Goal: Task Accomplishment & Management: Complete application form

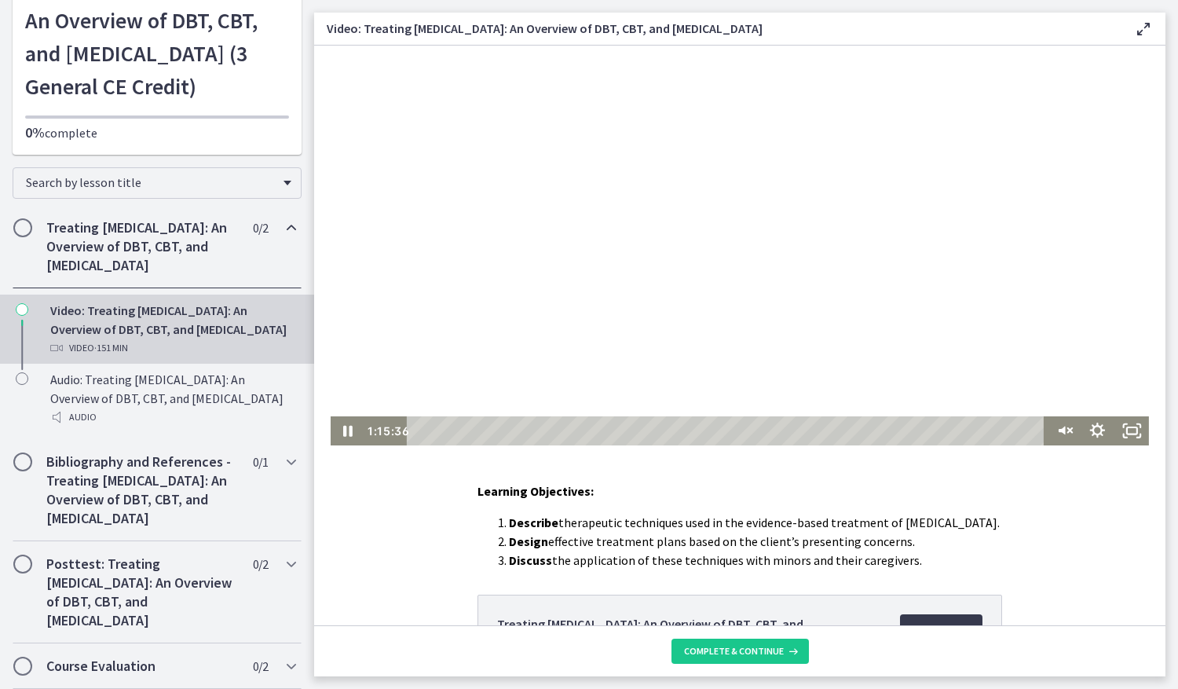
scroll to position [79, 0]
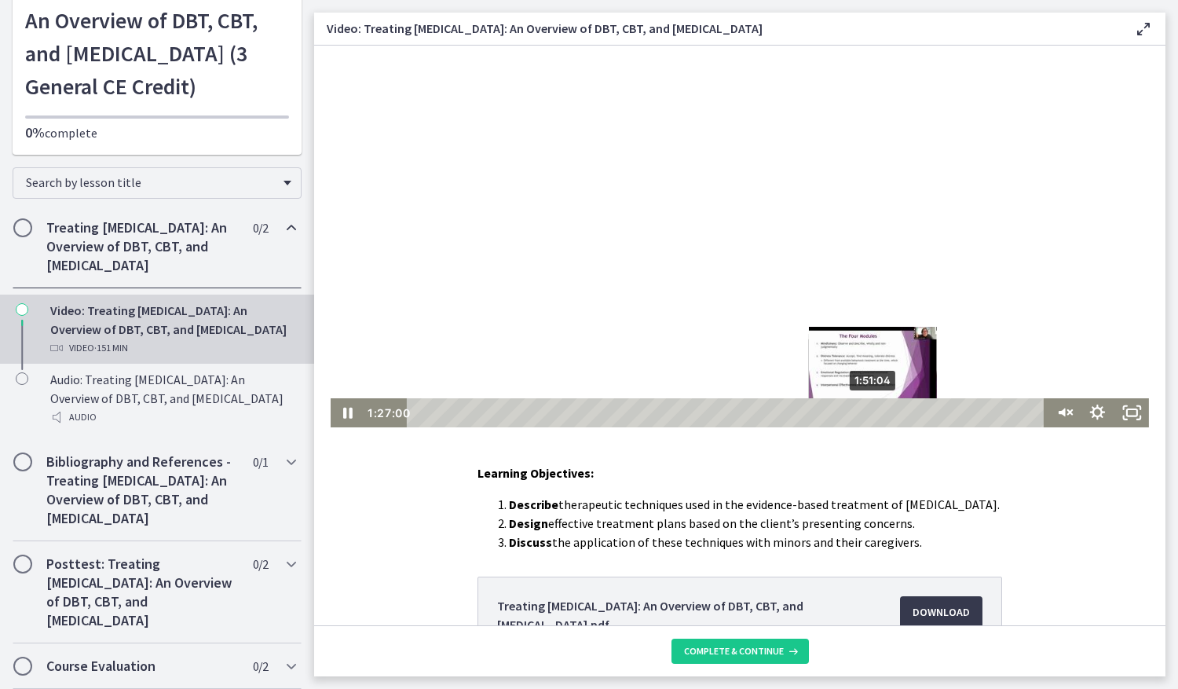
click at [869, 409] on div "1:51:04" at bounding box center [728, 412] width 625 height 29
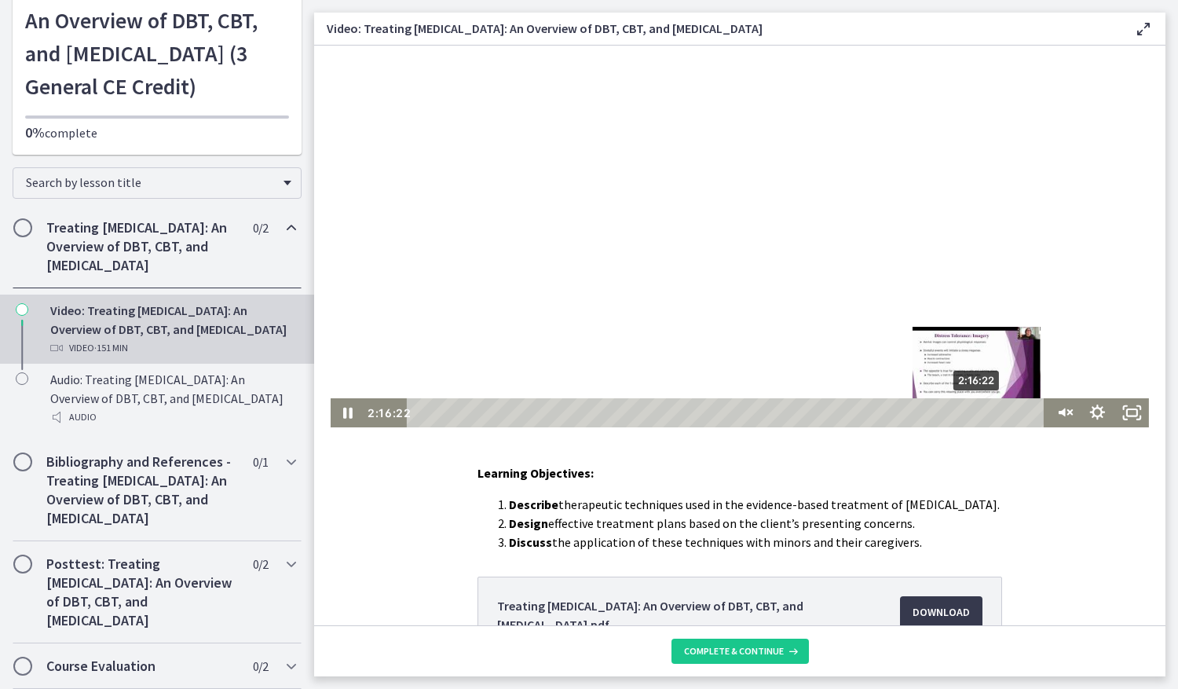
click at [973, 412] on div "2:16:22" at bounding box center [728, 412] width 625 height 29
click at [1004, 411] on div "2:23:47" at bounding box center [728, 412] width 625 height 29
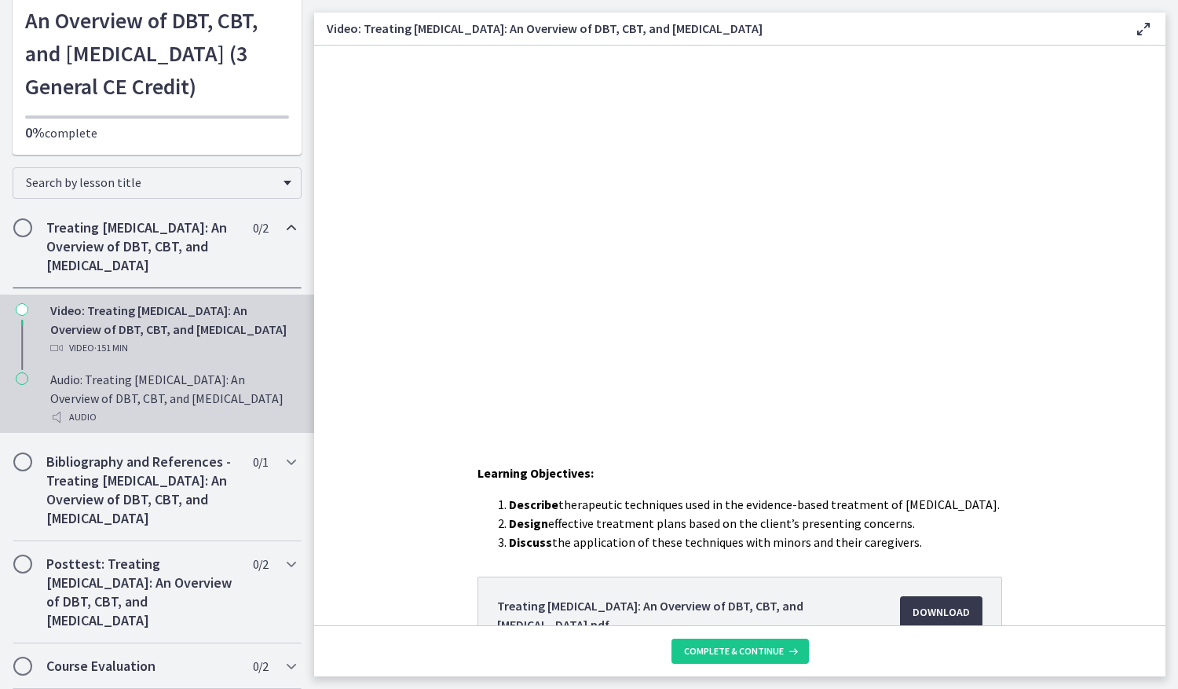
click at [166, 427] on div "Audio: Treating Anxiety Disorders: An Overview of DBT, CBT, and Exposure and Re…" at bounding box center [172, 398] width 245 height 57
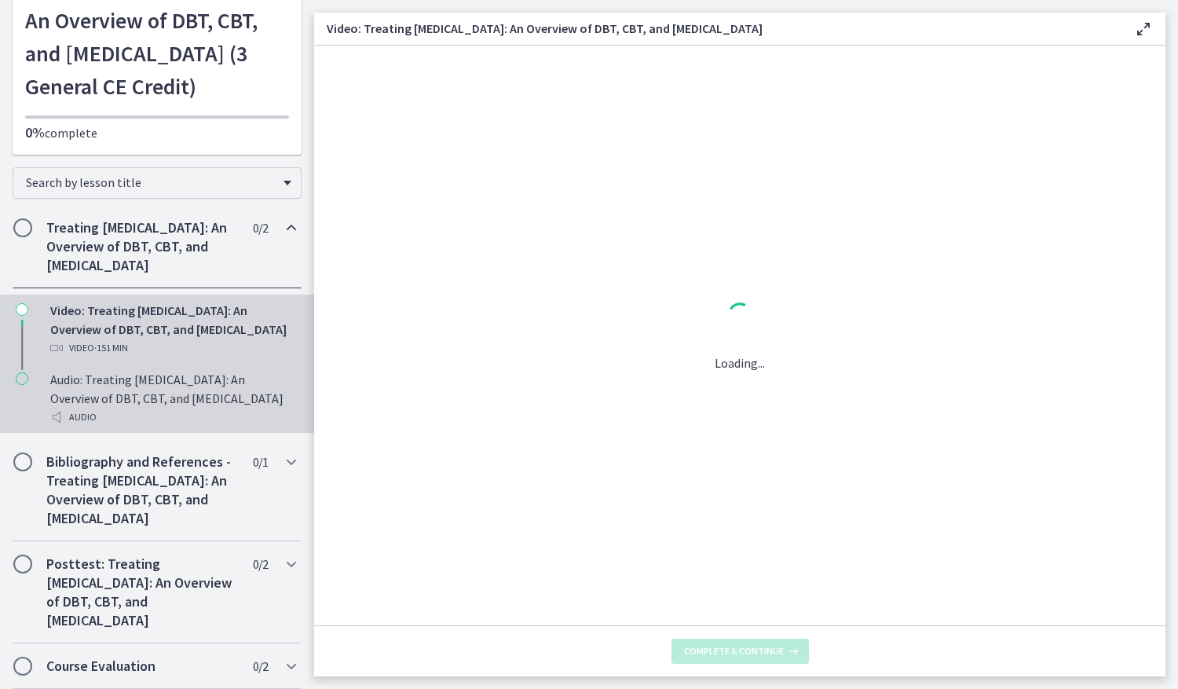
scroll to position [0, 0]
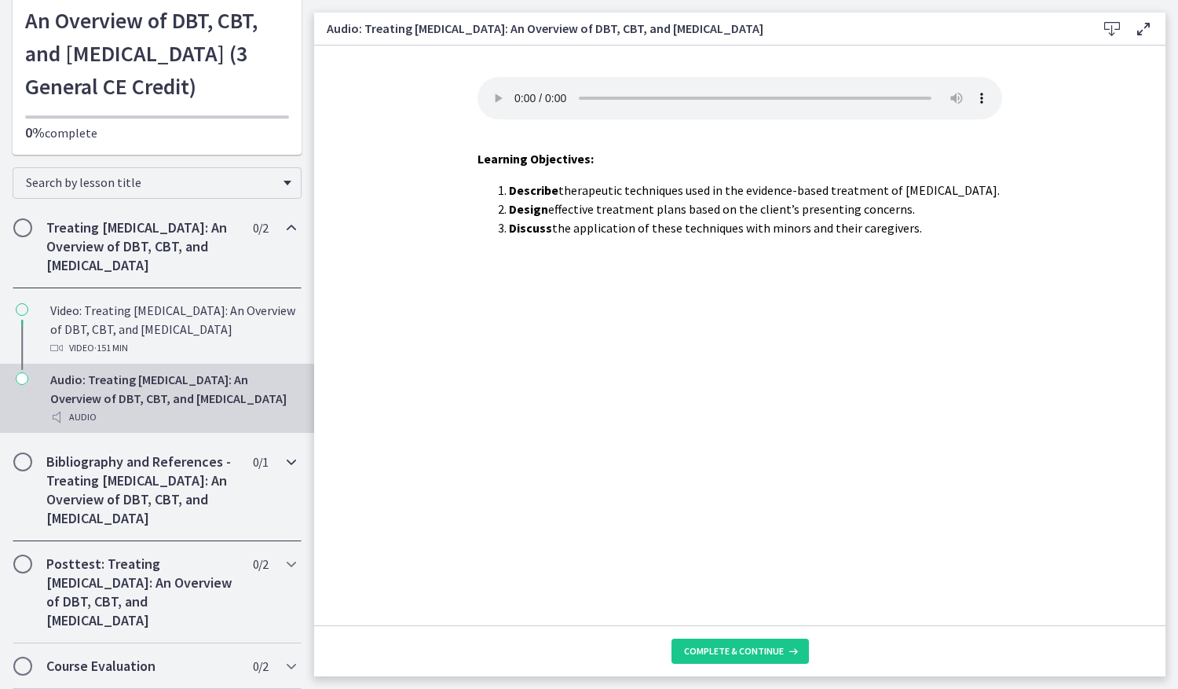
click at [139, 528] on h2 "Bibliography and References - Treating Anxiety Disorders: An Overview of DBT, C…" at bounding box center [142, 490] width 192 height 75
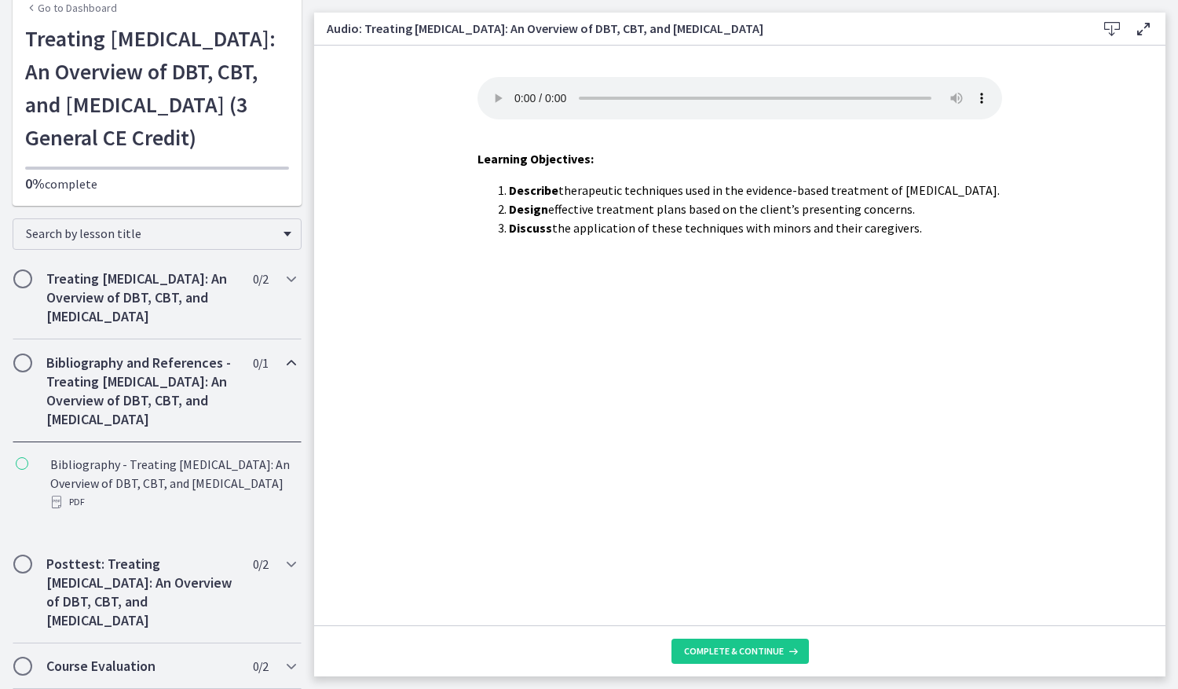
scroll to position [147, 0]
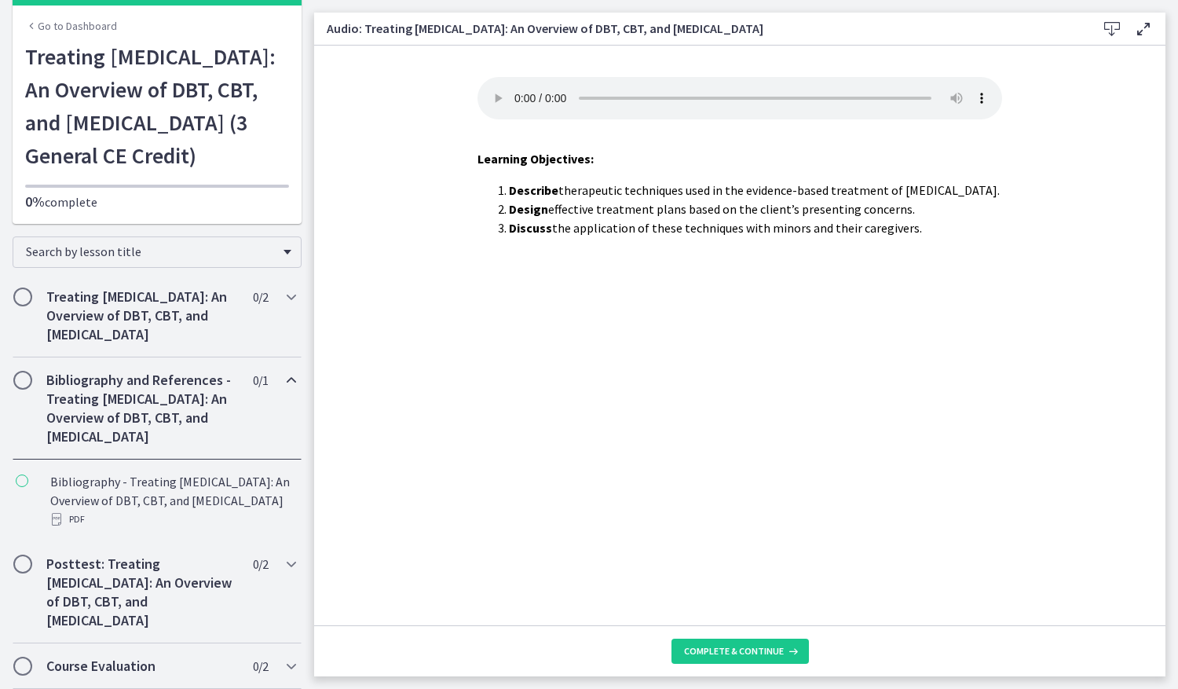
click at [185, 386] on h2 "Bibliography and References - Treating Anxiety Disorders: An Overview of DBT, C…" at bounding box center [142, 408] width 192 height 75
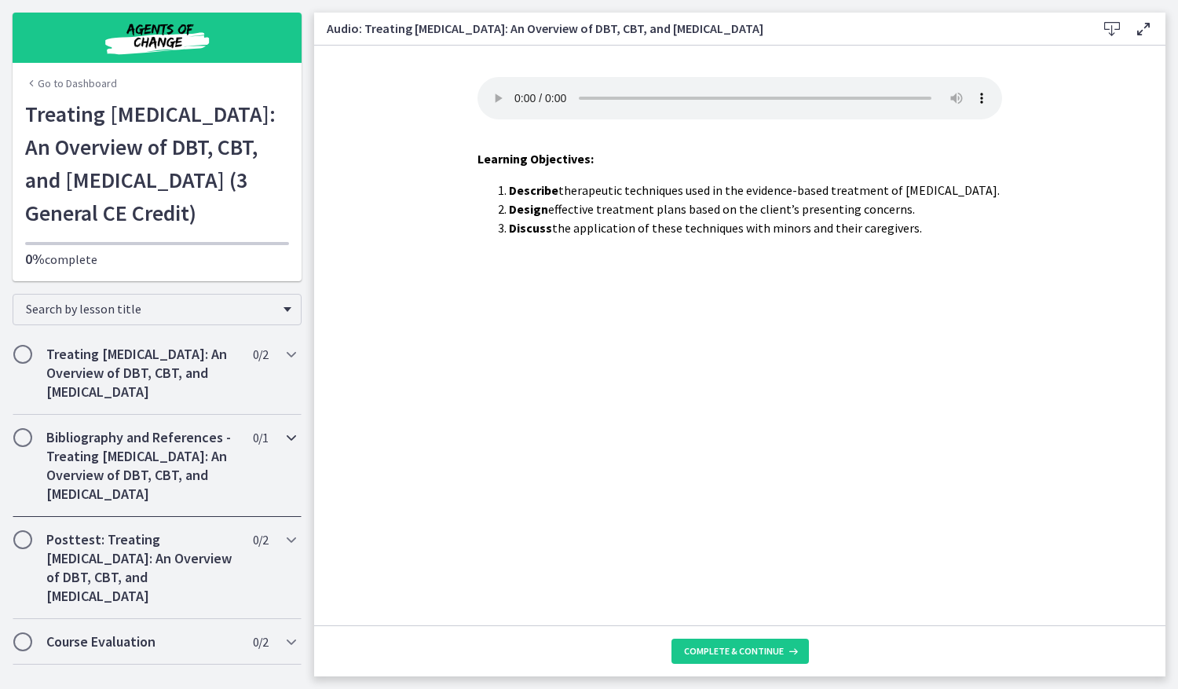
click at [171, 464] on h2 "Bibliography and References - Treating Anxiety Disorders: An Overview of DBT, C…" at bounding box center [142, 465] width 192 height 75
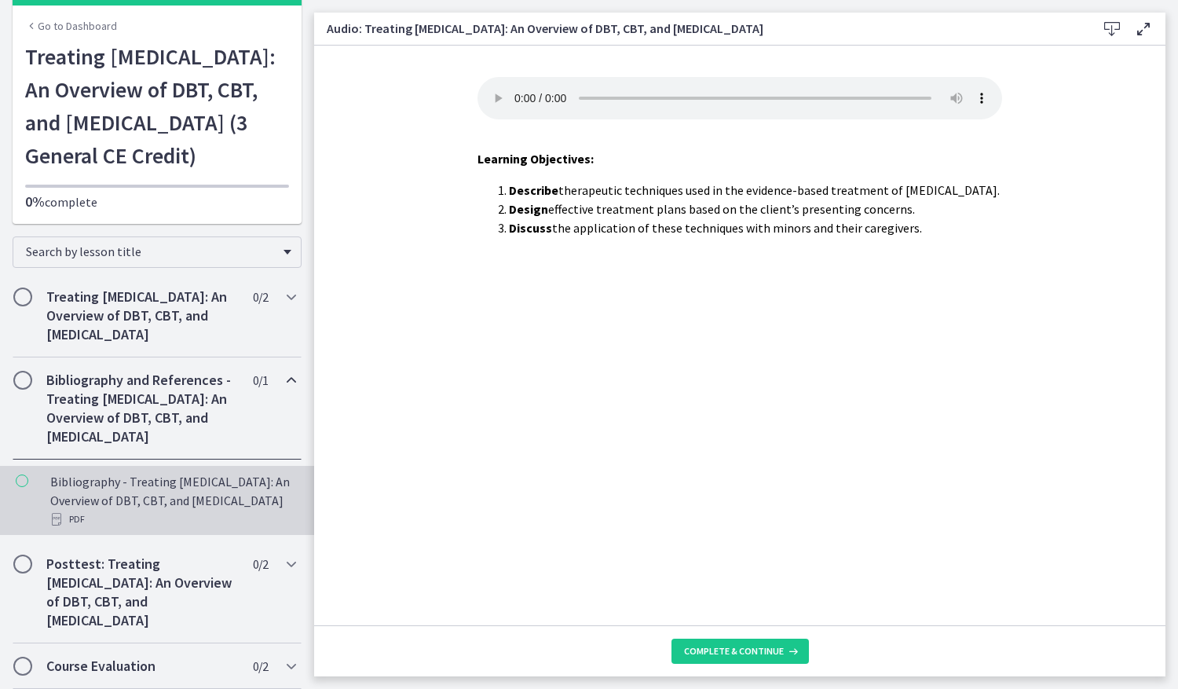
click at [161, 488] on div "Bibliography - Treating Anxiety Disorders: An Overview of DBT, CBT, and Exposur…" at bounding box center [172, 500] width 245 height 57
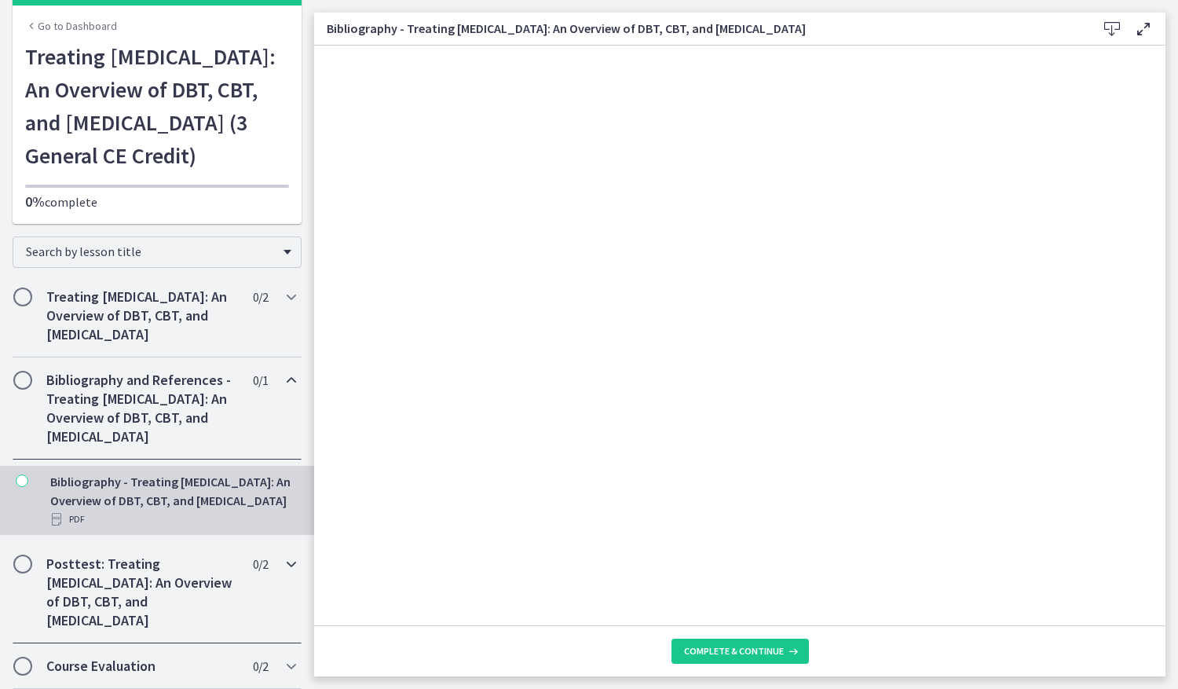
click at [163, 582] on h2 "Posttest: Treating Anxiety Disorders: An Overview of DBT, CBT, and Exposure and…" at bounding box center [142, 592] width 192 height 75
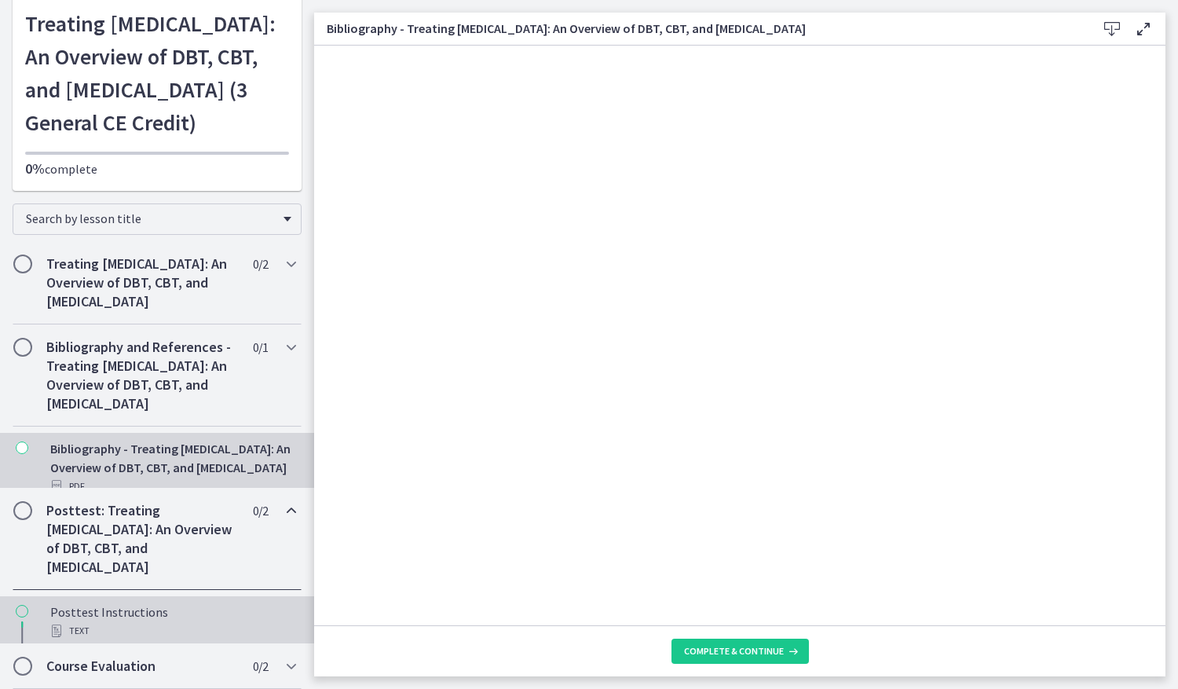
scroll to position [147, 0]
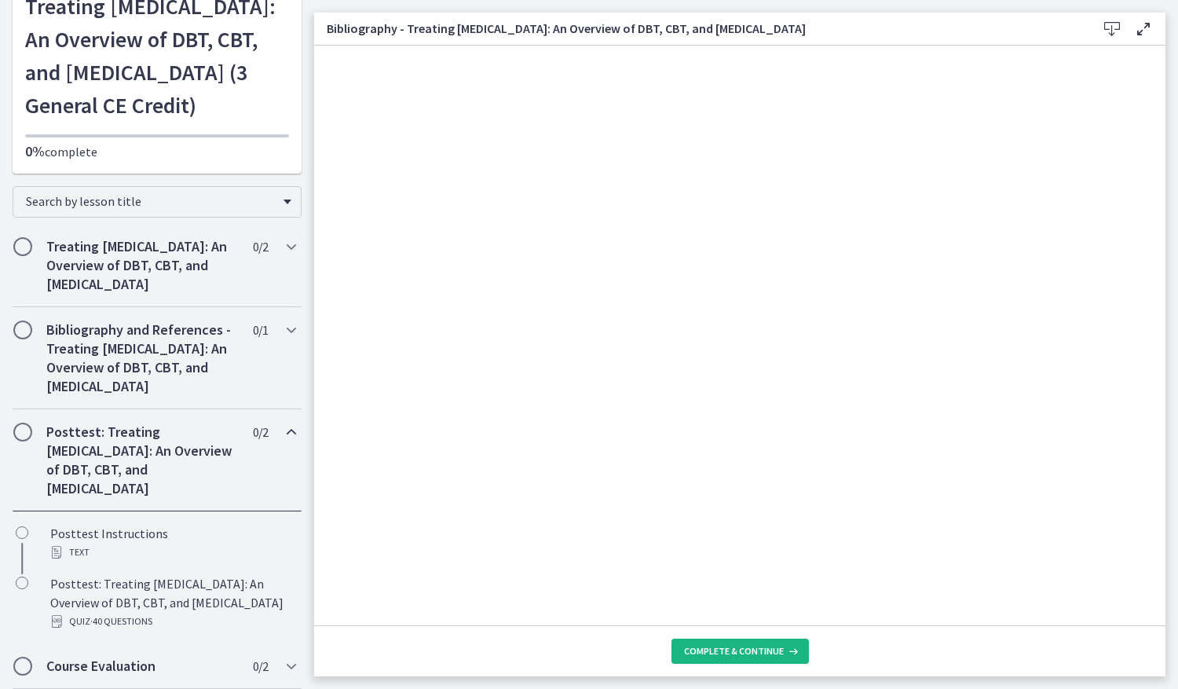
click at [734, 650] on span "Complete & continue" at bounding box center [734, 651] width 100 height 13
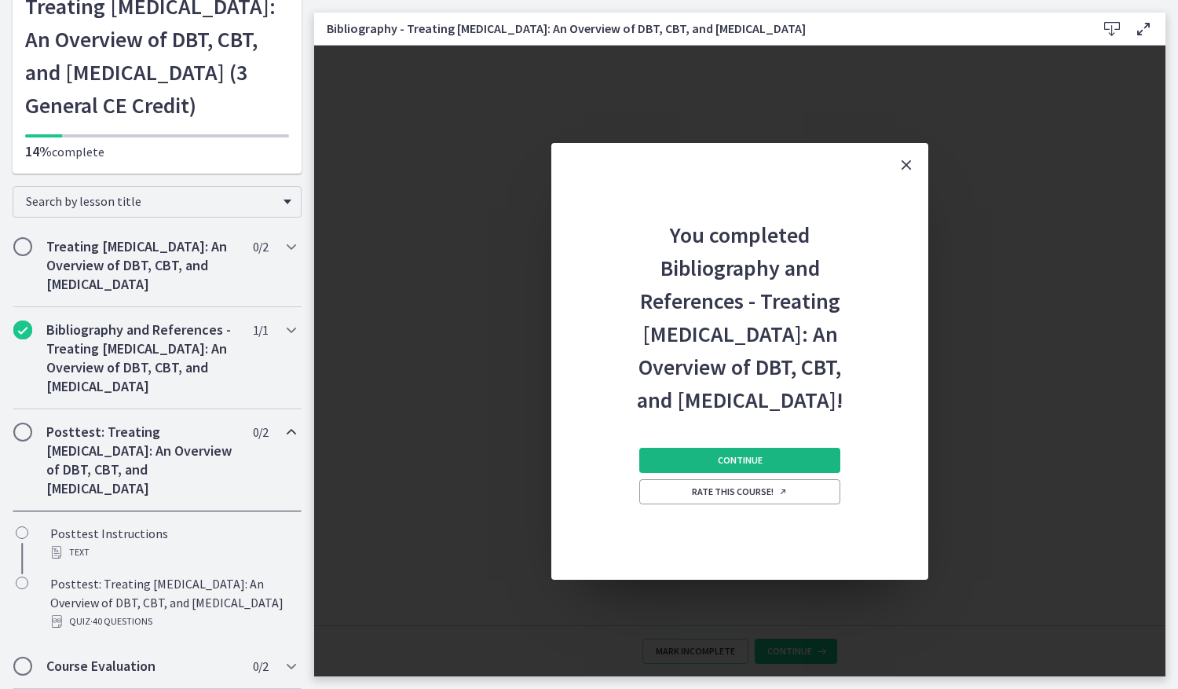
click at [768, 473] on button "Continue" at bounding box center [739, 460] width 201 height 25
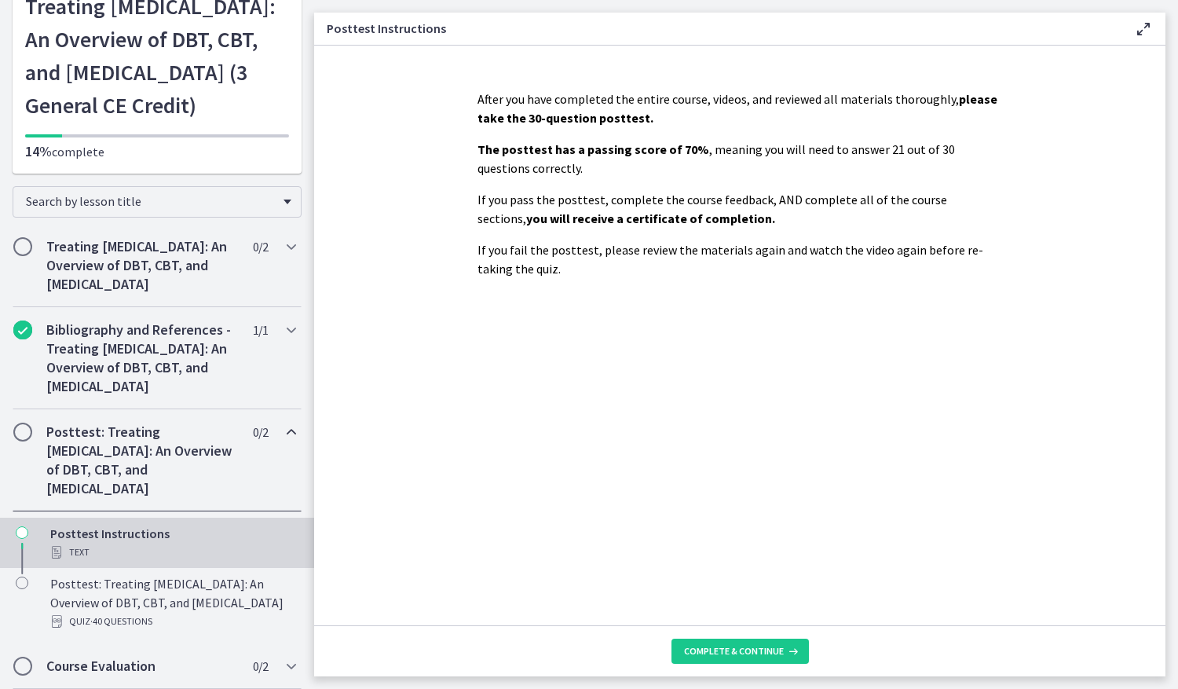
scroll to position [197, 0]
click at [742, 639] on button "Complete & continue" at bounding box center [740, 651] width 137 height 25
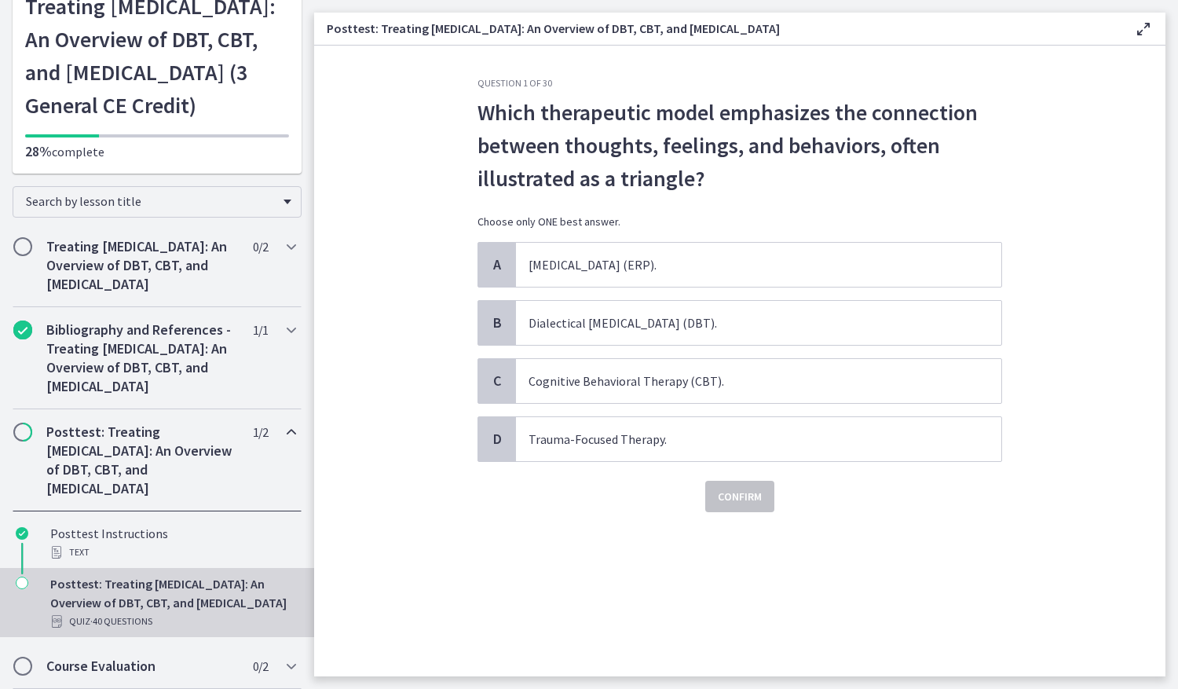
drag, startPoint x: 885, startPoint y: 25, endPoint x: 375, endPoint y: 32, distance: 510.7
click at [375, 32] on h3 "Posttest: Treating Anxiety Disorders: An Overview of DBT, CBT, and Exposure and…" at bounding box center [718, 28] width 782 height 19
copy h3 "Treating Anxiety Disorders: An Overview of DBT, CBT, and Exposure and Response …"
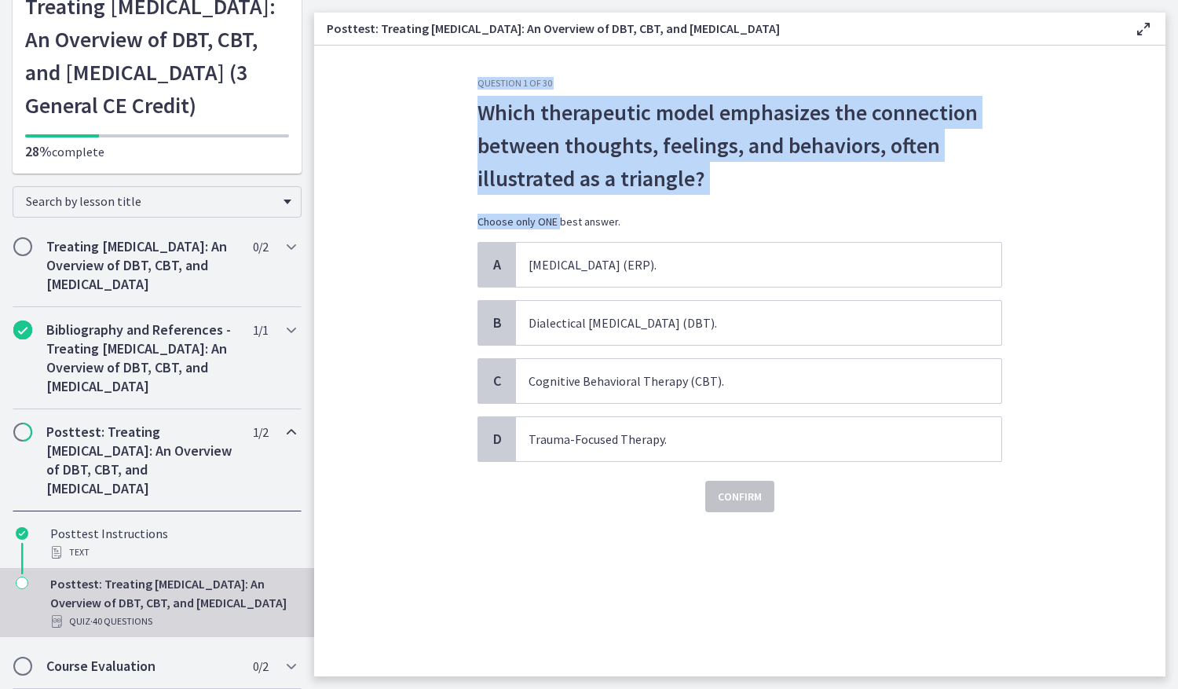
drag, startPoint x: 474, startPoint y: 108, endPoint x: 560, endPoint y: 206, distance: 130.2
click at [560, 206] on div "Question 1 of 30 Which therapeutic model emphasizes the connection between thou…" at bounding box center [740, 376] width 550 height 599
drag, startPoint x: 560, startPoint y: 206, endPoint x: 457, endPoint y: 137, distance: 123.5
click at [457, 140] on section "Question 1 of 30 Which therapeutic model emphasizes the connection between thou…" at bounding box center [740, 361] width 852 height 631
click at [458, 119] on section "Question 1 of 30 Which therapeutic model emphasizes the connection between thou…" at bounding box center [740, 361] width 852 height 631
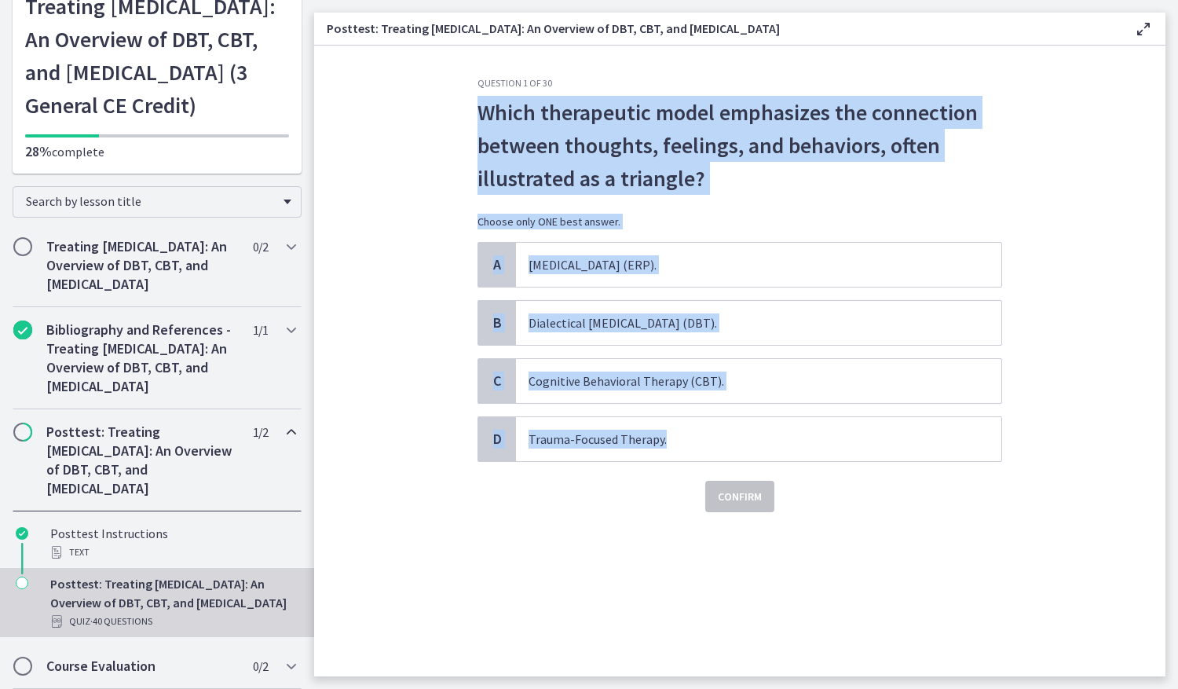
drag, startPoint x: 473, startPoint y: 110, endPoint x: 763, endPoint y: 415, distance: 420.6
click at [763, 415] on div "Question 1 of 30 Which therapeutic model emphasizes the connection between thou…" at bounding box center [740, 376] width 550 height 599
copy div "Which therapeutic model emphasizes the connection between thoughts, feelings, a…"
click at [709, 383] on span "Cognitive Behavioral Therapy (CBT)." at bounding box center [759, 381] width 486 height 44
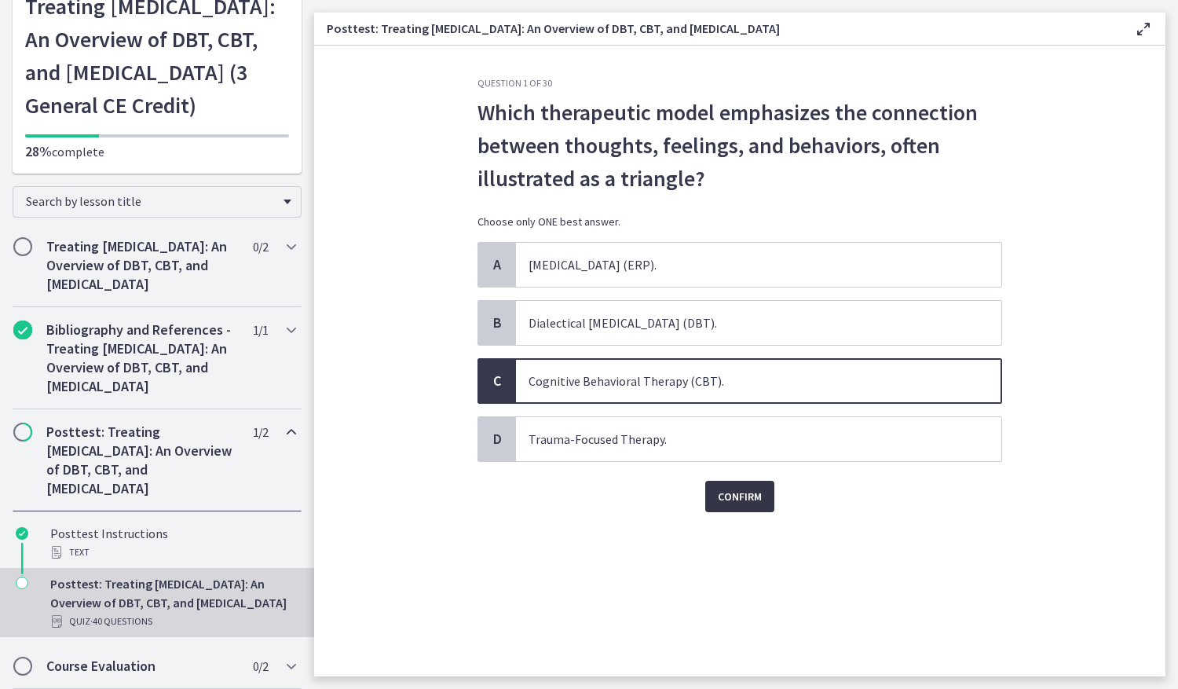
click at [764, 511] on div "Question 1 of 30 Which therapeutic model emphasizes the connection between thou…" at bounding box center [740, 376] width 550 height 599
click at [757, 500] on span "Confirm" at bounding box center [740, 496] width 44 height 19
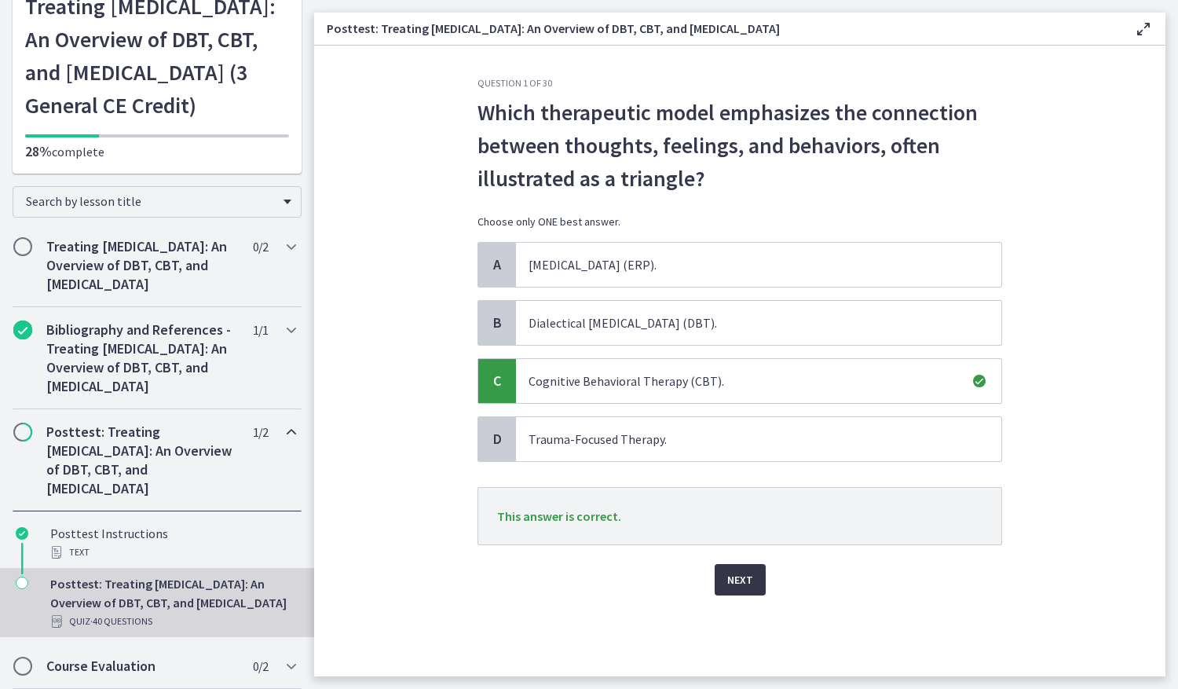
click at [741, 574] on span "Next" at bounding box center [740, 579] width 26 height 19
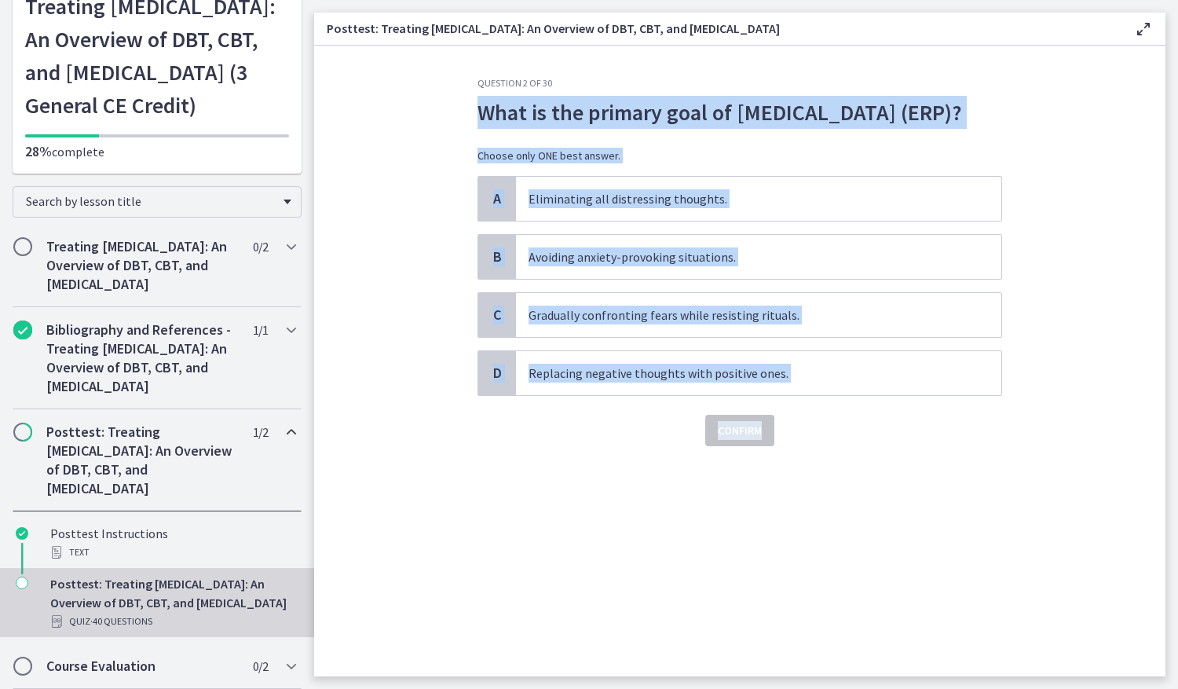
drag, startPoint x: 465, startPoint y: 108, endPoint x: 838, endPoint y: 431, distance: 493.5
click at [838, 432] on div "Question 2 of 30 What is the primary goal of Exposure and Response Prevention (…" at bounding box center [740, 376] width 550 height 599
drag, startPoint x: 838, startPoint y: 431, endPoint x: 741, endPoint y: 373, distance: 113.4
copy div "What is the primary goal of Exposure and Response Prevention (ERP)? Choose only…"
click at [850, 337] on span "Gradually confronting fears while resisting rituals." at bounding box center [759, 315] width 486 height 44
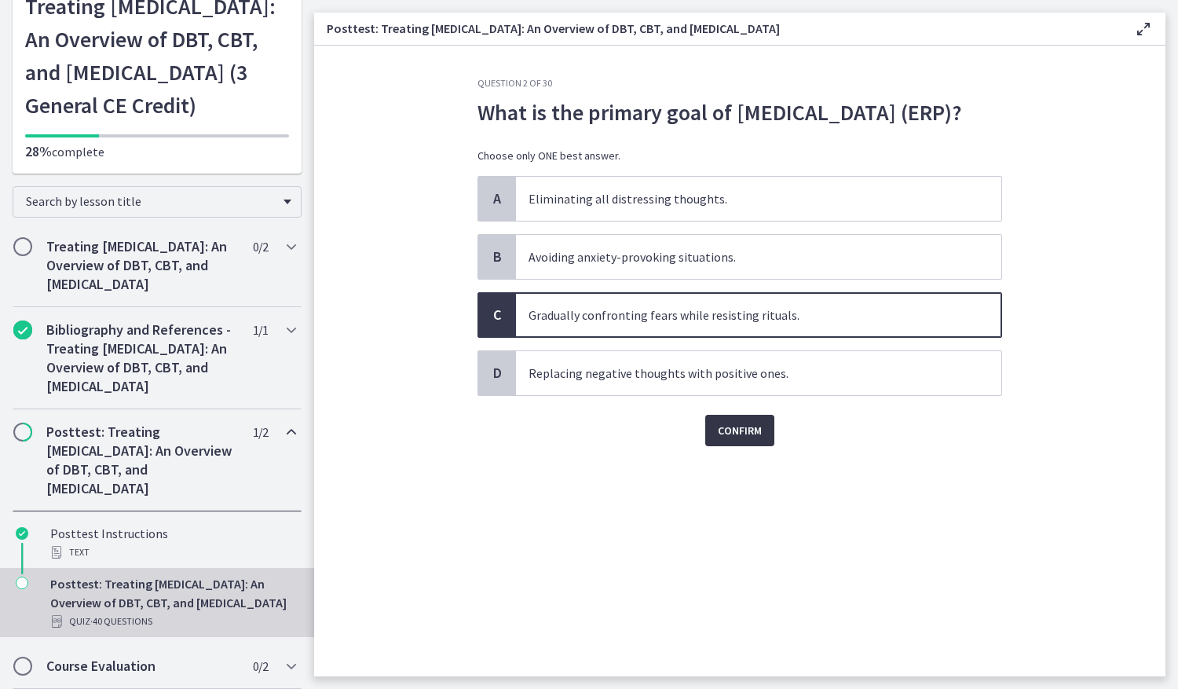
click at [750, 440] on span "Confirm" at bounding box center [740, 430] width 44 height 19
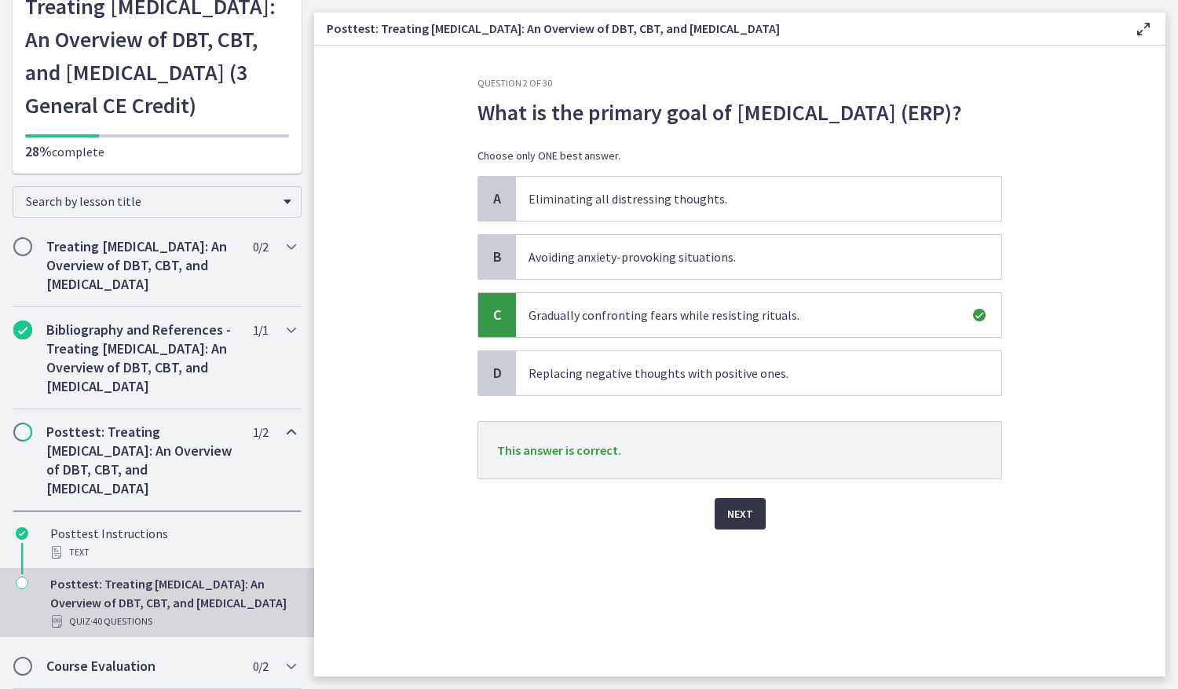
click at [737, 523] on span "Next" at bounding box center [740, 513] width 26 height 19
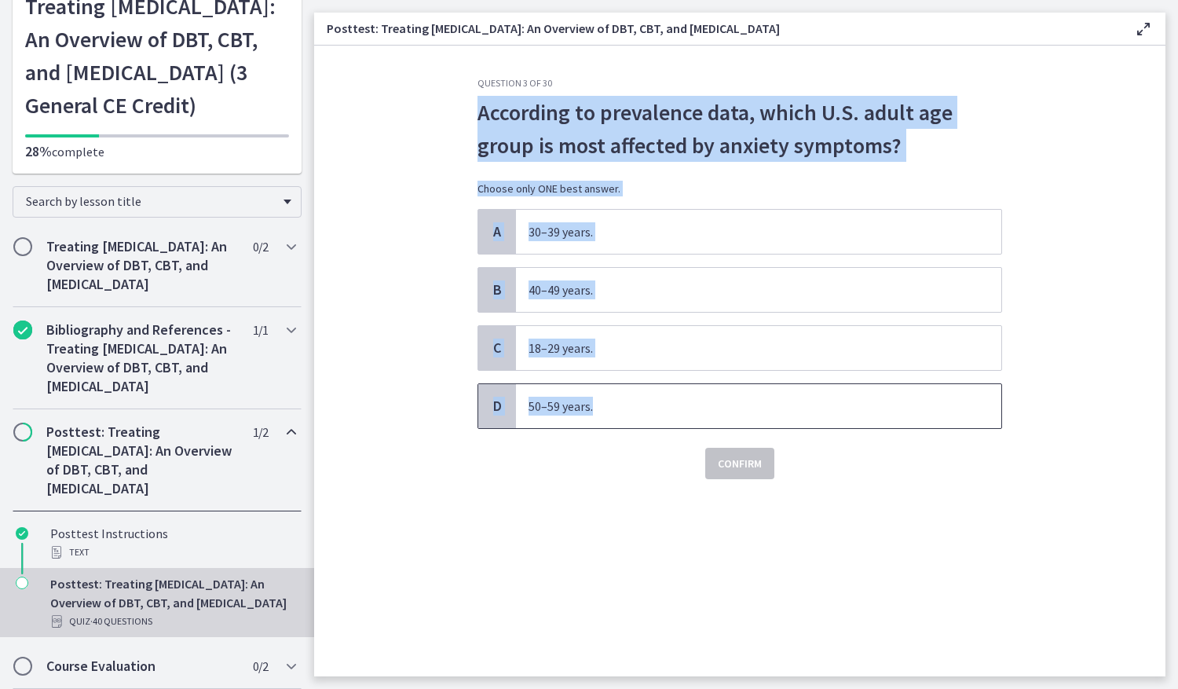
drag, startPoint x: 528, startPoint y: 145, endPoint x: 662, endPoint y: 404, distance: 292.0
click at [662, 404] on div "Question 3 of 30 According to prevalence data, which U.S. adult age group is mo…" at bounding box center [740, 376] width 550 height 599
drag, startPoint x: 662, startPoint y: 404, endPoint x: 651, endPoint y: 388, distance: 19.2
copy div "According to prevalence data, which U.S. adult age group is most affected by an…"
click at [557, 469] on div "Confirm" at bounding box center [740, 454] width 525 height 50
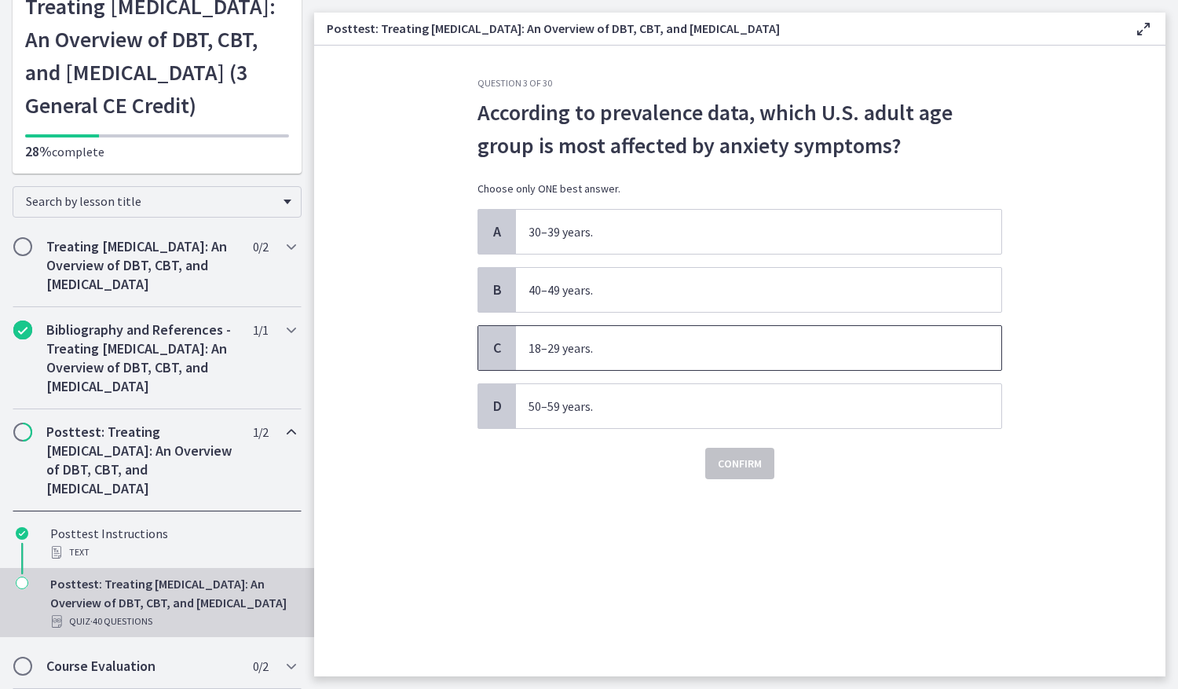
click at [587, 343] on span "18–29 years." at bounding box center [759, 348] width 486 height 44
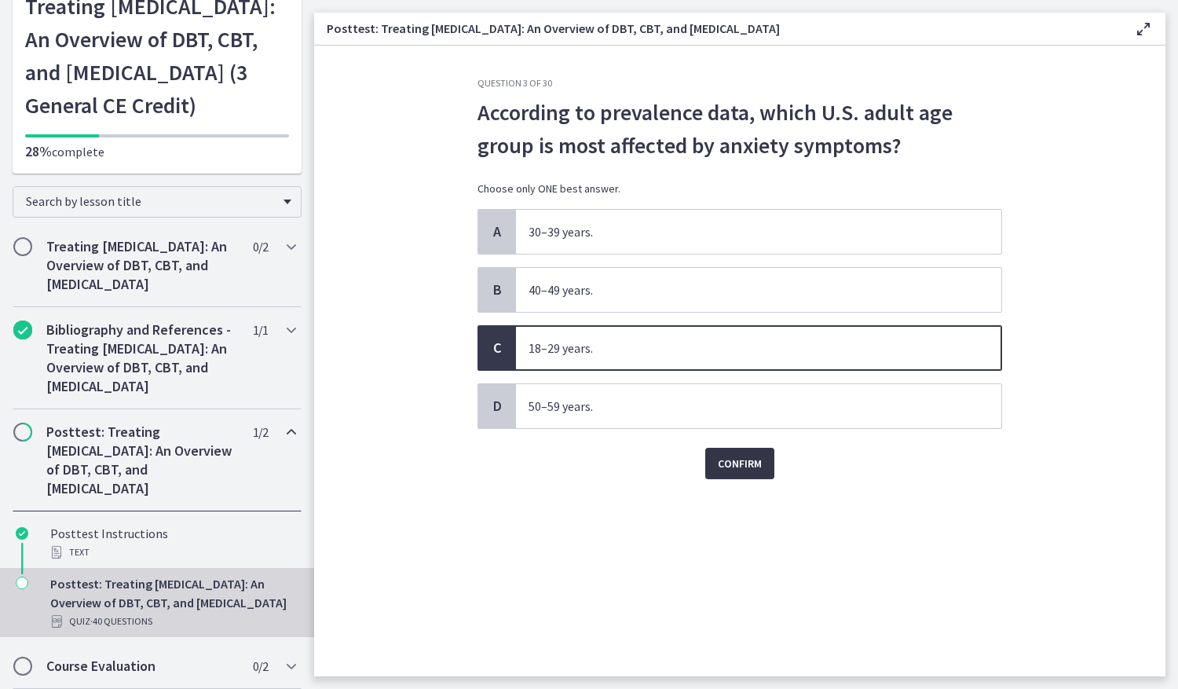
click at [735, 469] on span "Confirm" at bounding box center [740, 463] width 44 height 19
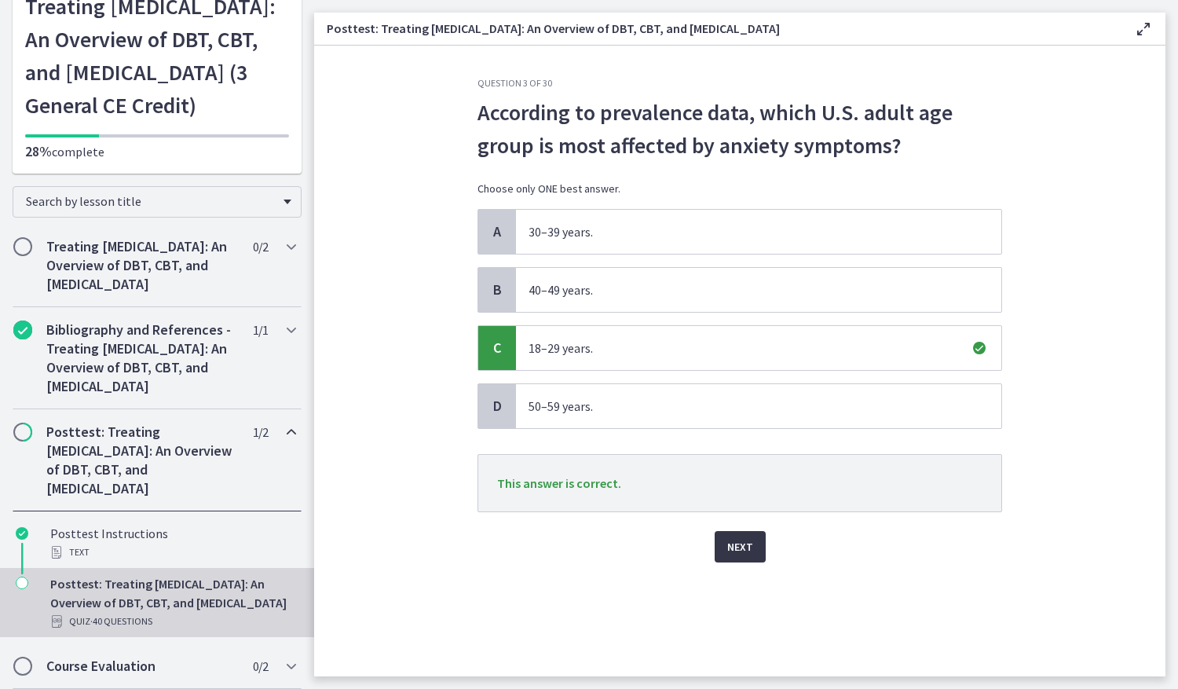
click at [717, 539] on button "Next" at bounding box center [740, 546] width 51 height 31
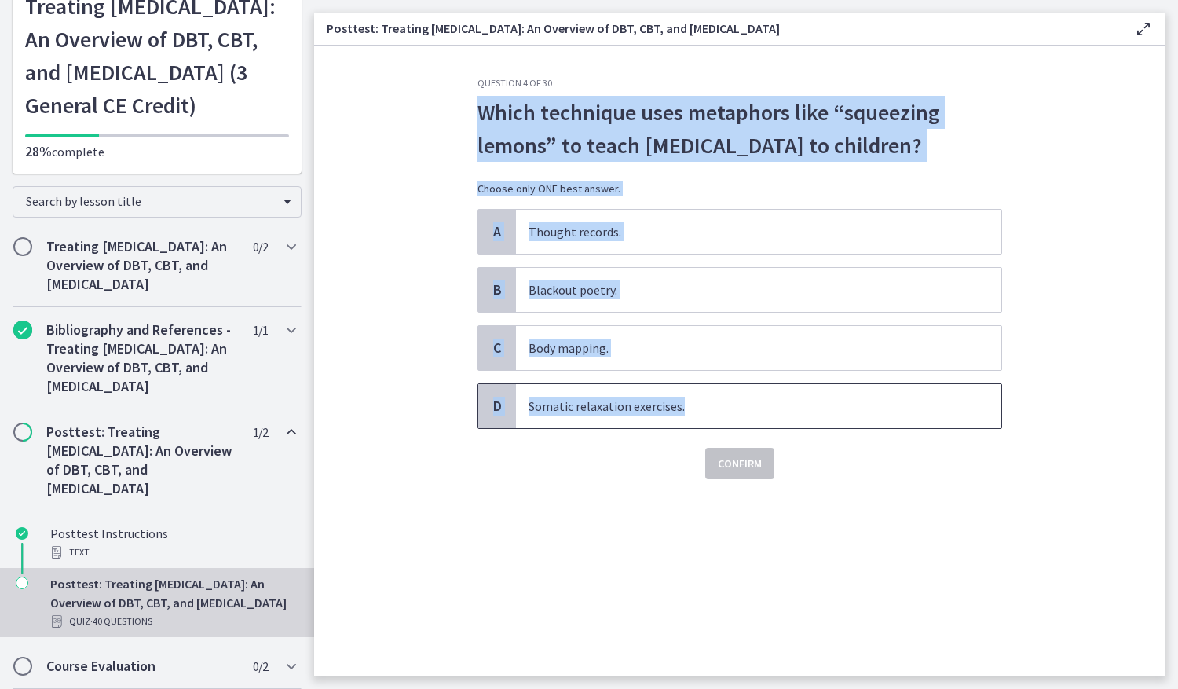
drag, startPoint x: 434, startPoint y: 116, endPoint x: 710, endPoint y: 452, distance: 434.7
click at [710, 452] on section "Question 4 of 30 Which technique uses metaphors like “squeezing lemons” to teac…" at bounding box center [740, 361] width 852 height 631
drag, startPoint x: 710, startPoint y: 452, endPoint x: 695, endPoint y: 420, distance: 34.8
copy div "Which technique uses metaphors like “squeezing lemons” to teach progressive mus…"
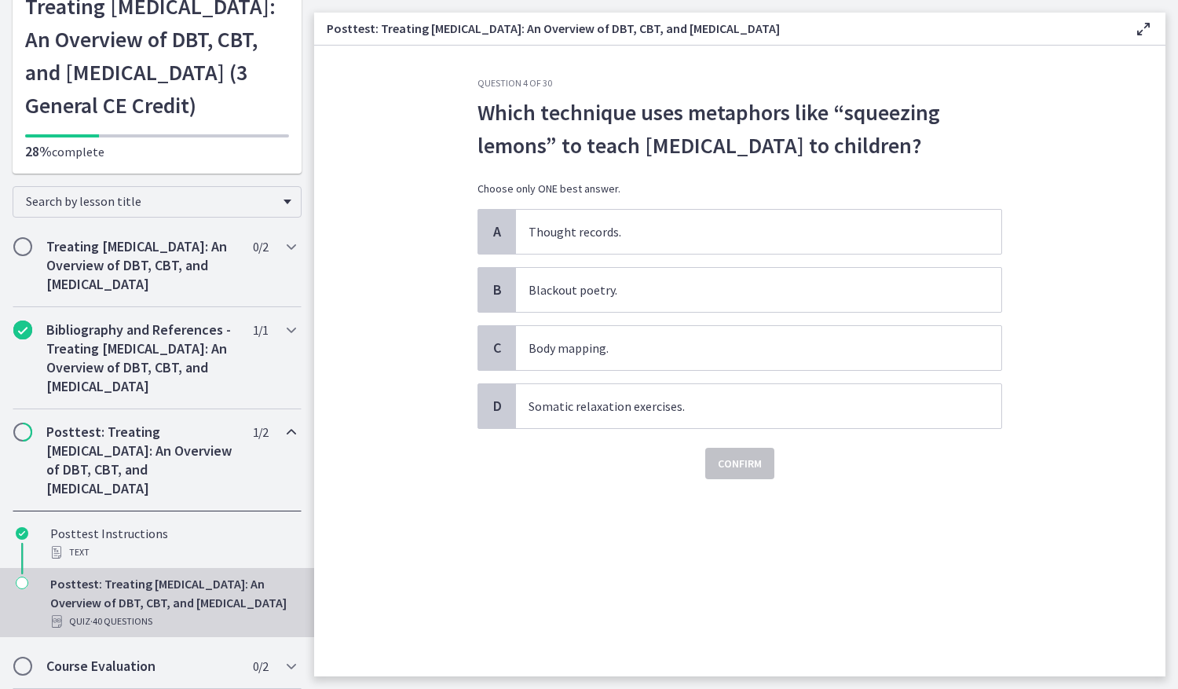
click at [546, 530] on div "Question 4 of 30 Which technique uses metaphors like “squeezing lemons” to teac…" at bounding box center [740, 376] width 550 height 599
drag, startPoint x: 580, startPoint y: 430, endPoint x: 591, endPoint y: 446, distance: 19.8
click at [580, 428] on span "Somatic relaxation exercises." at bounding box center [759, 406] width 486 height 44
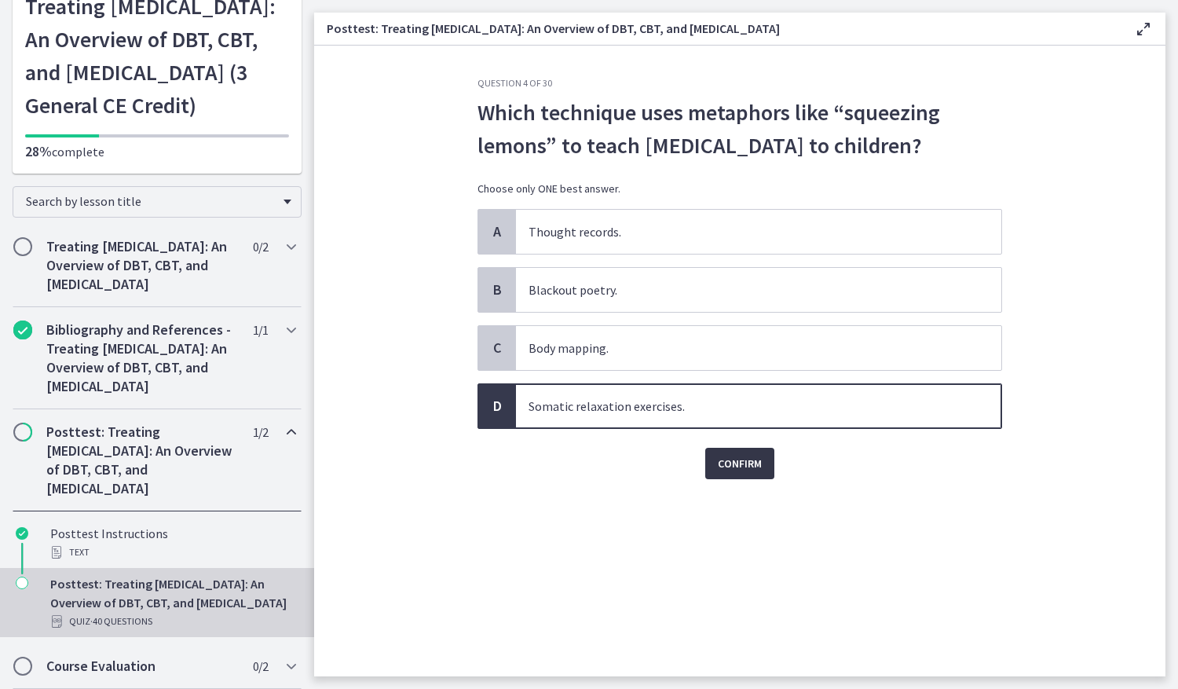
click at [759, 473] on span "Confirm" at bounding box center [740, 463] width 44 height 19
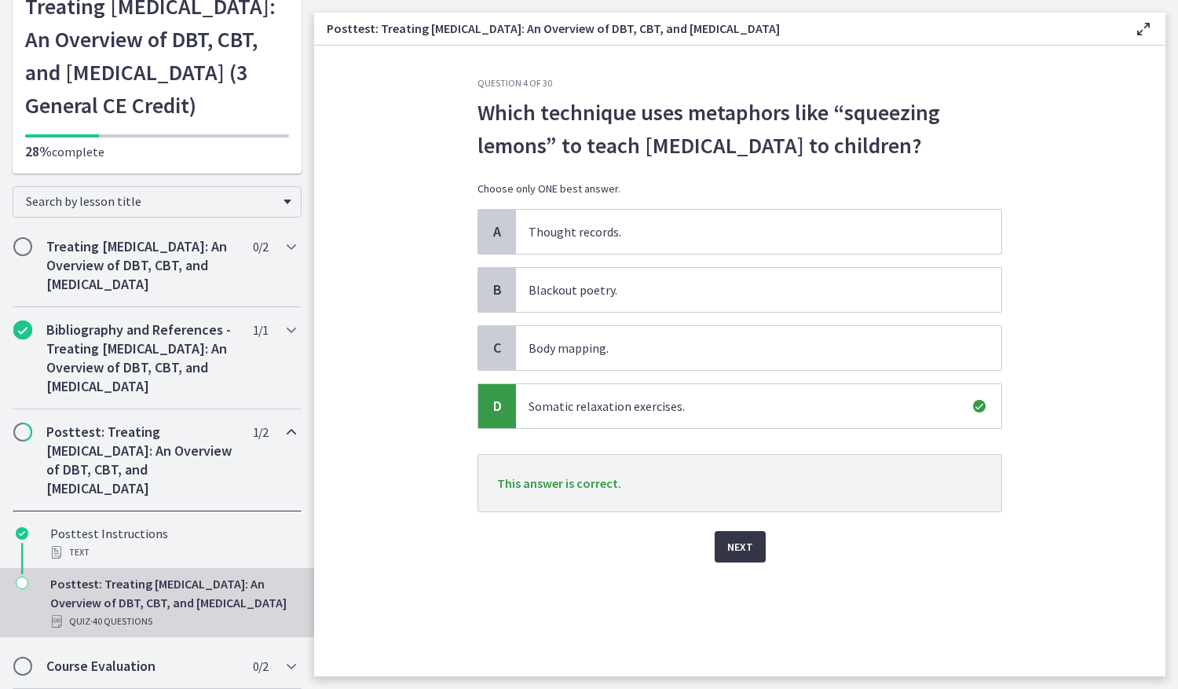
click at [738, 556] on span "Next" at bounding box center [740, 546] width 26 height 19
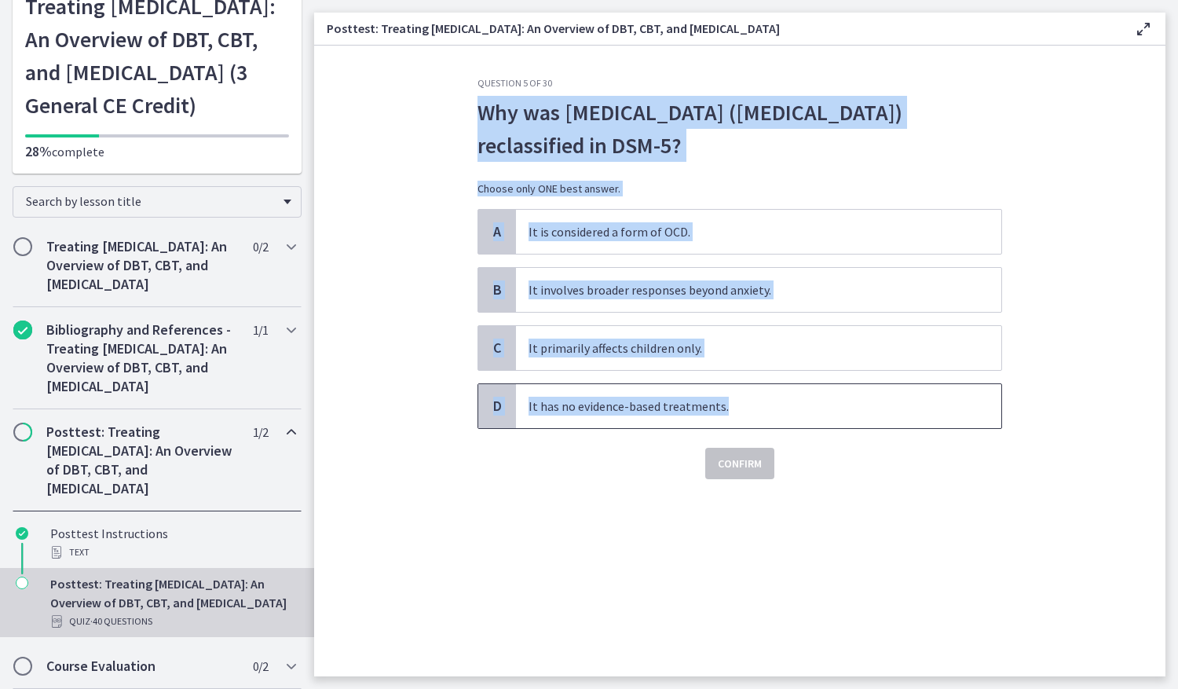
drag, startPoint x: 462, startPoint y: 109, endPoint x: 843, endPoint y: 387, distance: 471.3
click at [843, 387] on section "Question 5 of 30 Why was Post-Traumatic Stress Disorder (PTSD) reclassified in …" at bounding box center [740, 361] width 852 height 631
copy div "Why was Post-Traumatic Stress Disorder (PTSD) reclassified in DSM-5? Choose onl…"
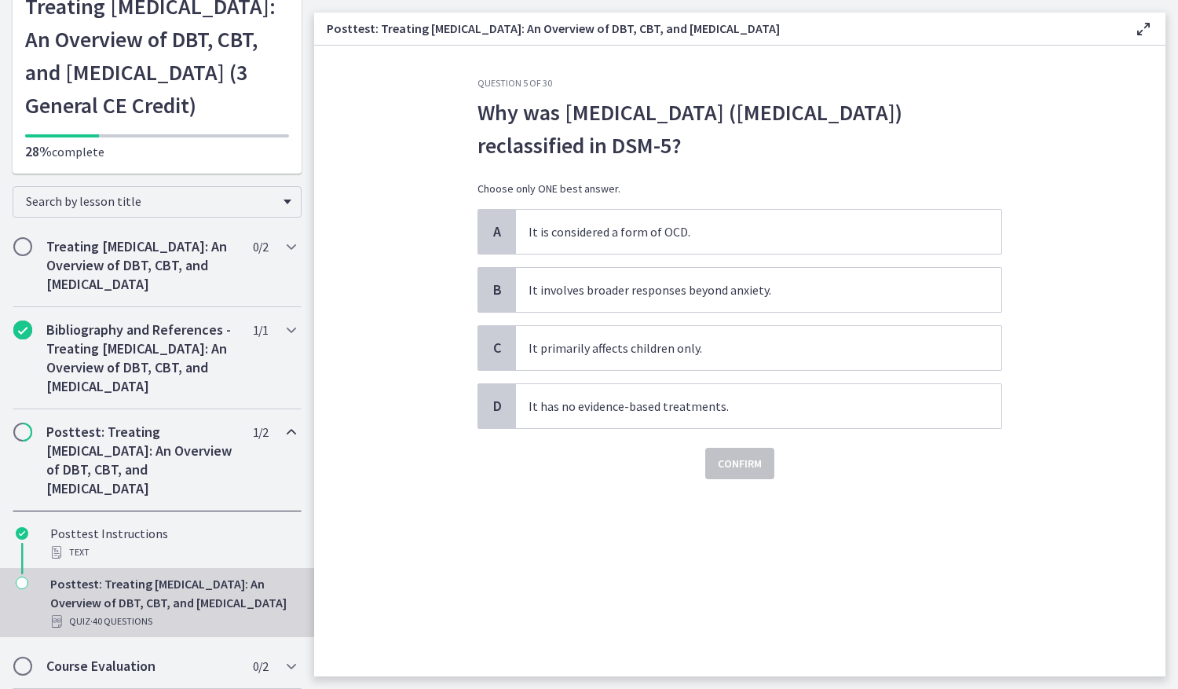
click at [544, 529] on div "Question 5 of 30 Why was Post-Traumatic Stress Disorder (PTSD) reclassified in …" at bounding box center [740, 376] width 550 height 599
click at [700, 288] on span "It involves broader responses beyond anxiety." at bounding box center [759, 290] width 486 height 44
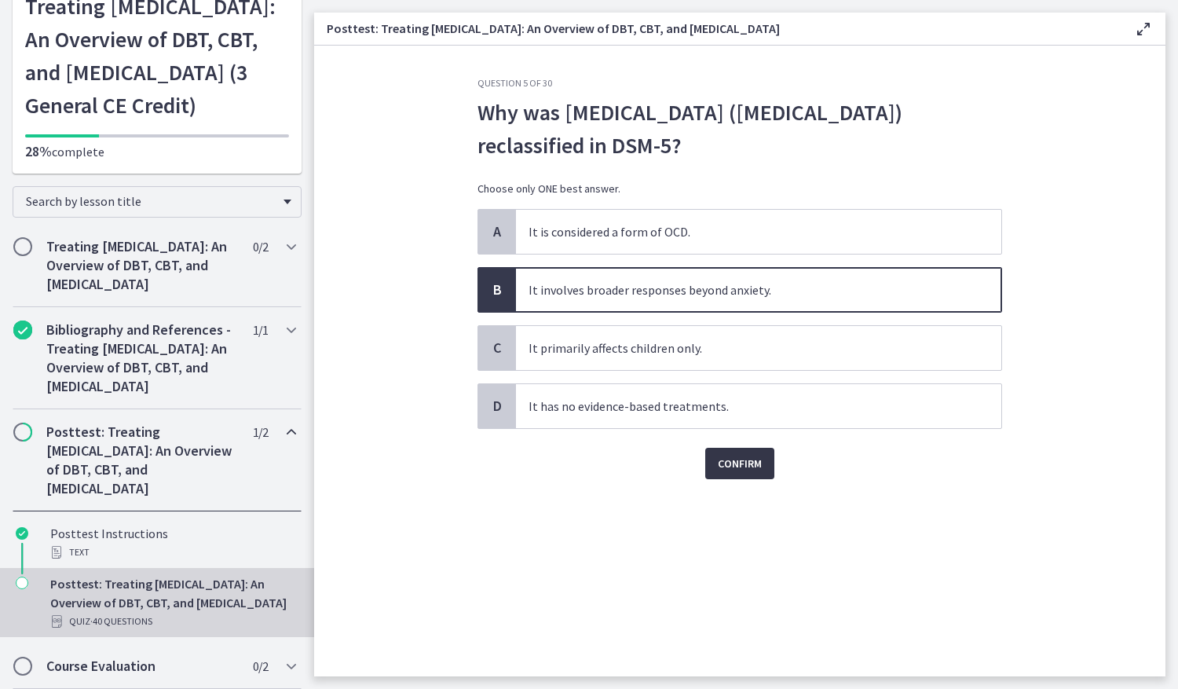
click at [729, 466] on span "Confirm" at bounding box center [740, 463] width 44 height 19
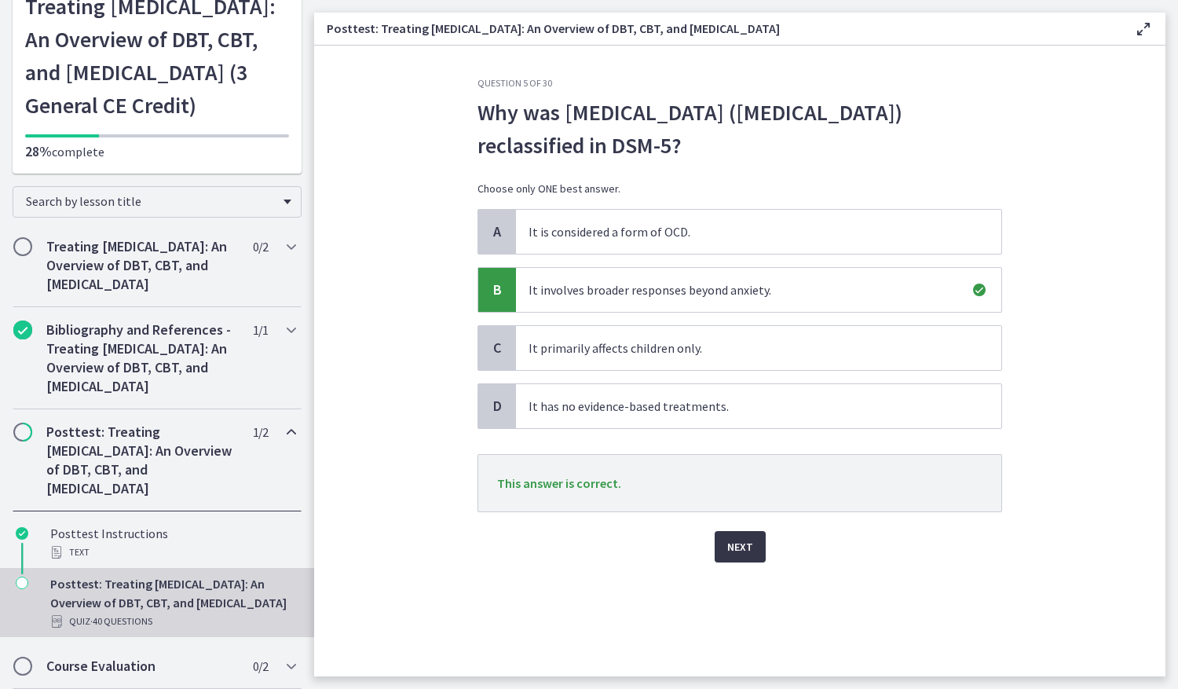
click at [746, 554] on span "Next" at bounding box center [740, 546] width 26 height 19
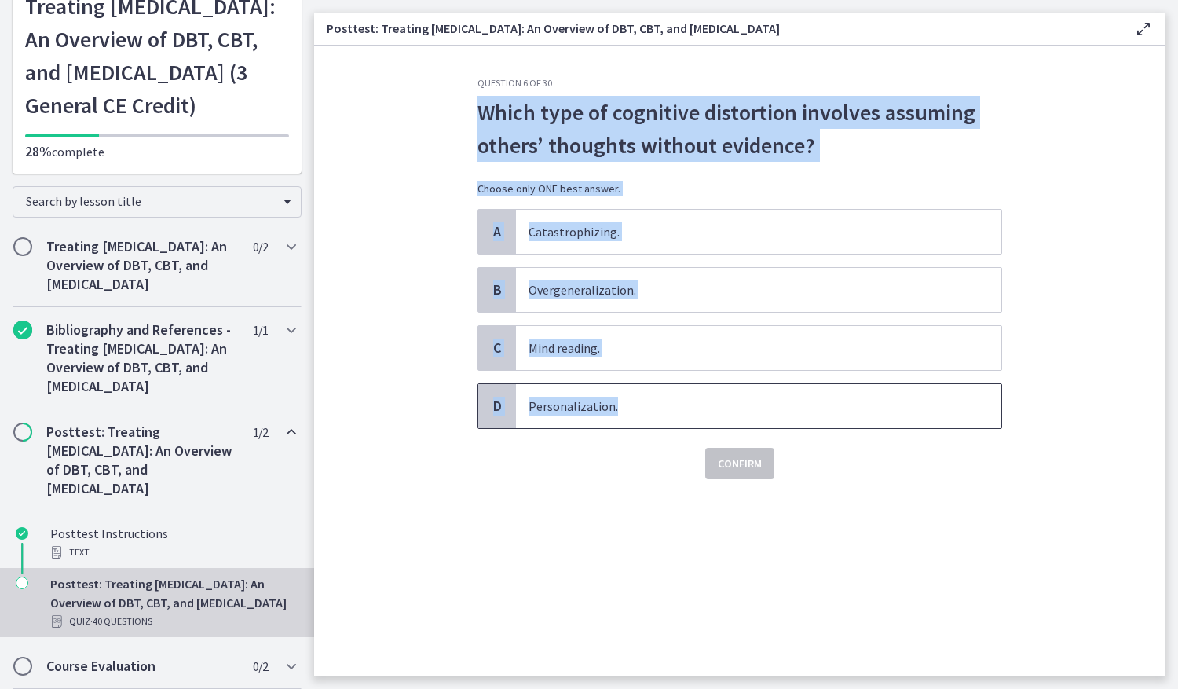
drag, startPoint x: 481, startPoint y: 106, endPoint x: 687, endPoint y: 401, distance: 359.4
click at [687, 401] on div "Question 6 of 30 Which type of cognitive distortion involves assuming others’ t…" at bounding box center [740, 278] width 525 height 402
copy div "Which type of cognitive distortion involves assuming others’ thoughts without e…"
click at [522, 519] on div "Question 6 of 30 Which type of cognitive distortion involves assuming others’ t…" at bounding box center [740, 376] width 550 height 599
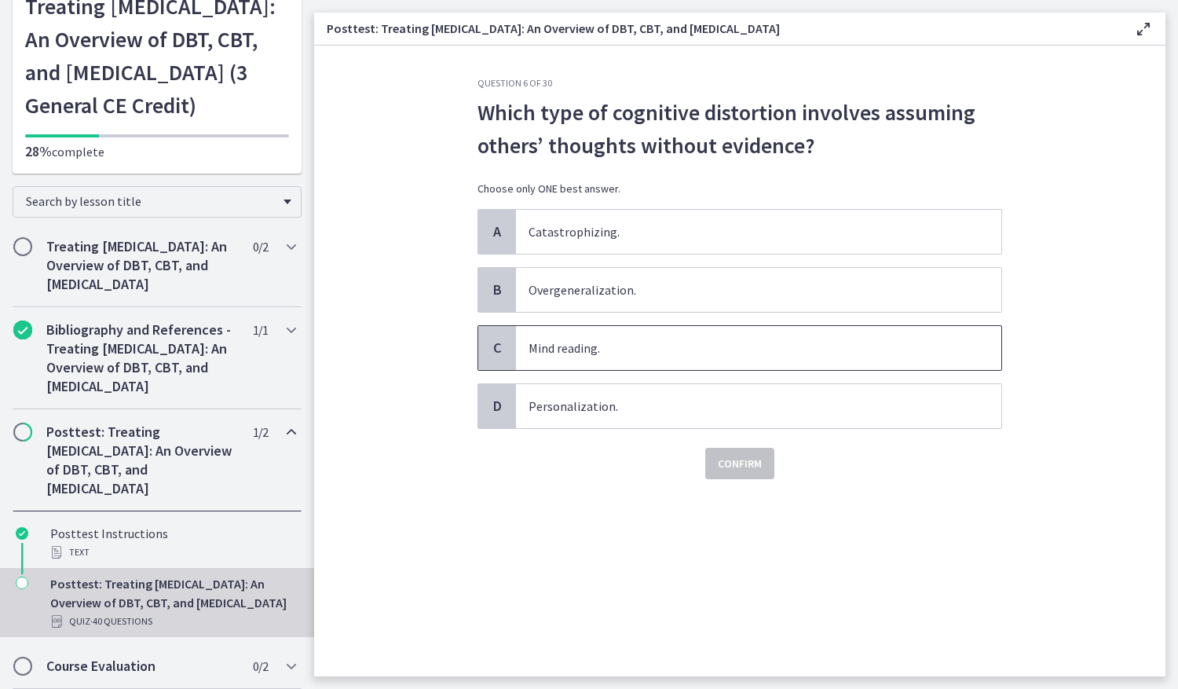
click at [577, 357] on span "Mind reading." at bounding box center [759, 348] width 486 height 44
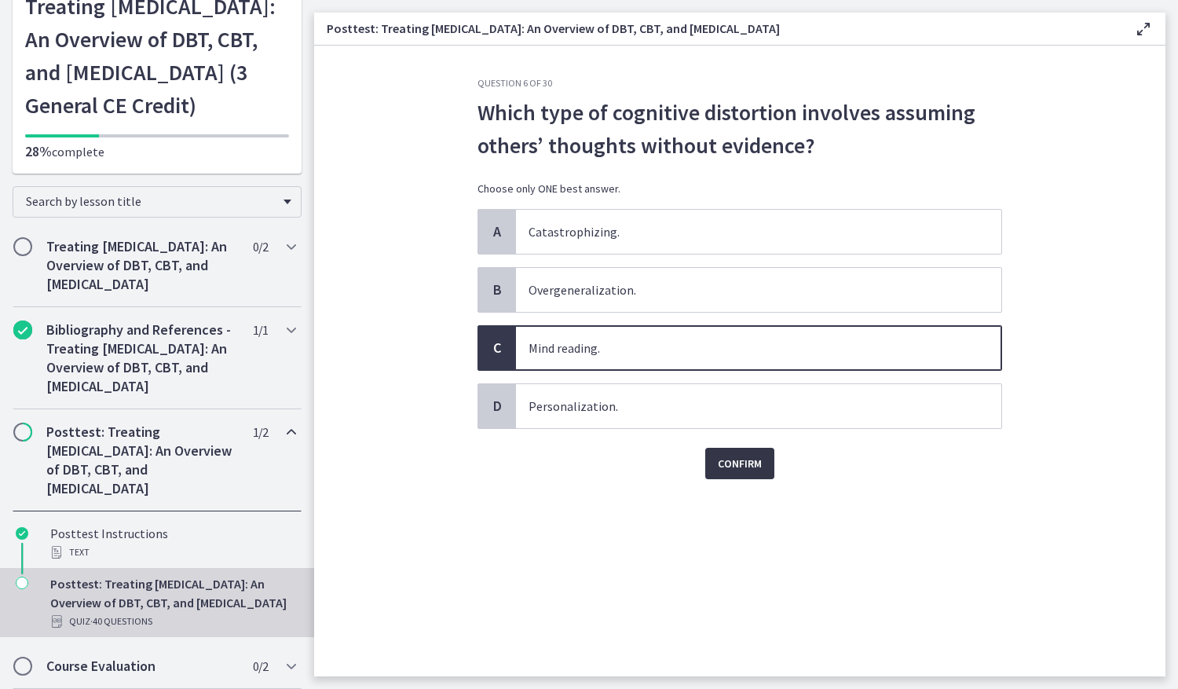
click at [719, 466] on span "Confirm" at bounding box center [740, 463] width 44 height 19
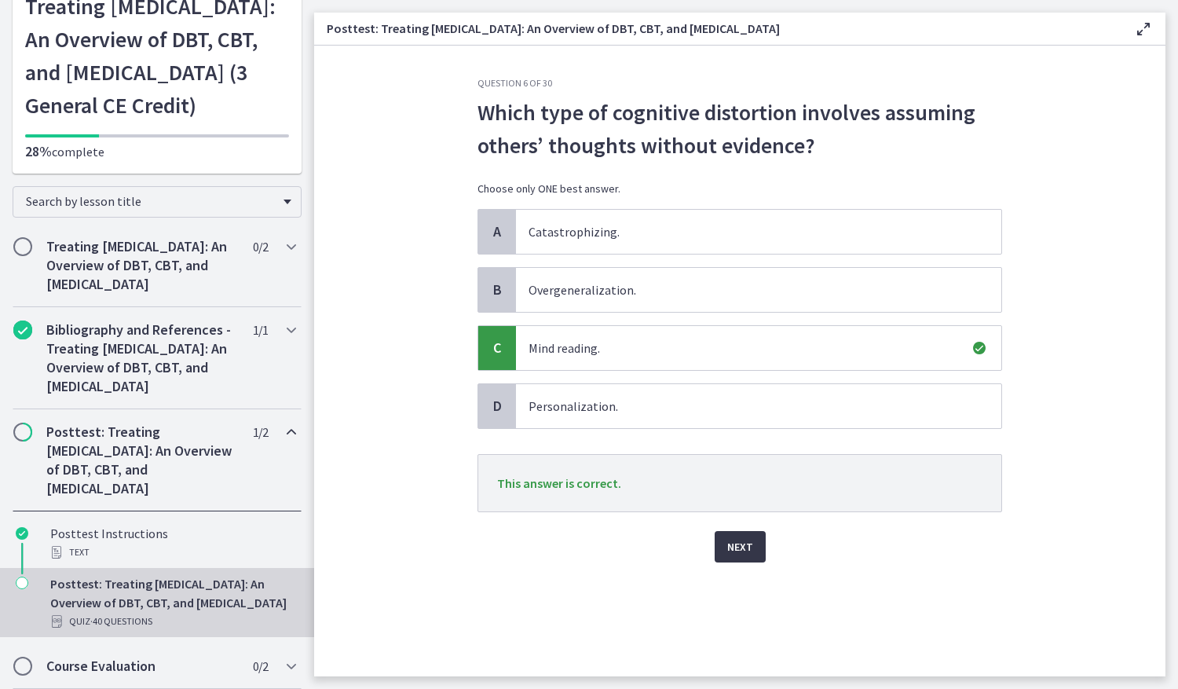
click at [741, 537] on span "Next" at bounding box center [740, 546] width 26 height 19
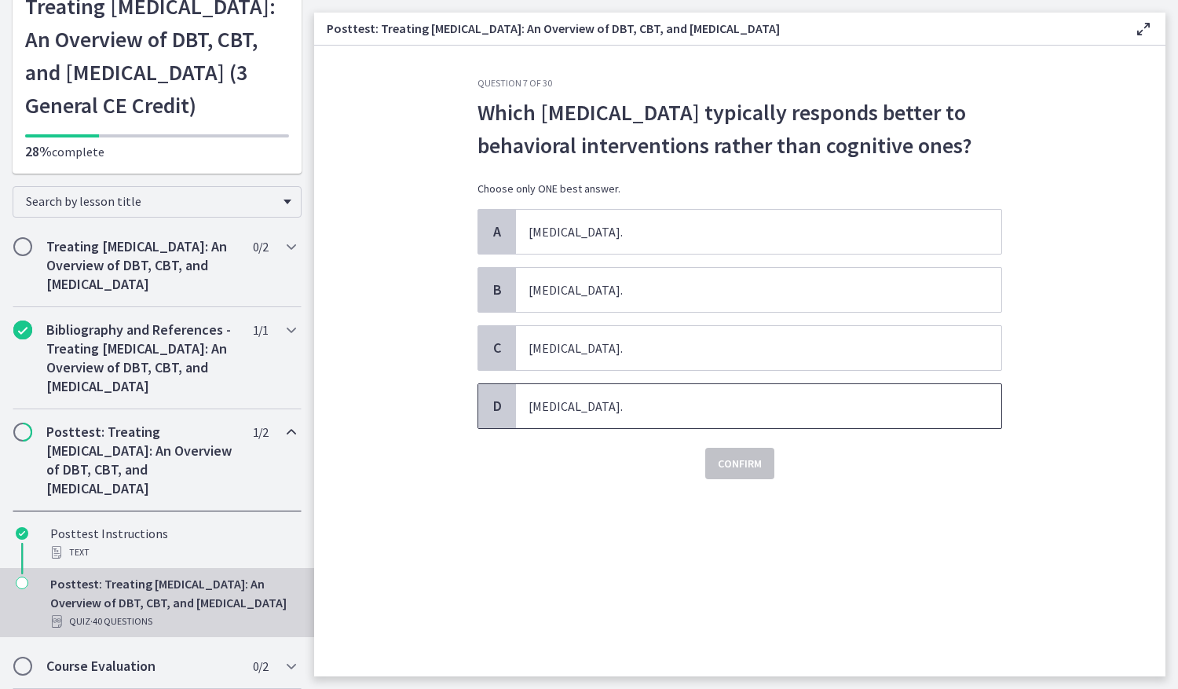
drag, startPoint x: 481, startPoint y: 115, endPoint x: 649, endPoint y: 392, distance: 323.6
click at [649, 392] on div "Question 7 of 30 Which anxiety disorder typically responds better to behavioral…" at bounding box center [740, 278] width 525 height 402
copy div "Which anxiety disorder typically responds better to behavioral interventions ra…"
click at [511, 288] on div "B" at bounding box center [497, 290] width 38 height 44
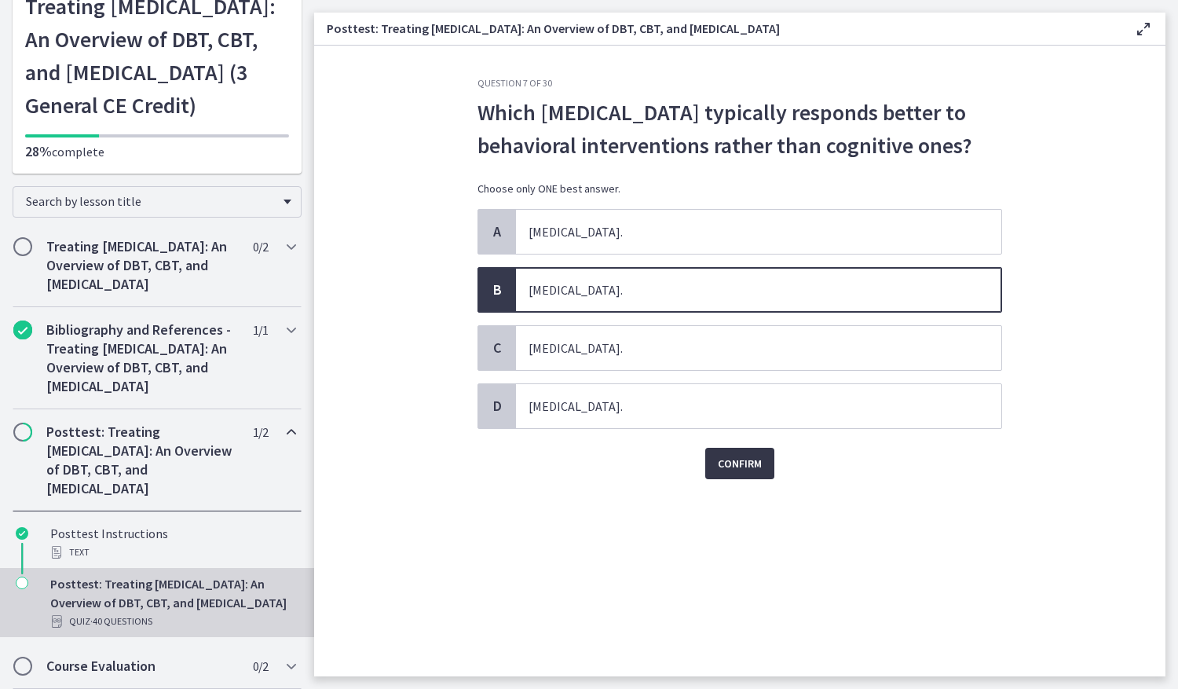
click at [739, 478] on button "Confirm" at bounding box center [739, 463] width 69 height 31
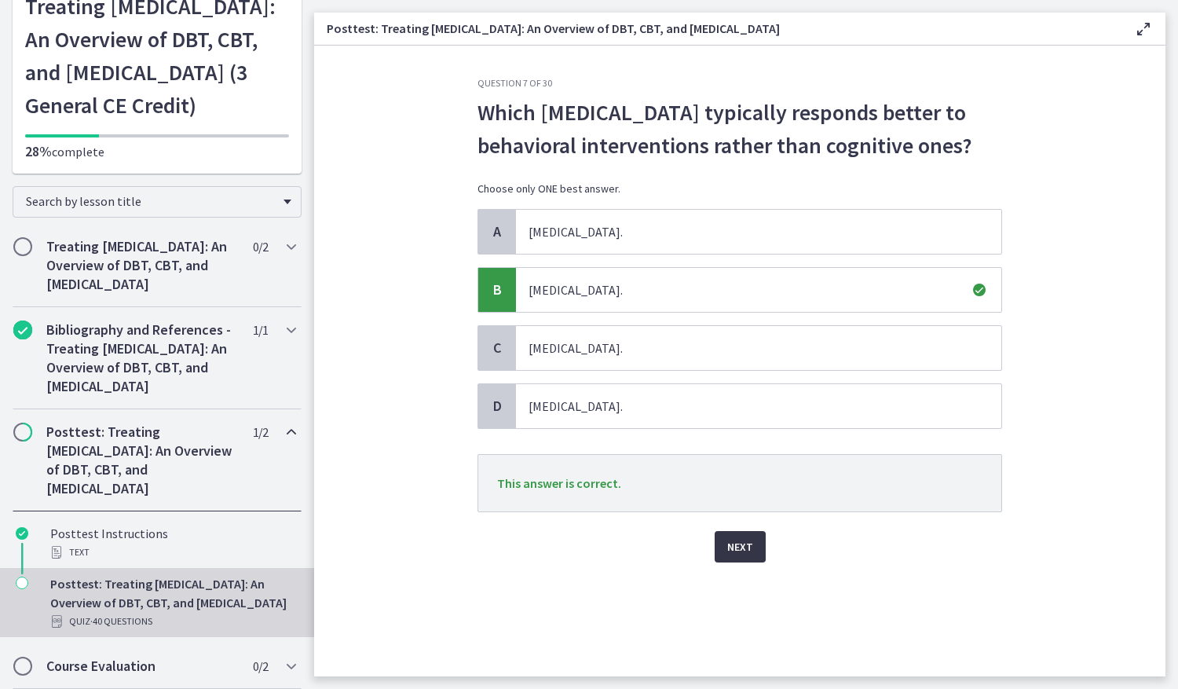
click at [757, 541] on button "Next" at bounding box center [740, 546] width 51 height 31
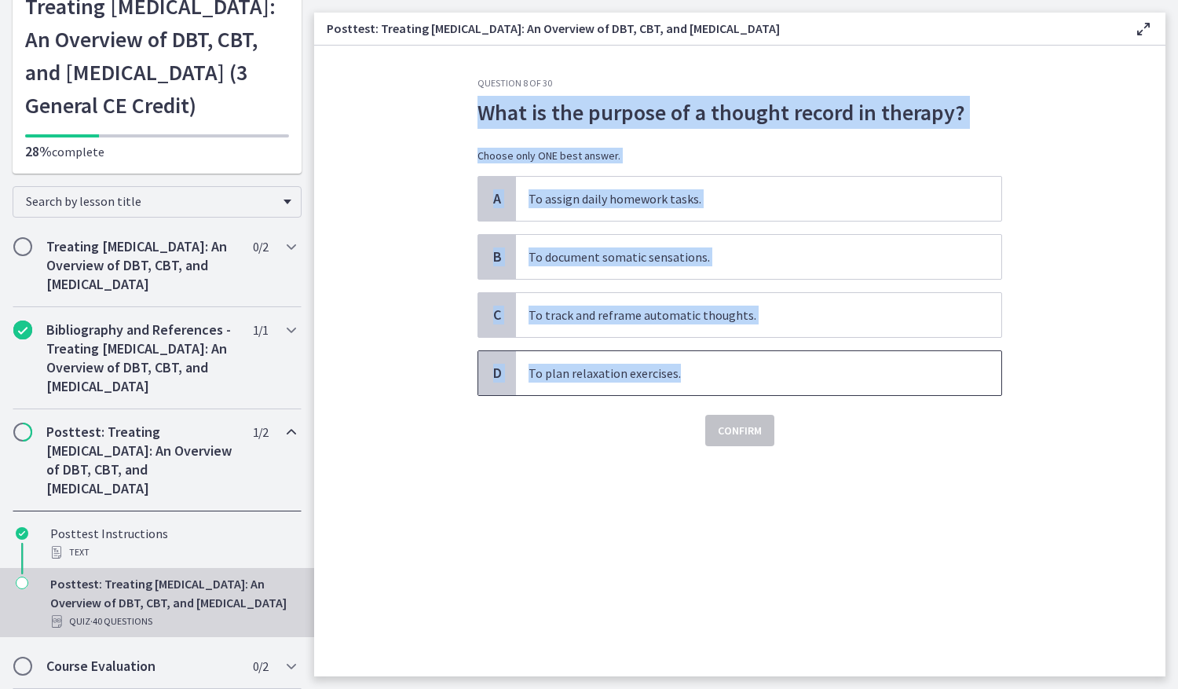
drag, startPoint x: 453, startPoint y: 116, endPoint x: 771, endPoint y: 379, distance: 411.8
click at [771, 379] on section "Question 8 of 30 What is the purpose of a thought record in therapy? Choose onl…" at bounding box center [740, 361] width 852 height 631
copy div "What is the purpose of a thought record in therapy? Choose only ONE best answer…"
click at [565, 316] on span "To track and reframe automatic thoughts." at bounding box center [759, 315] width 486 height 44
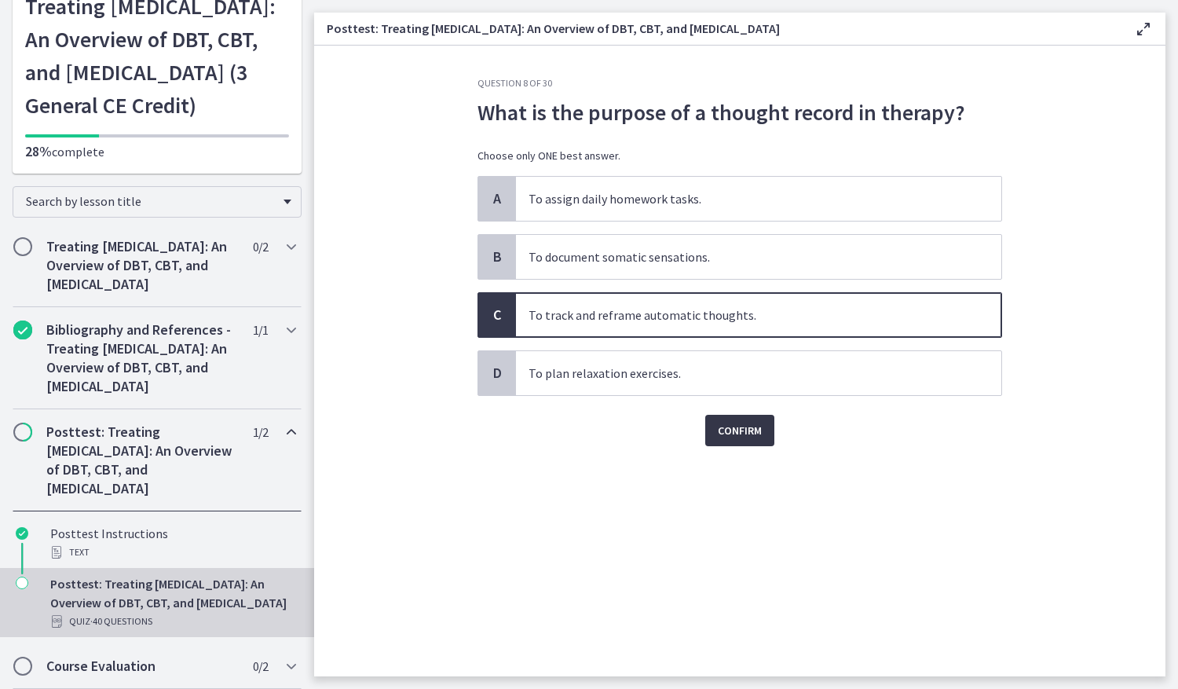
click at [720, 435] on span "Confirm" at bounding box center [740, 430] width 44 height 19
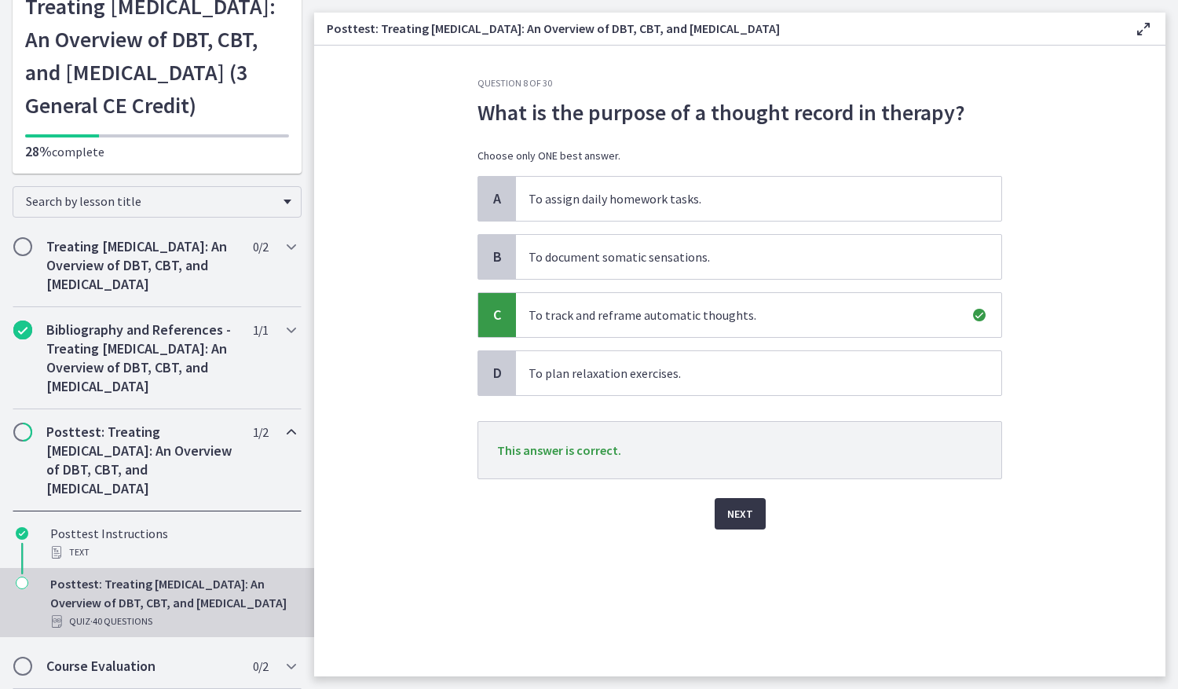
click at [739, 515] on span "Next" at bounding box center [740, 513] width 26 height 19
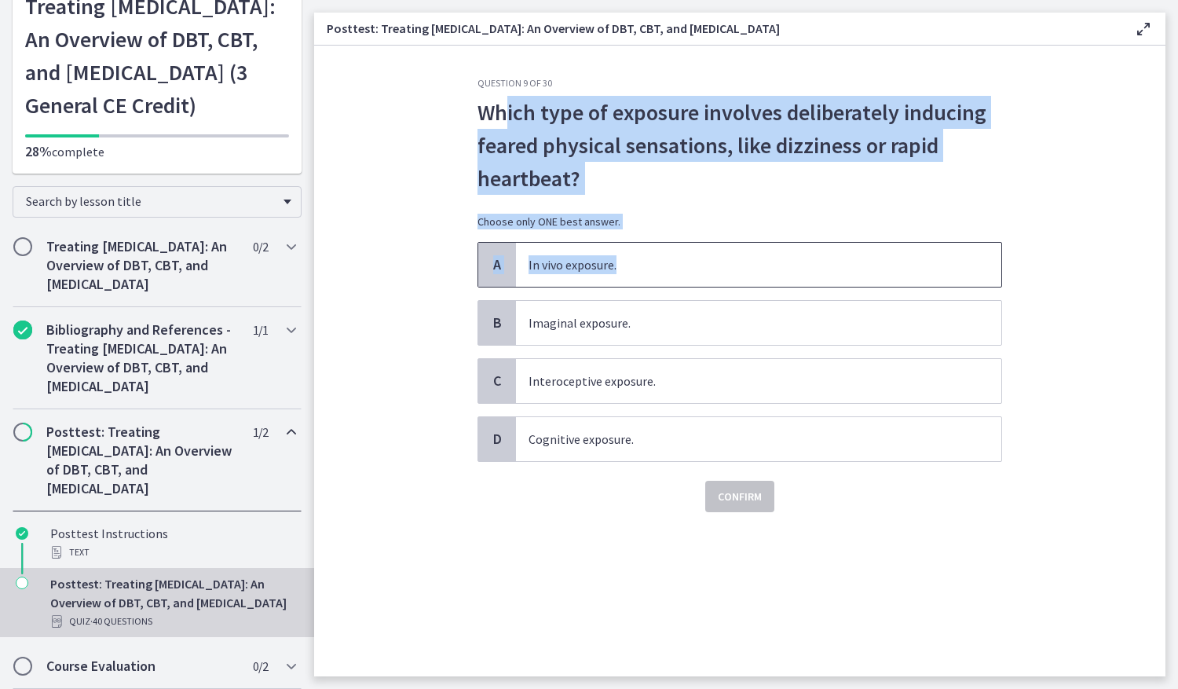
drag, startPoint x: 506, startPoint y: 116, endPoint x: 622, endPoint y: 268, distance: 191.1
click at [622, 268] on div "Question 9 of 30 Which type of exposure involves deliberately inducing feared p…" at bounding box center [740, 294] width 525 height 435
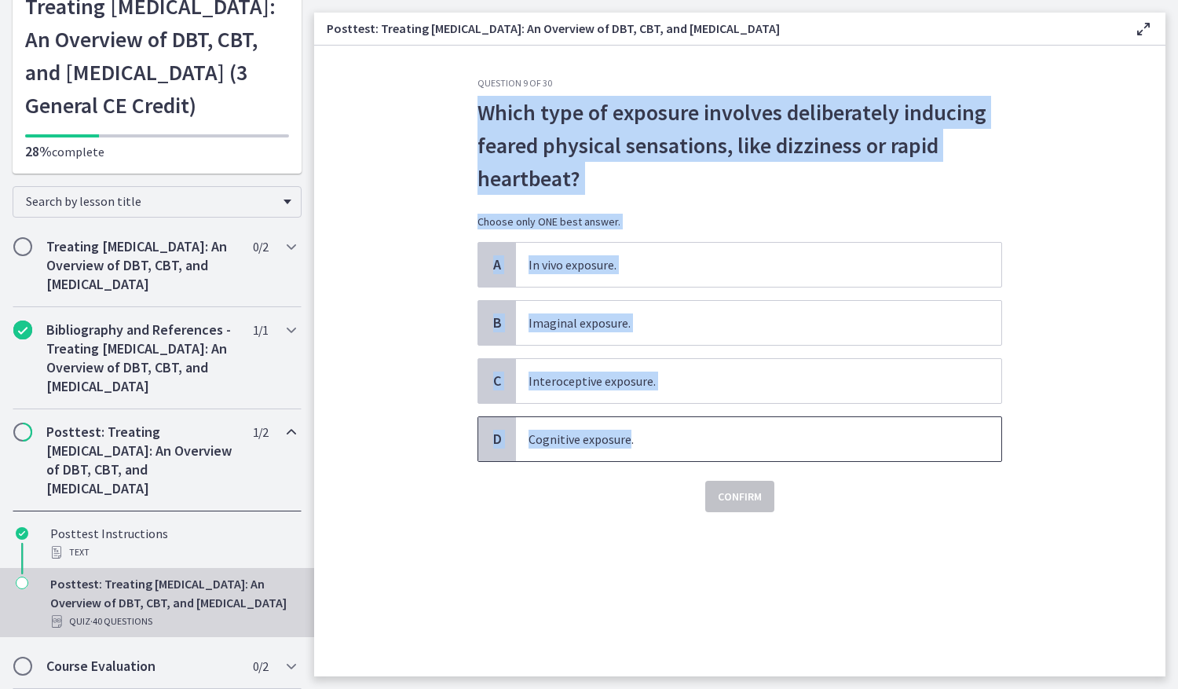
drag, startPoint x: 470, startPoint y: 112, endPoint x: 630, endPoint y: 425, distance: 352.0
click at [630, 425] on div "Question 9 of 30 Which type of exposure involves deliberately inducing feared p…" at bounding box center [740, 376] width 550 height 599
drag, startPoint x: 630, startPoint y: 425, endPoint x: 589, endPoint y: 431, distance: 41.2
copy div "Which type of exposure involves deliberately inducing feared physical sensation…"
click at [554, 375] on span "Interoceptive exposure." at bounding box center [759, 381] width 486 height 44
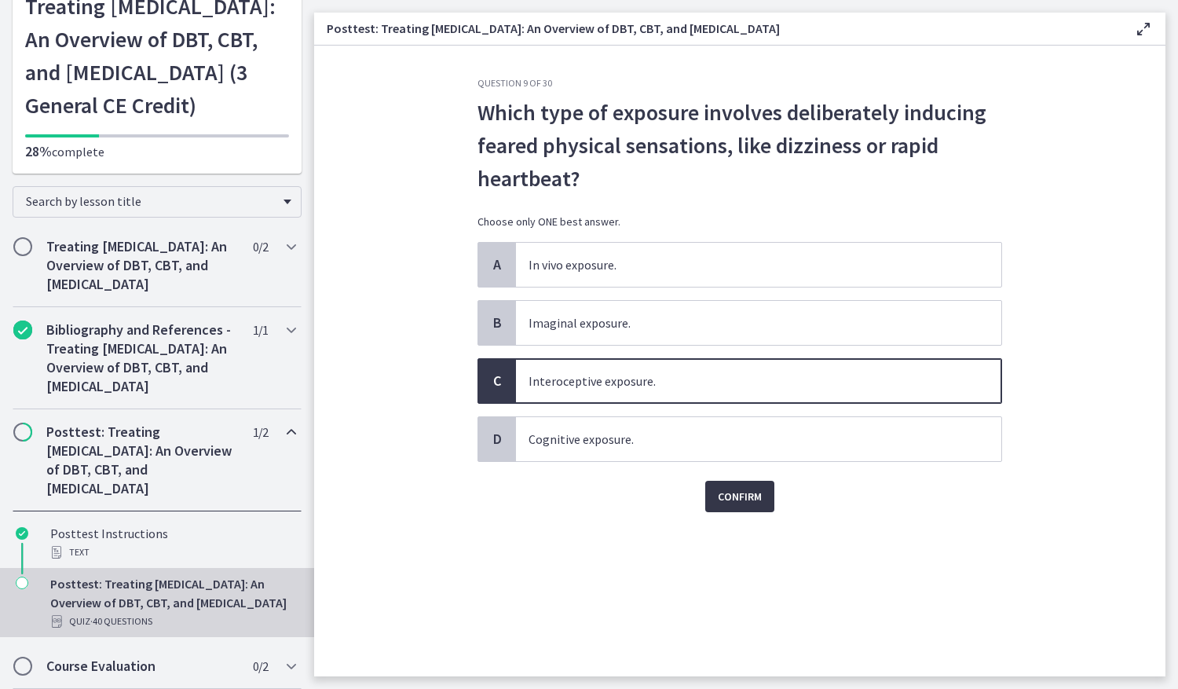
click at [755, 500] on span "Confirm" at bounding box center [740, 496] width 44 height 19
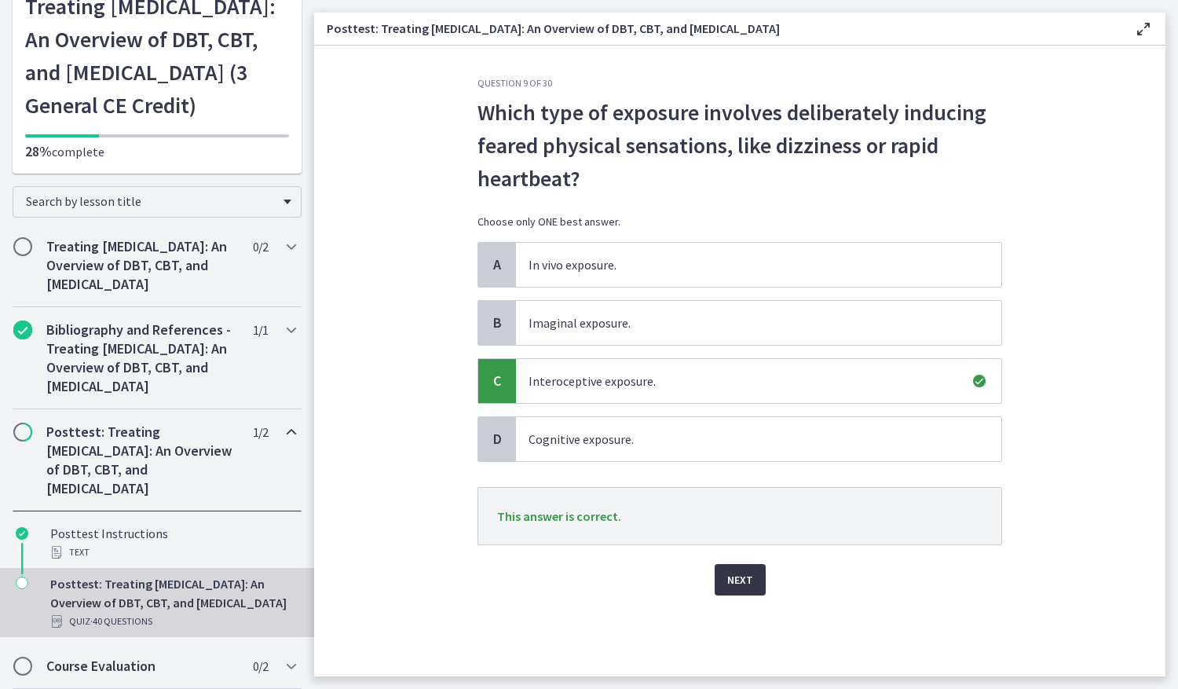
click at [749, 583] on span "Next" at bounding box center [740, 579] width 26 height 19
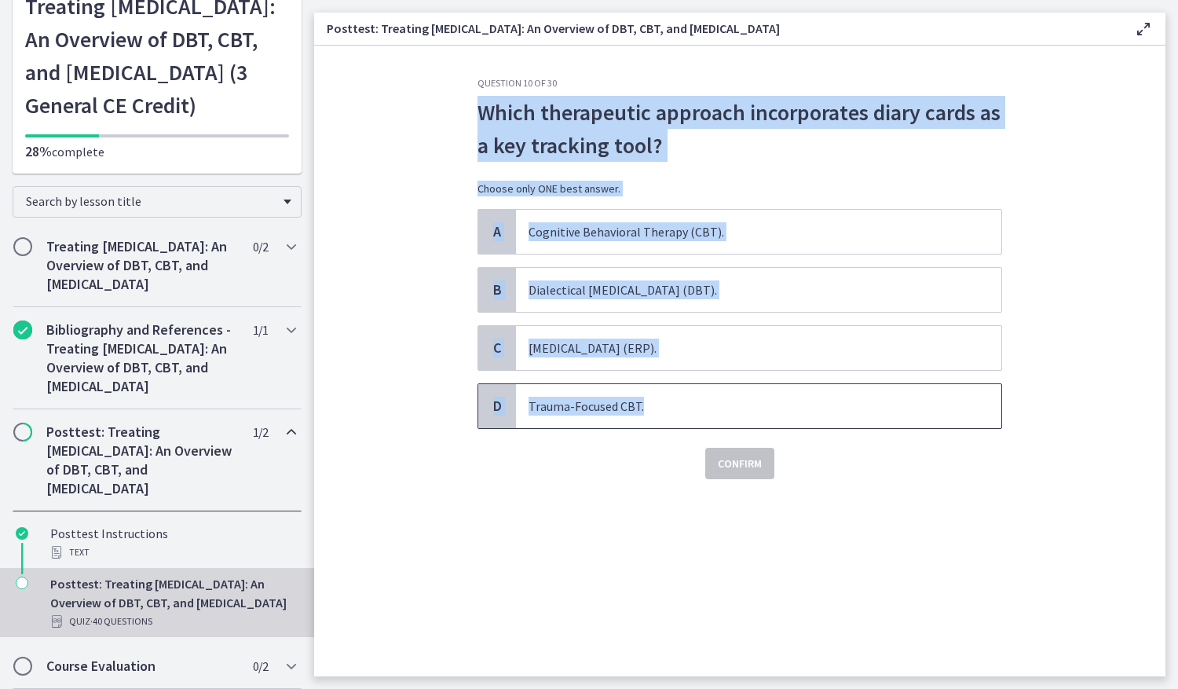
drag, startPoint x: 473, startPoint y: 122, endPoint x: 643, endPoint y: 419, distance: 342.0
click at [643, 419] on div "Question 10 of 30 Which therapeutic approach incorporates diary cards as a key …" at bounding box center [740, 376] width 550 height 599
click at [647, 299] on span "Dialectical Behavior Therapy (DBT)." at bounding box center [759, 290] width 486 height 44
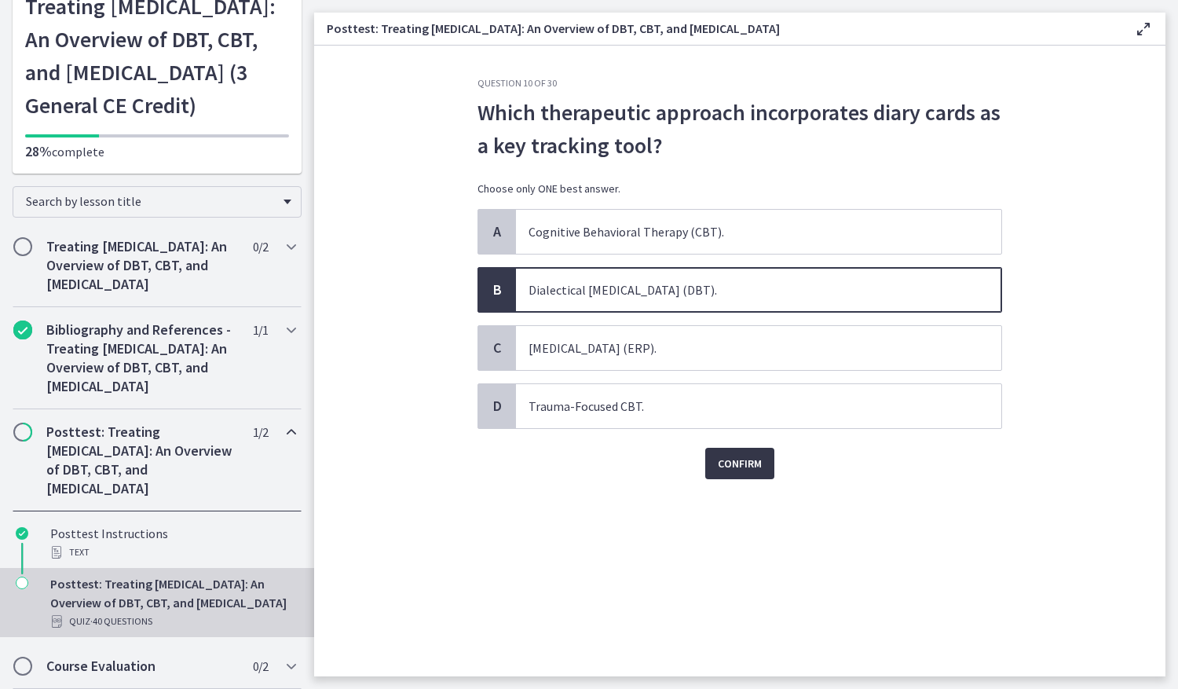
click at [739, 470] on span "Confirm" at bounding box center [740, 463] width 44 height 19
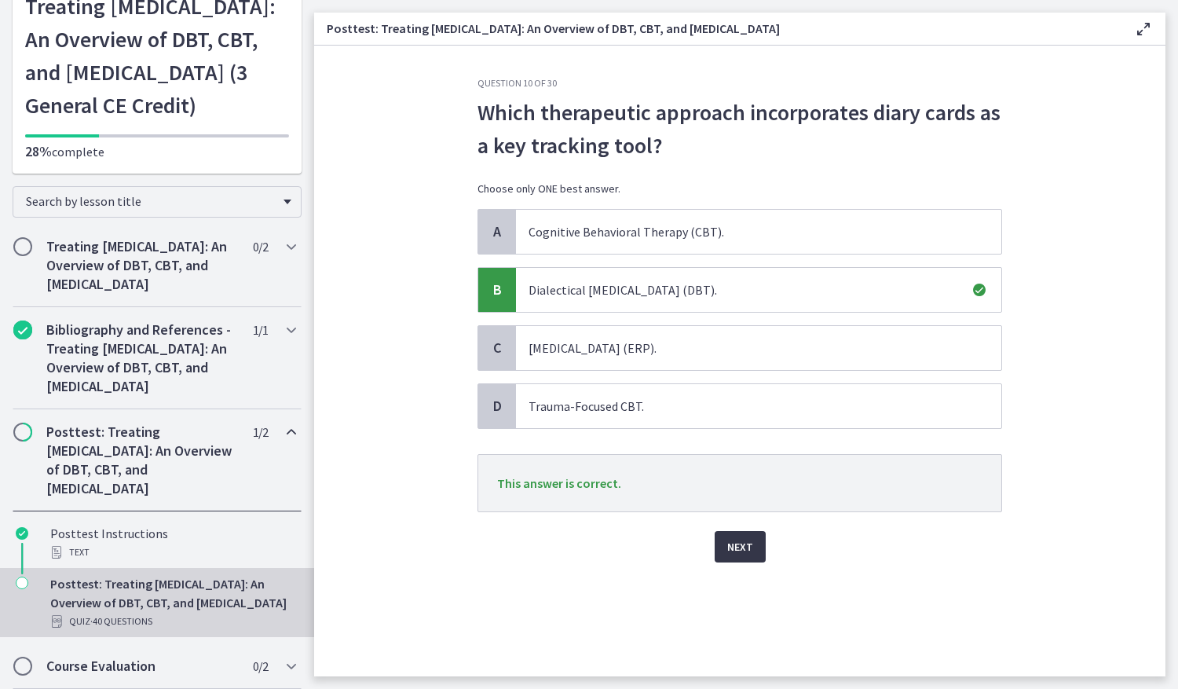
click at [753, 548] on button "Next" at bounding box center [740, 546] width 51 height 31
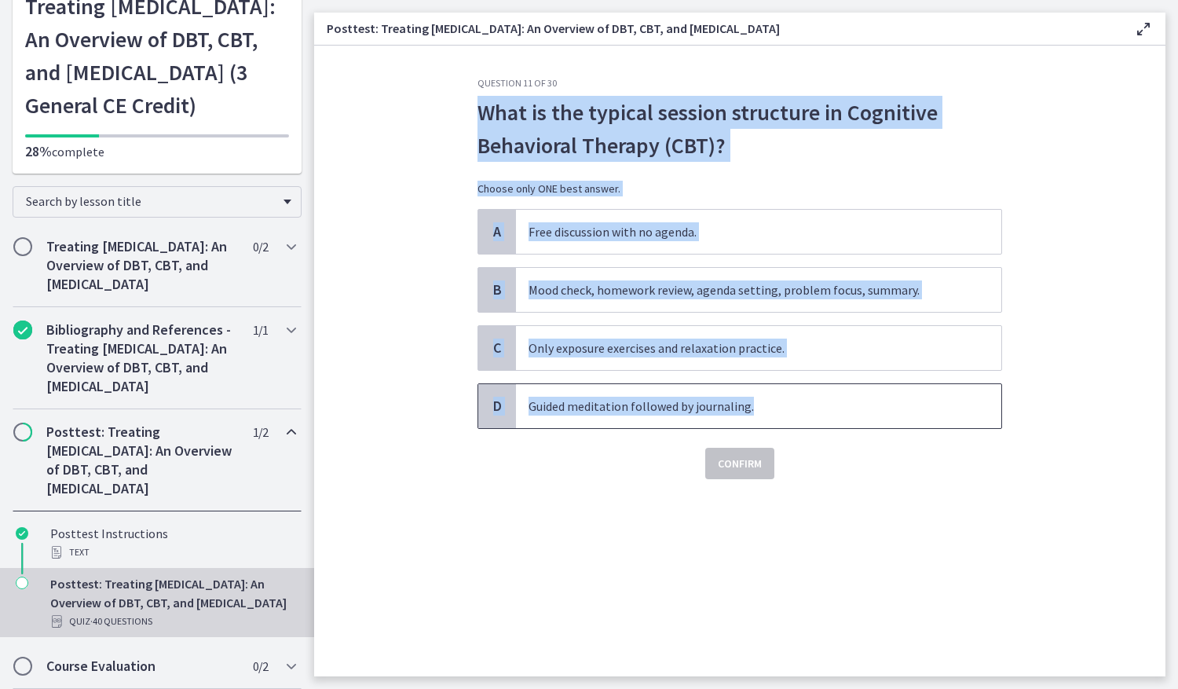
drag, startPoint x: 497, startPoint y: 114, endPoint x: 821, endPoint y: 398, distance: 430.9
click at [821, 398] on div "Question 11 of 30 What is the typical session structure in Cognitive Behavioral…" at bounding box center [740, 278] width 525 height 402
click at [506, 286] on span "B" at bounding box center [497, 289] width 19 height 19
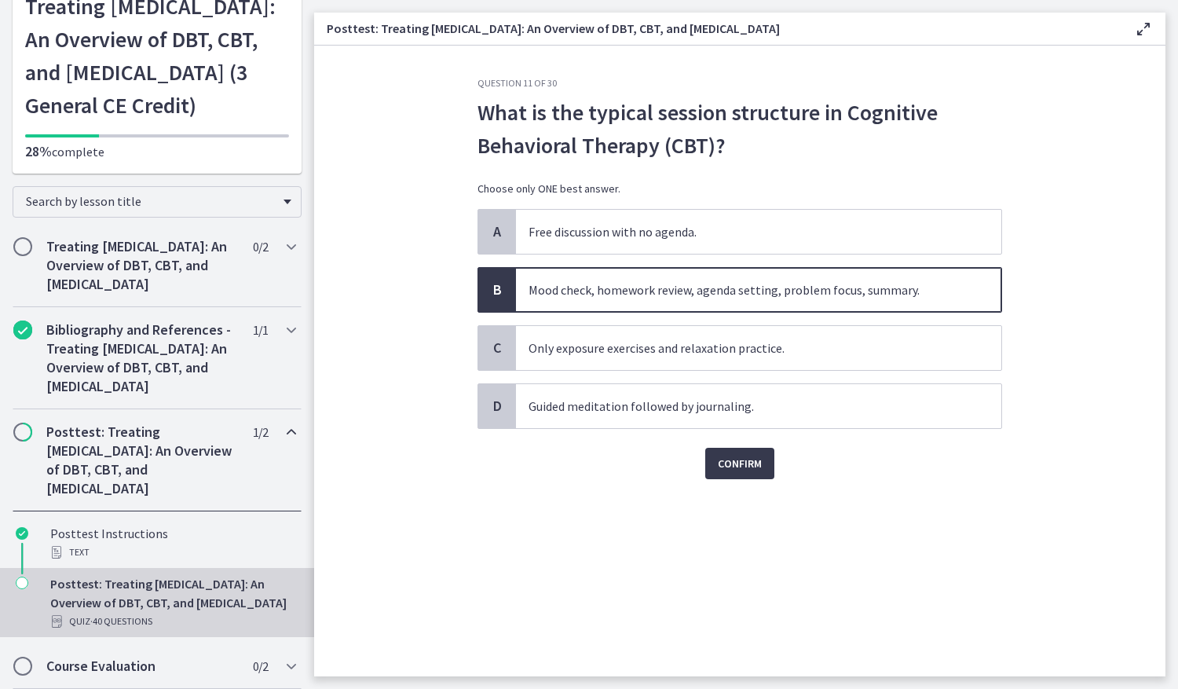
click at [759, 482] on div "Question 11 of 30 What is the typical session structure in Cognitive Behavioral…" at bounding box center [740, 376] width 550 height 599
click at [754, 467] on span "Confirm" at bounding box center [740, 463] width 44 height 19
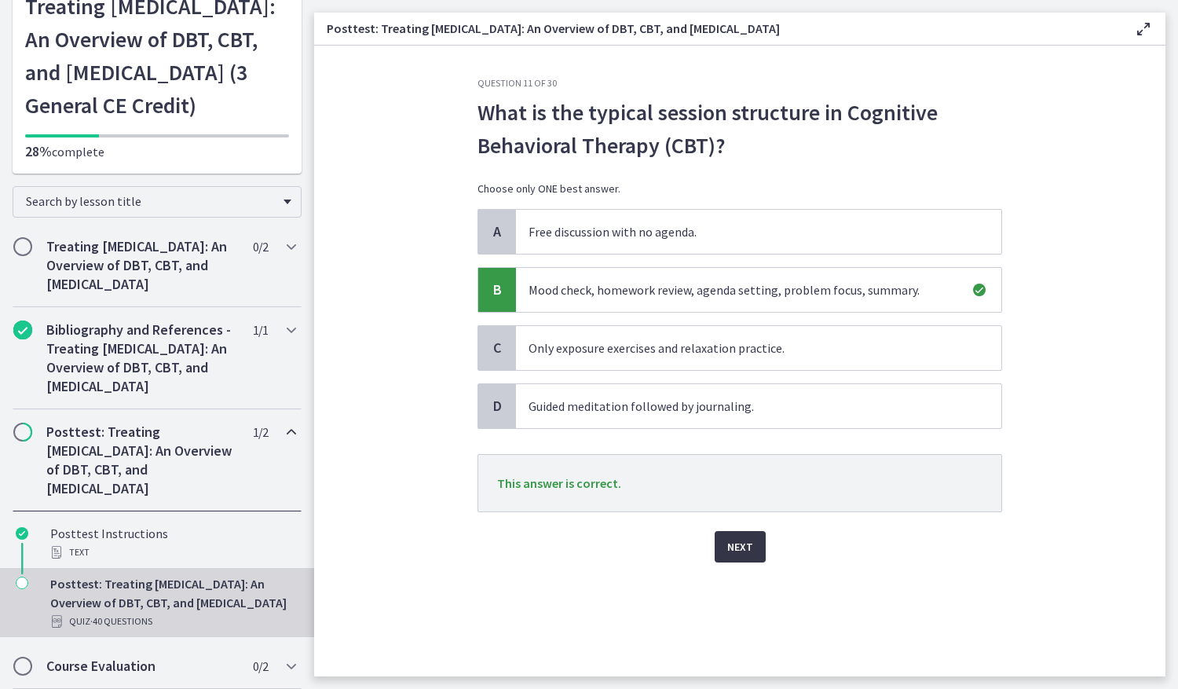
click at [747, 542] on span "Next" at bounding box center [740, 546] width 26 height 19
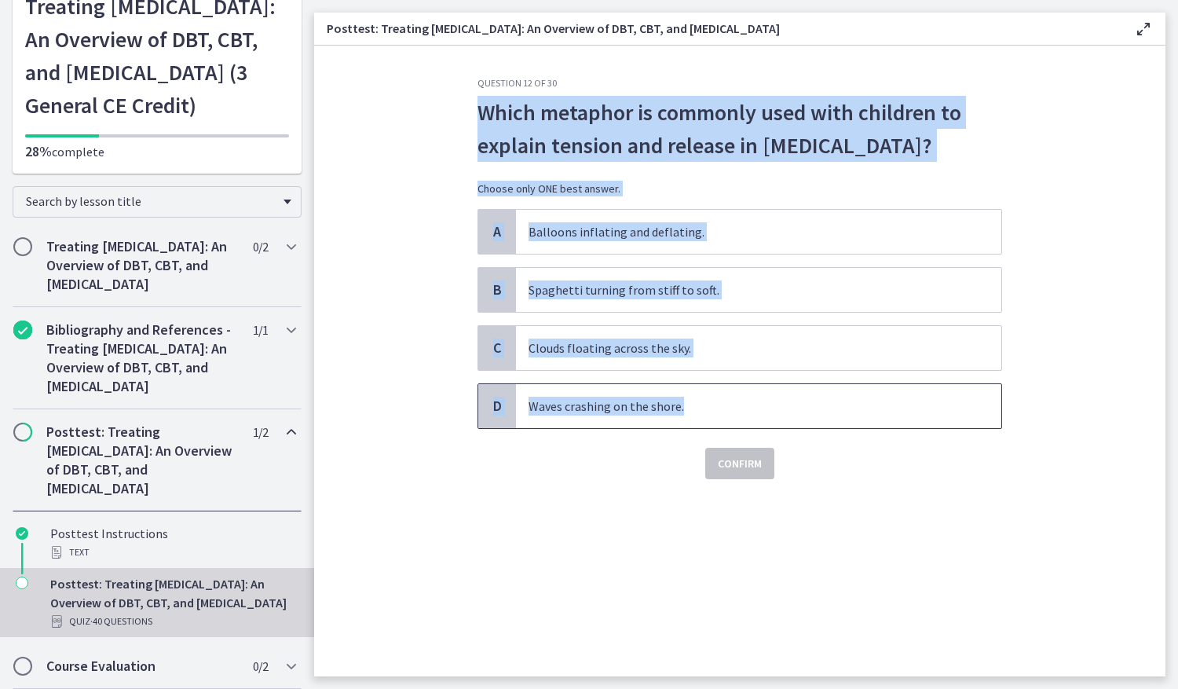
drag, startPoint x: 473, startPoint y: 100, endPoint x: 720, endPoint y: 455, distance: 432.4
click at [720, 455] on div "Question 12 of 30 Which metaphor is commonly used with children to explain tens…" at bounding box center [740, 376] width 550 height 599
click at [562, 254] on span "Balloons inflating and deflating." at bounding box center [759, 232] width 486 height 44
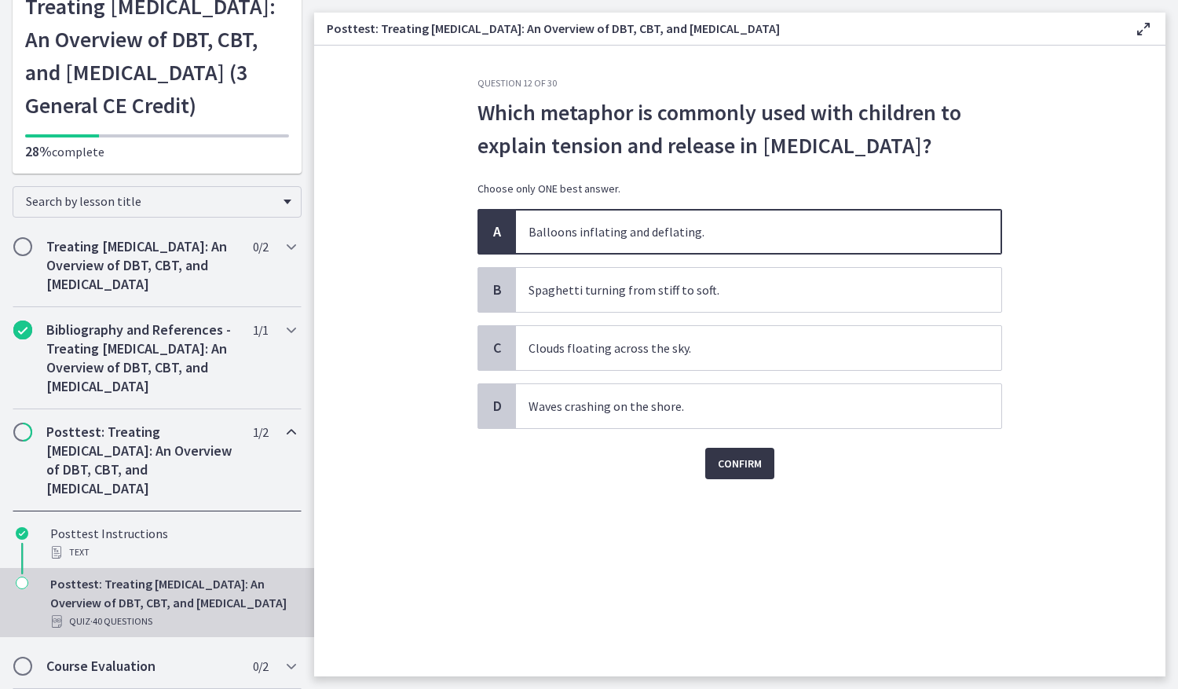
click at [753, 473] on span "Confirm" at bounding box center [740, 463] width 44 height 19
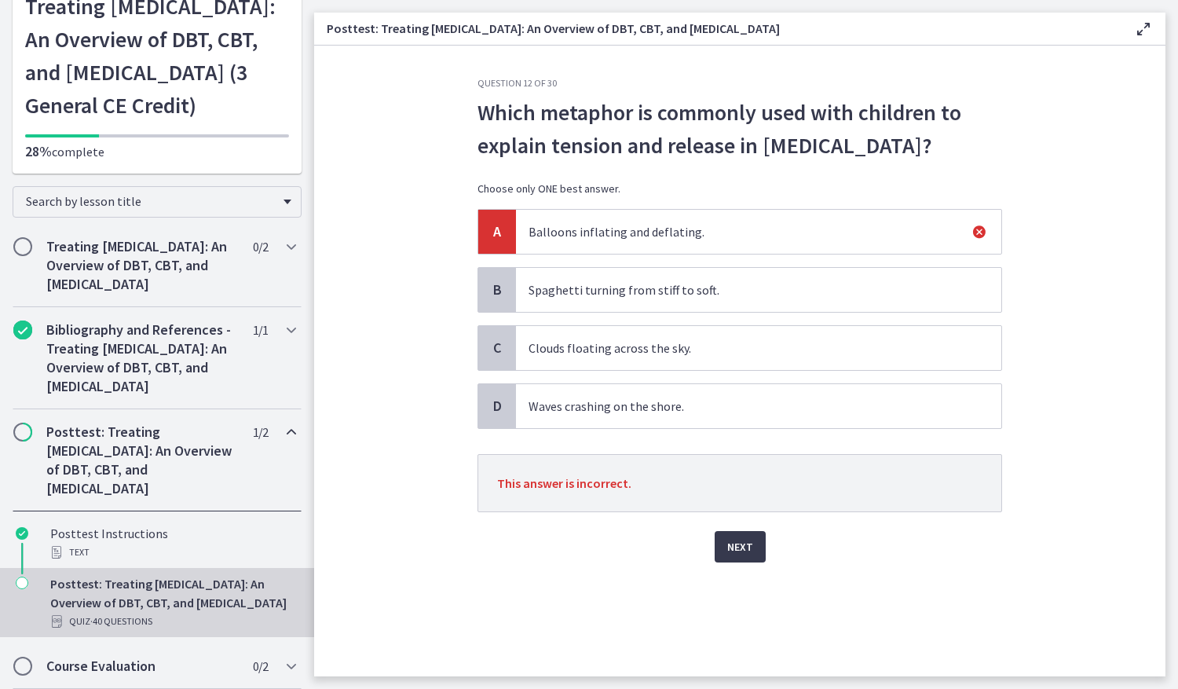
click at [657, 312] on span "Spaghetti turning from stiff to soft." at bounding box center [759, 290] width 486 height 44
click at [725, 562] on button "Next" at bounding box center [740, 546] width 51 height 31
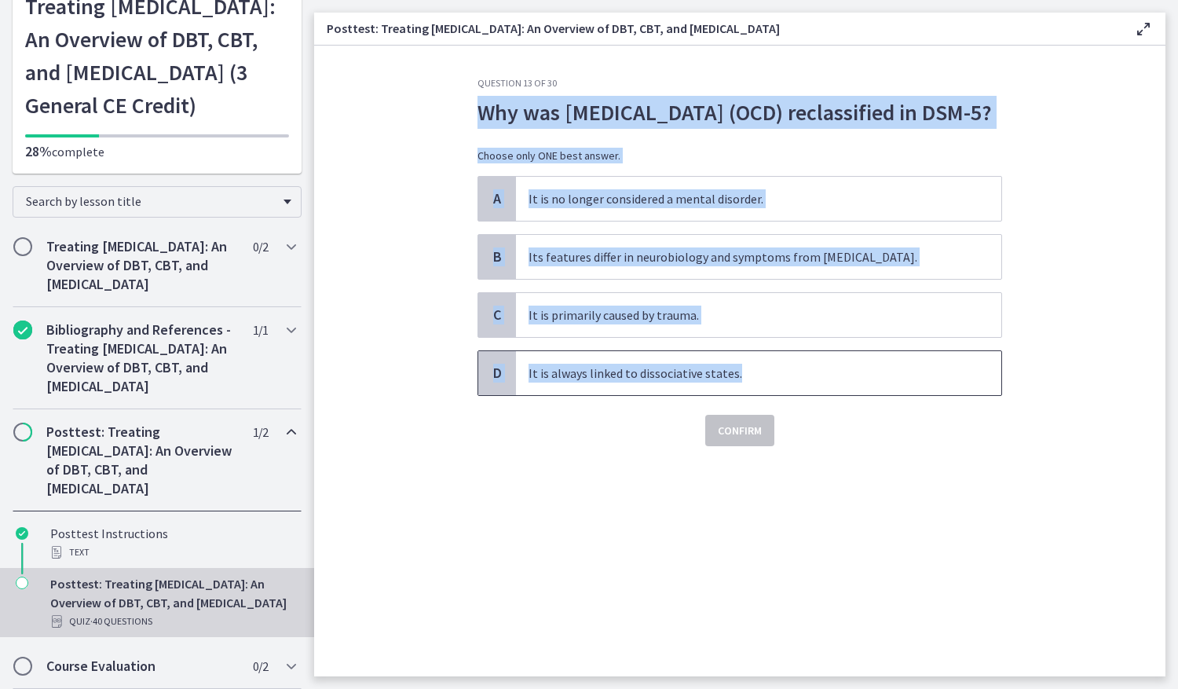
drag, startPoint x: 471, startPoint y: 107, endPoint x: 763, endPoint y: 401, distance: 414.4
click at [763, 401] on div "Question 13 of 30 Why was Obsessive-Compulsive Disorder (OCD) reclassified in D…" at bounding box center [740, 376] width 550 height 599
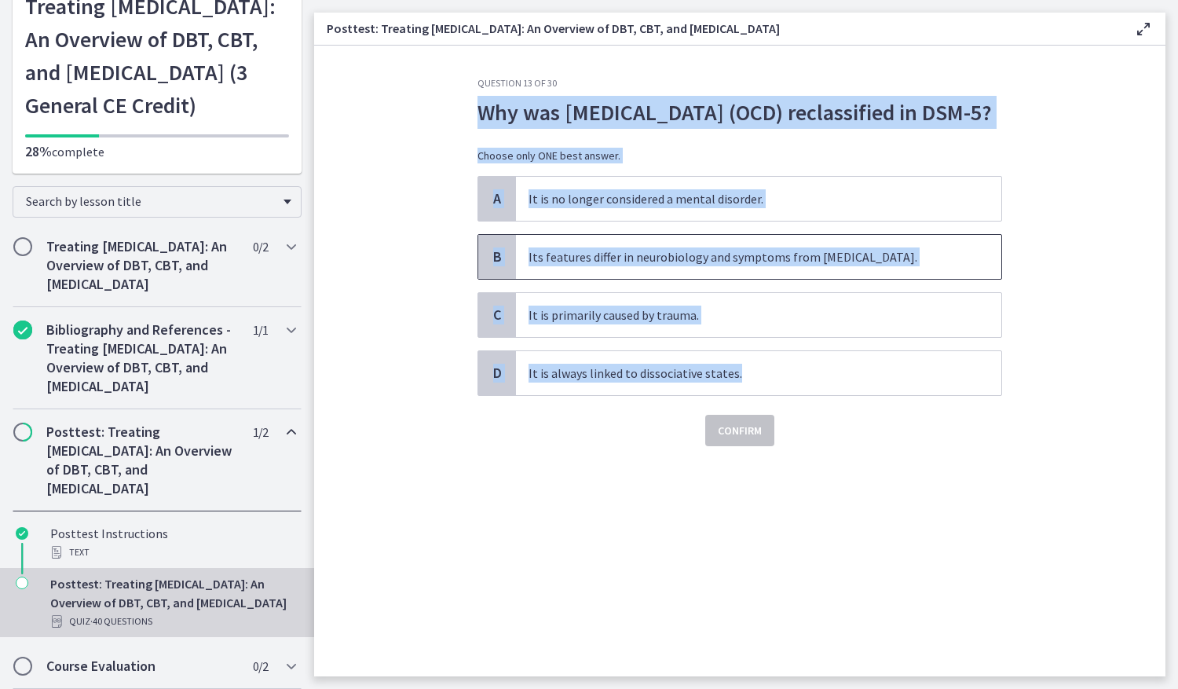
click at [522, 279] on span "Its features differ in neurobiology and symptoms from anxiety disorders." at bounding box center [759, 257] width 486 height 44
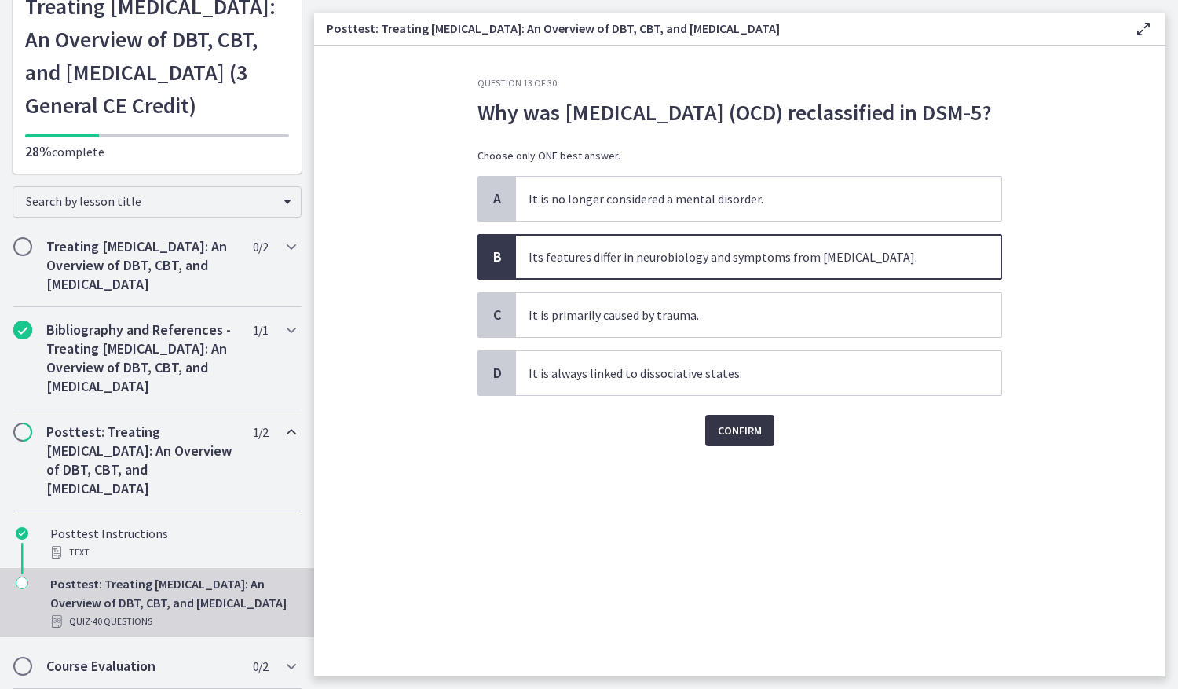
click at [736, 440] on span "Confirm" at bounding box center [740, 430] width 44 height 19
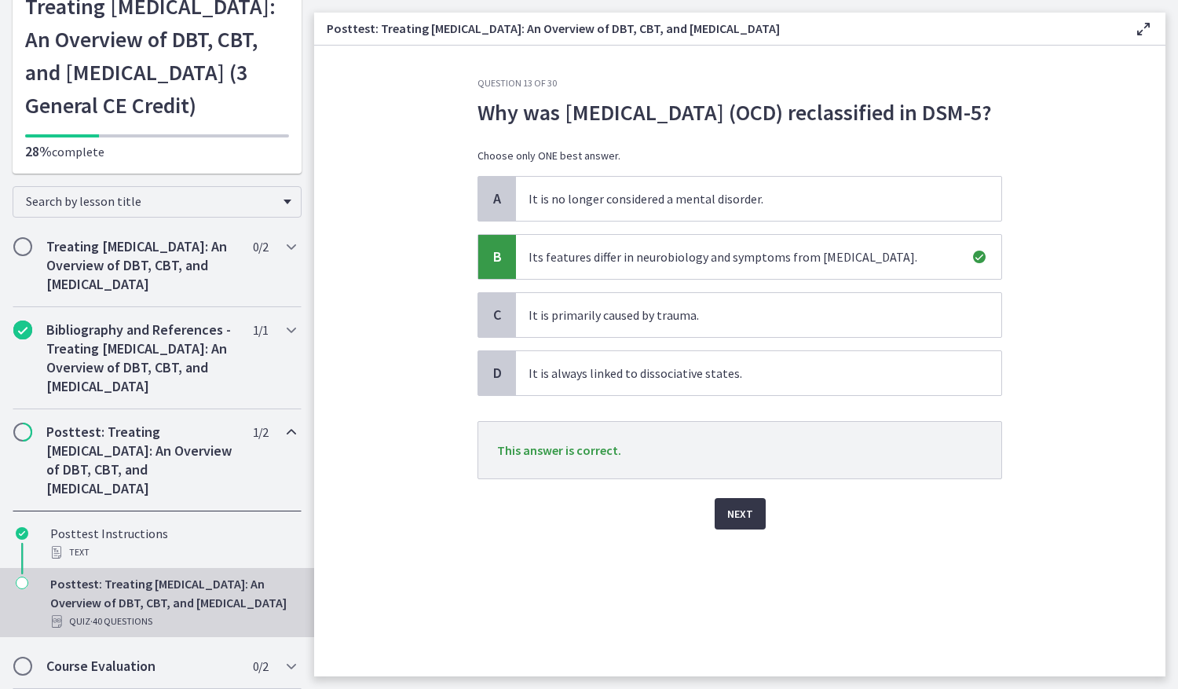
click at [720, 529] on button "Next" at bounding box center [740, 513] width 51 height 31
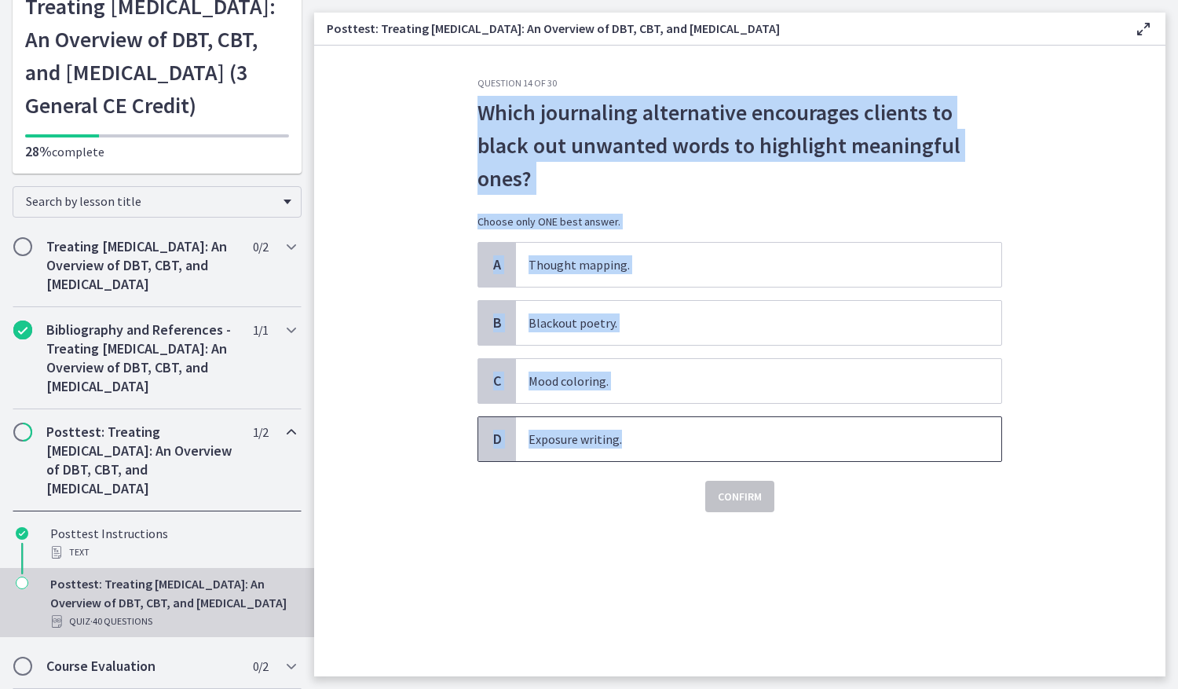
drag, startPoint x: 468, startPoint y: 113, endPoint x: 628, endPoint y: 436, distance: 360.1
click at [628, 436] on div "Question 14 of 30 Which journaling alternative encourages clients to black out …" at bounding box center [740, 376] width 550 height 599
drag, startPoint x: 702, startPoint y: 325, endPoint x: 701, endPoint y: 353, distance: 27.5
click at [702, 325] on span "Blackout poetry." at bounding box center [759, 323] width 486 height 44
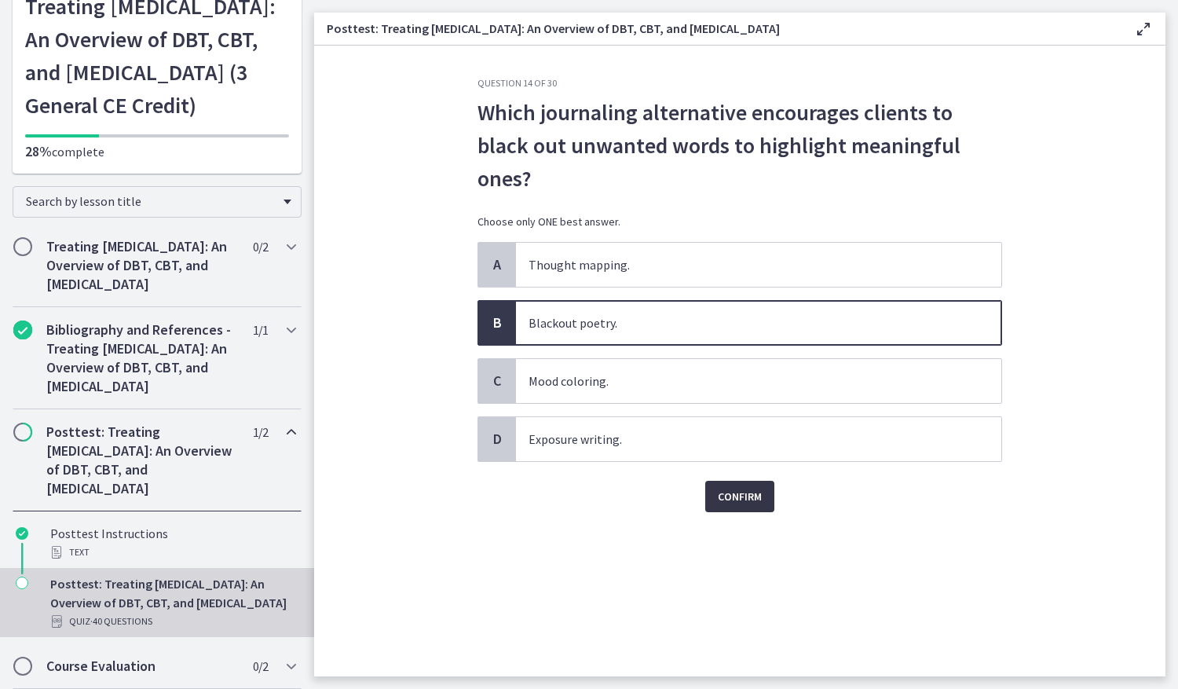
click at [735, 504] on span "Confirm" at bounding box center [740, 496] width 44 height 19
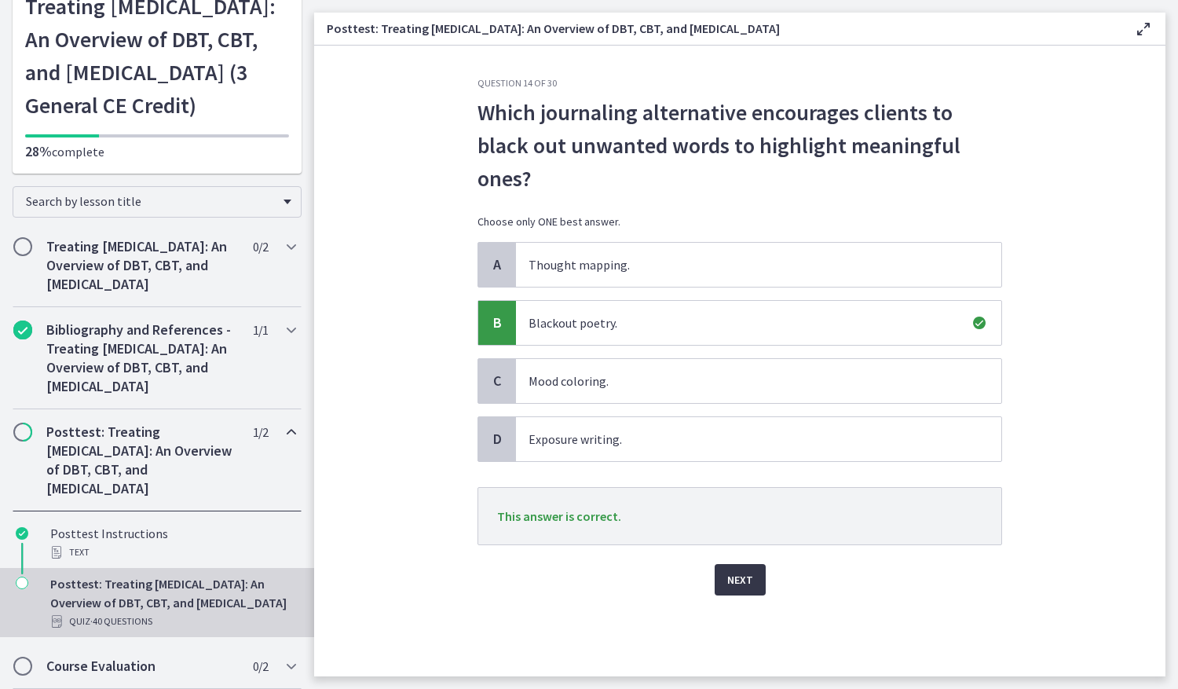
click at [746, 576] on span "Next" at bounding box center [740, 579] width 26 height 19
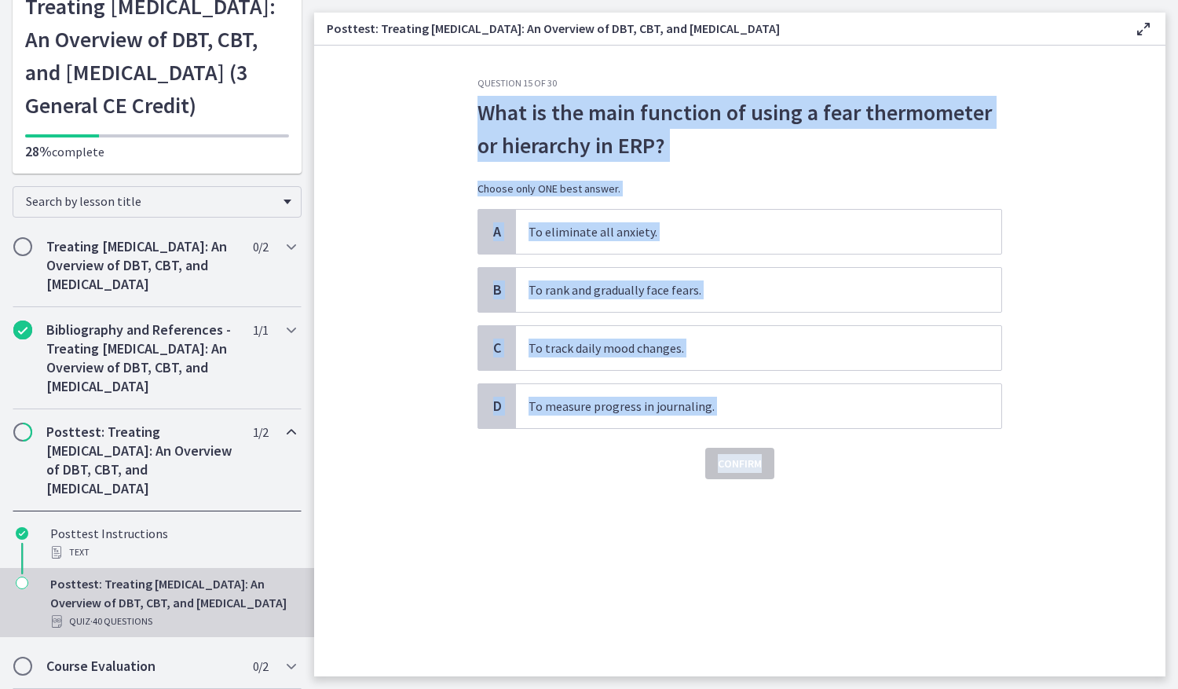
drag, startPoint x: 527, startPoint y: 150, endPoint x: 803, endPoint y: 467, distance: 420.4
click at [803, 467] on div "Question 15 of 30 What is the main function of using a fear thermometer or hier…" at bounding box center [740, 376] width 550 height 599
click at [535, 297] on span "To rank and gradually face fears." at bounding box center [759, 290] width 486 height 44
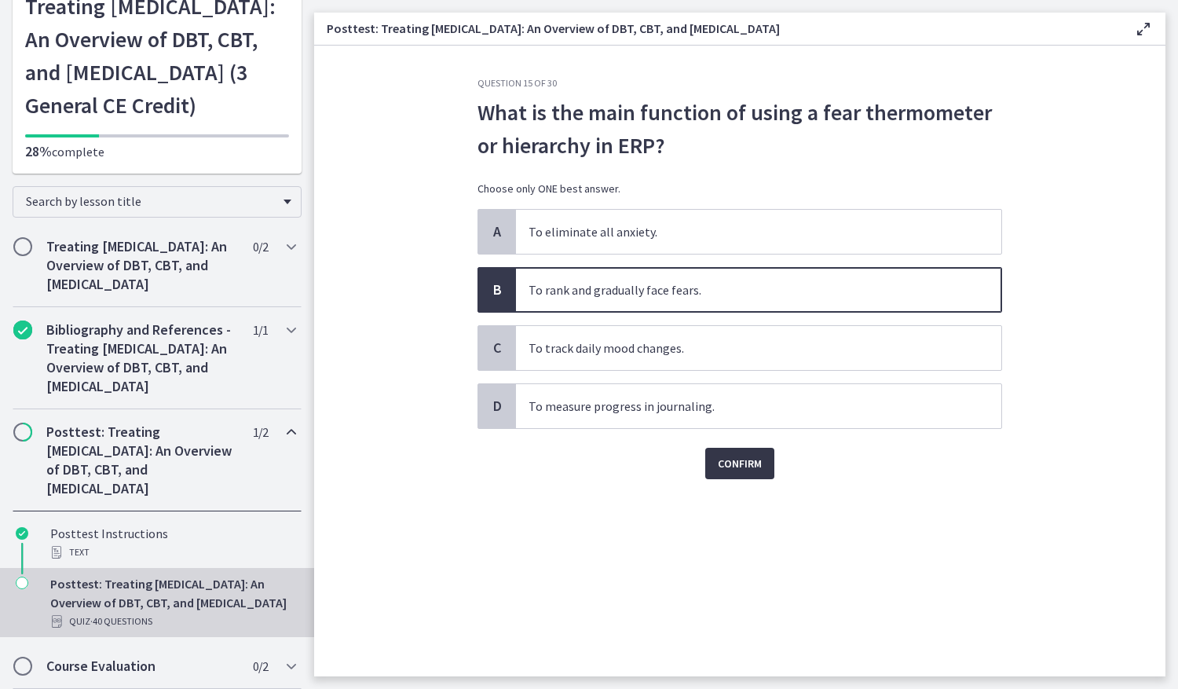
click at [757, 467] on span "Confirm" at bounding box center [740, 463] width 44 height 19
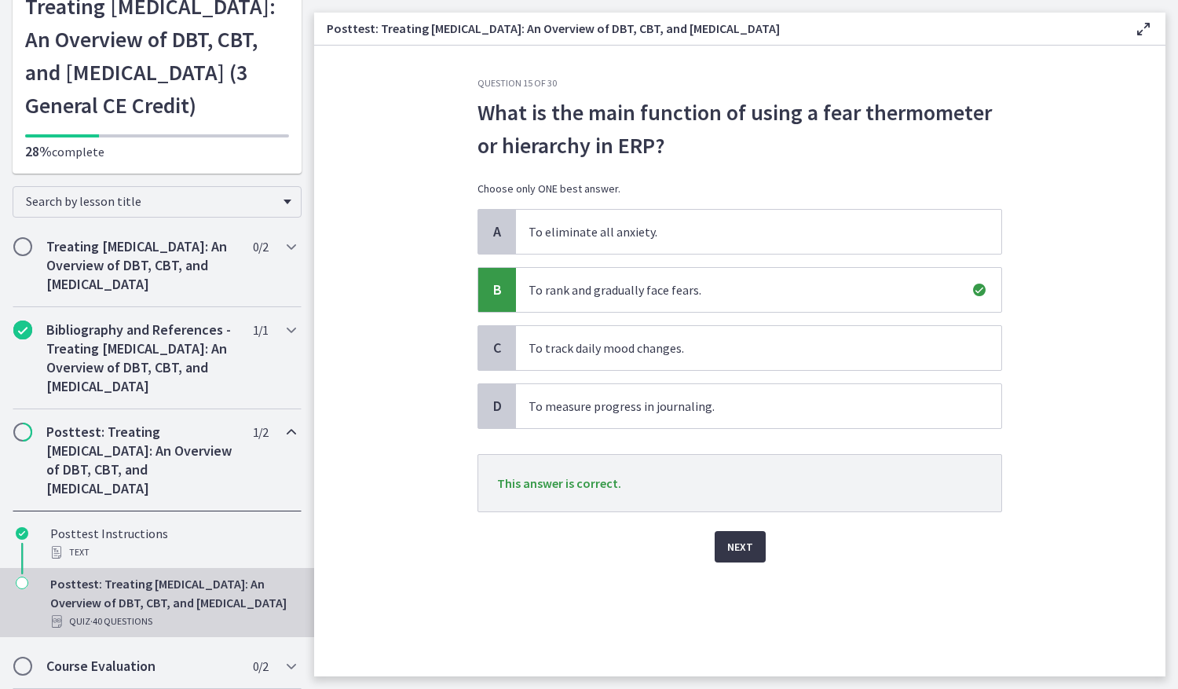
click at [752, 543] on span "Next" at bounding box center [740, 546] width 26 height 19
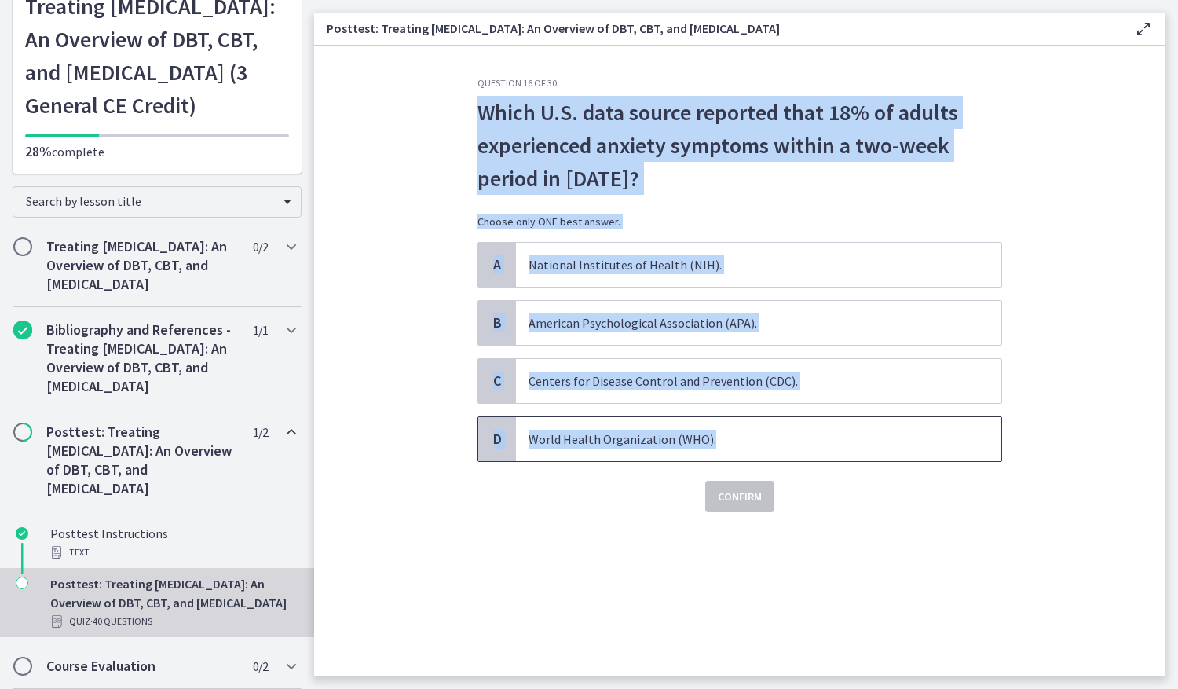
drag, startPoint x: 479, startPoint y: 112, endPoint x: 722, endPoint y: 438, distance: 406.5
click at [722, 438] on div "Question 16 of 30 Which U.S. data source reported that 18% of adults experience…" at bounding box center [740, 294] width 525 height 435
click at [597, 372] on span "Centers for Disease Control and Prevention (CDC)." at bounding box center [759, 381] width 486 height 44
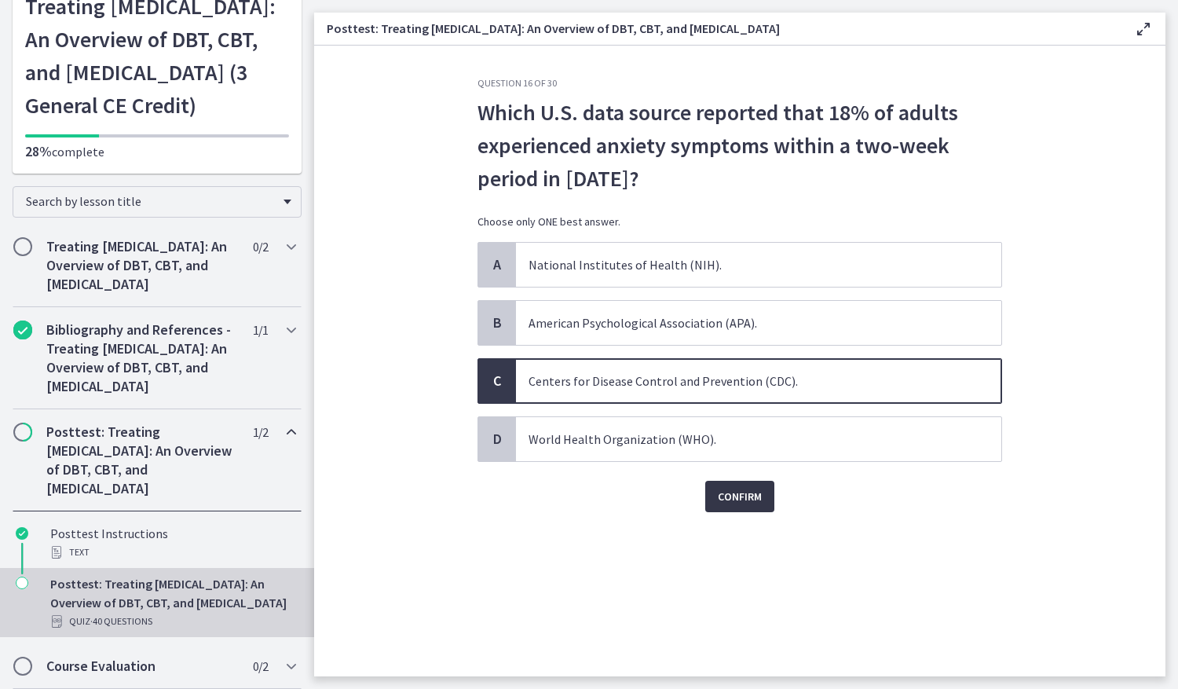
click at [736, 497] on span "Confirm" at bounding box center [740, 496] width 44 height 19
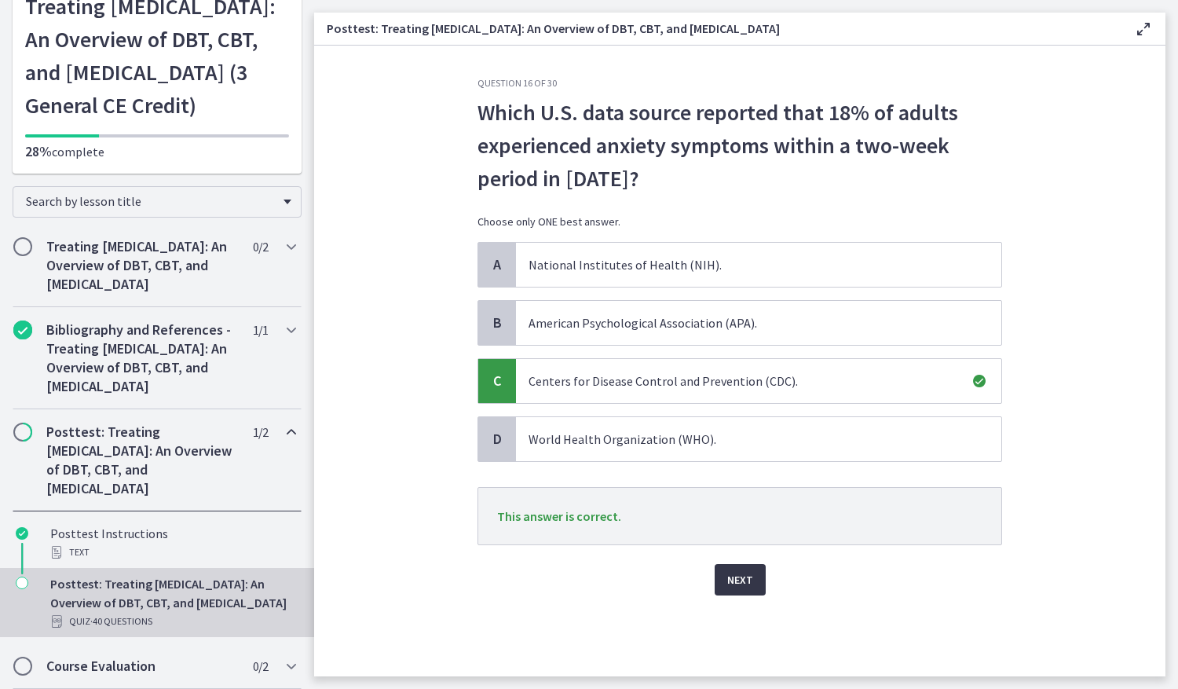
click at [742, 574] on span "Next" at bounding box center [740, 579] width 26 height 19
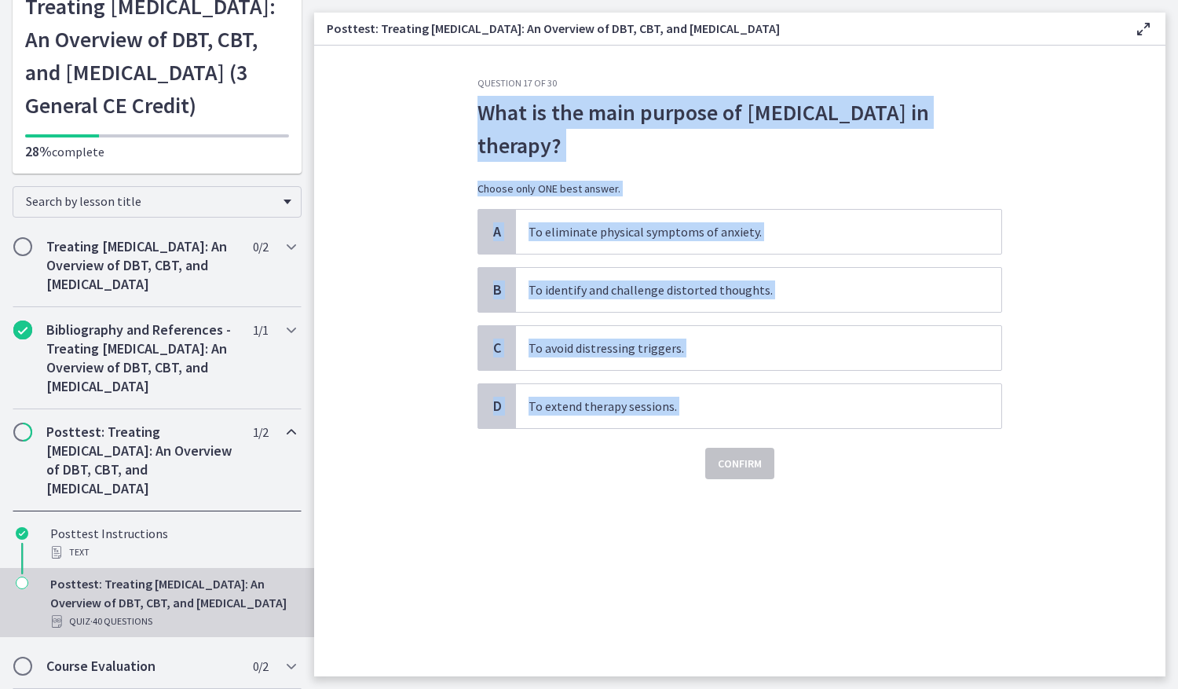
drag, startPoint x: 496, startPoint y: 137, endPoint x: 650, endPoint y: 445, distance: 344.7
click at [650, 445] on div "Question 17 of 30 What is the main purpose of cognitive restructuring in therap…" at bounding box center [740, 278] width 525 height 402
click at [595, 299] on span "To identify and challenge distorted thoughts." at bounding box center [759, 290] width 486 height 44
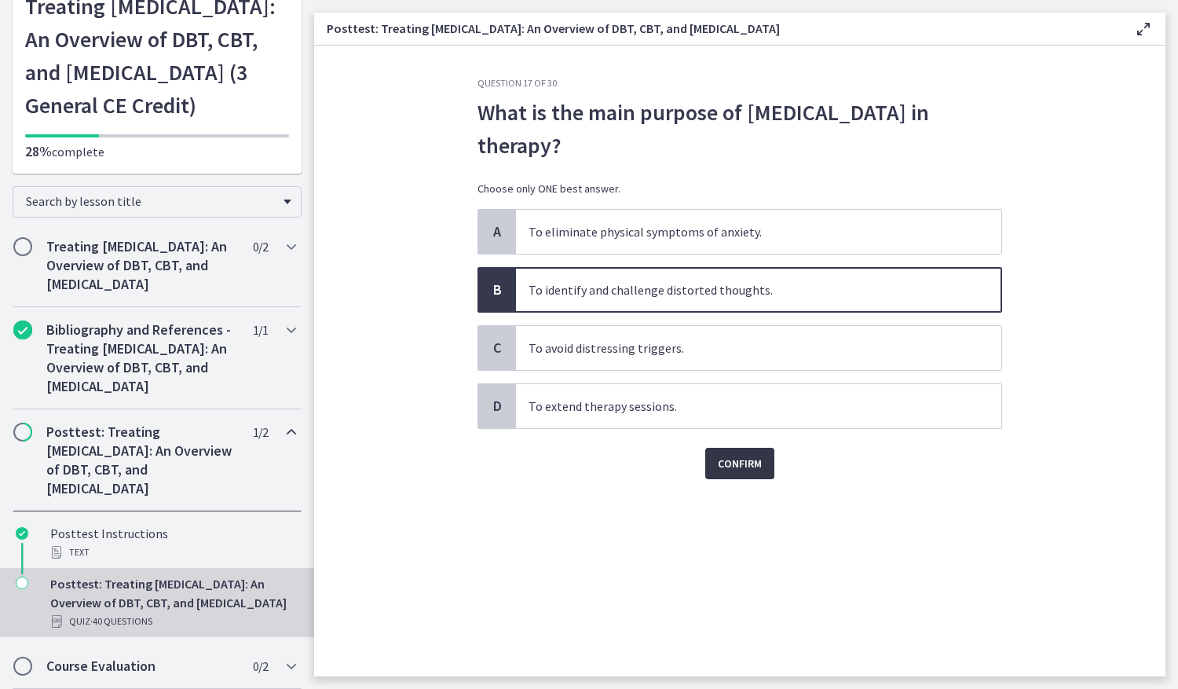
click at [754, 477] on button "Confirm" at bounding box center [739, 463] width 69 height 31
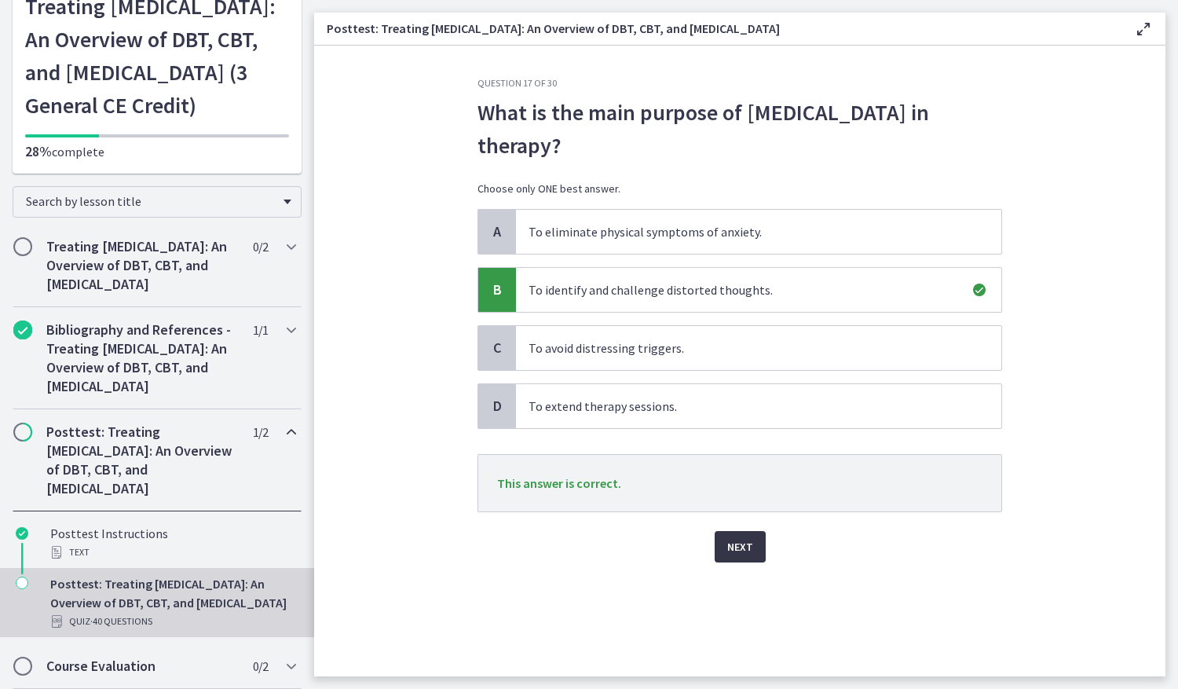
click at [723, 555] on button "Next" at bounding box center [740, 546] width 51 height 31
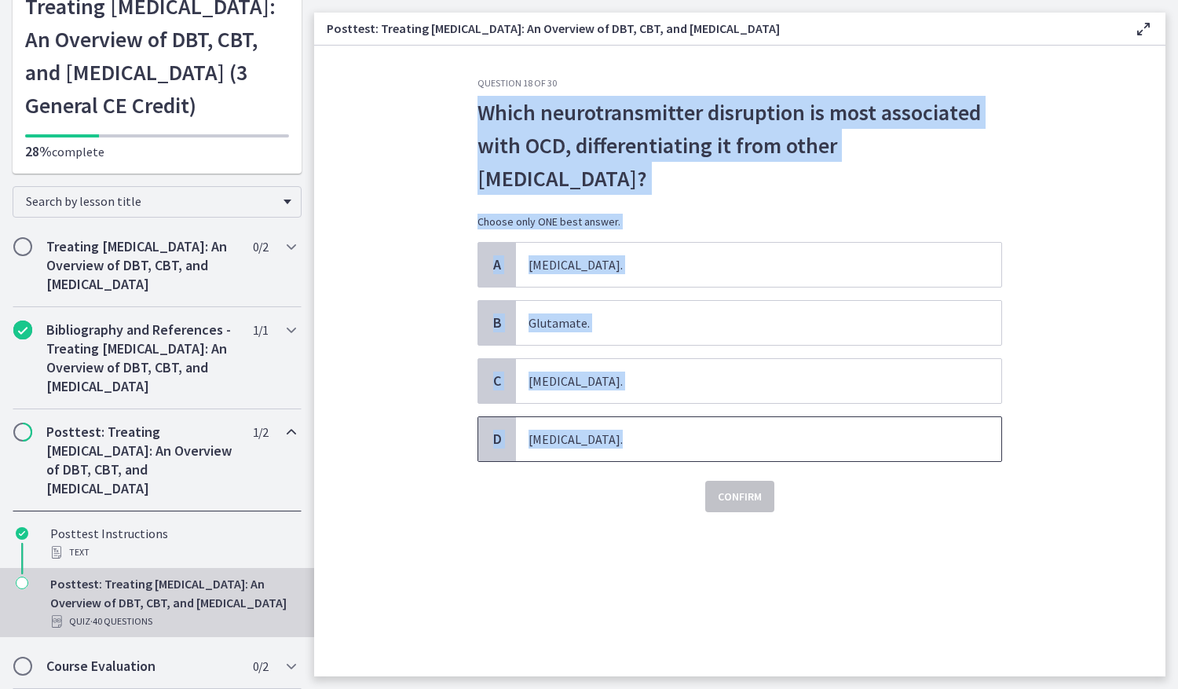
drag, startPoint x: 459, startPoint y: 112, endPoint x: 727, endPoint y: 456, distance: 436.6
click at [727, 456] on section "Question 18 of 30 Which neurotransmitter disruption is most associated with OCD…" at bounding box center [740, 361] width 852 height 631
click at [617, 388] on span "Serotonin." at bounding box center [759, 381] width 486 height 44
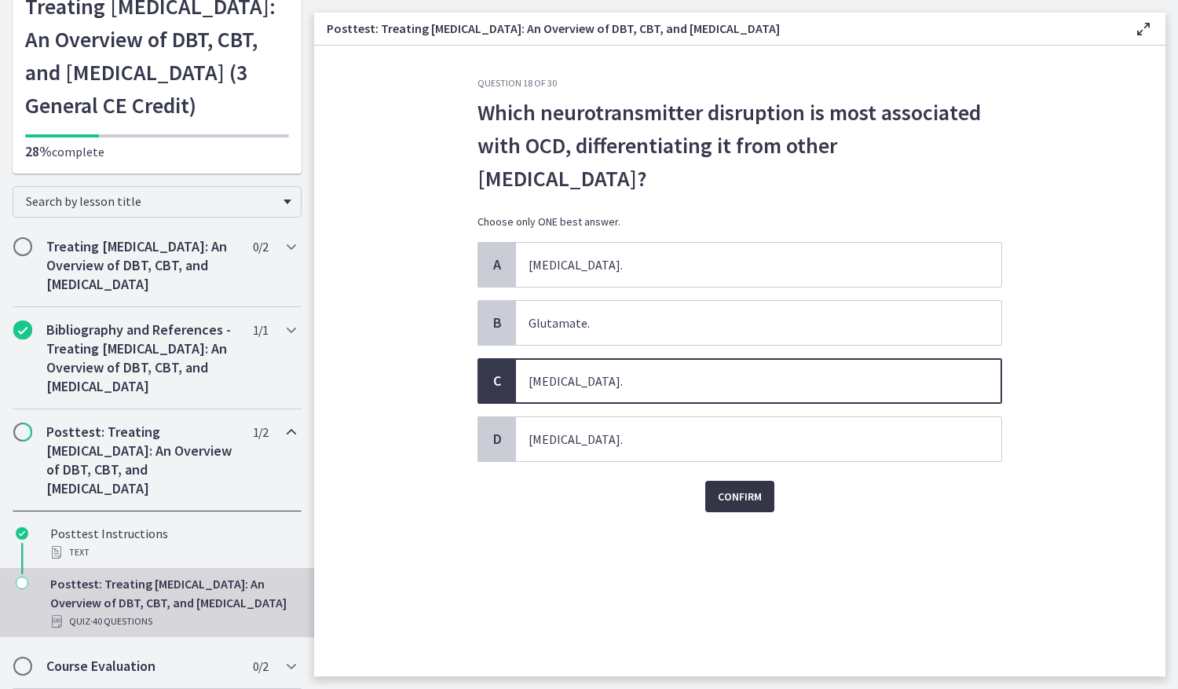
click at [769, 500] on button "Confirm" at bounding box center [739, 496] width 69 height 31
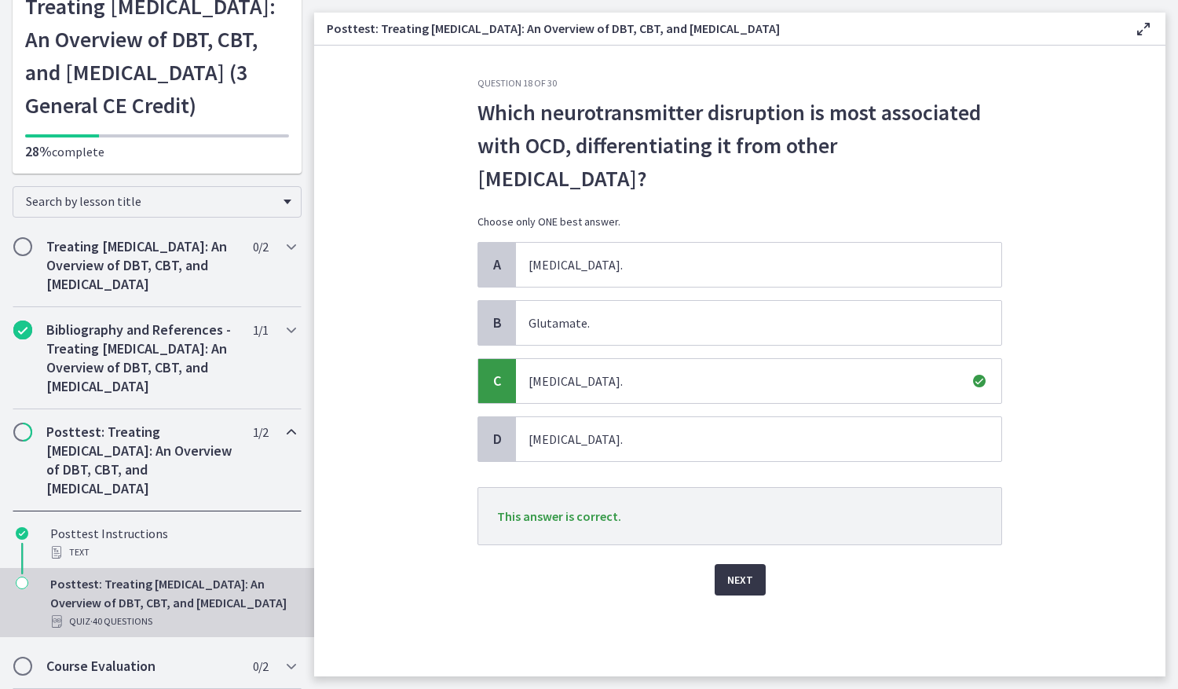
click at [754, 588] on button "Next" at bounding box center [740, 579] width 51 height 31
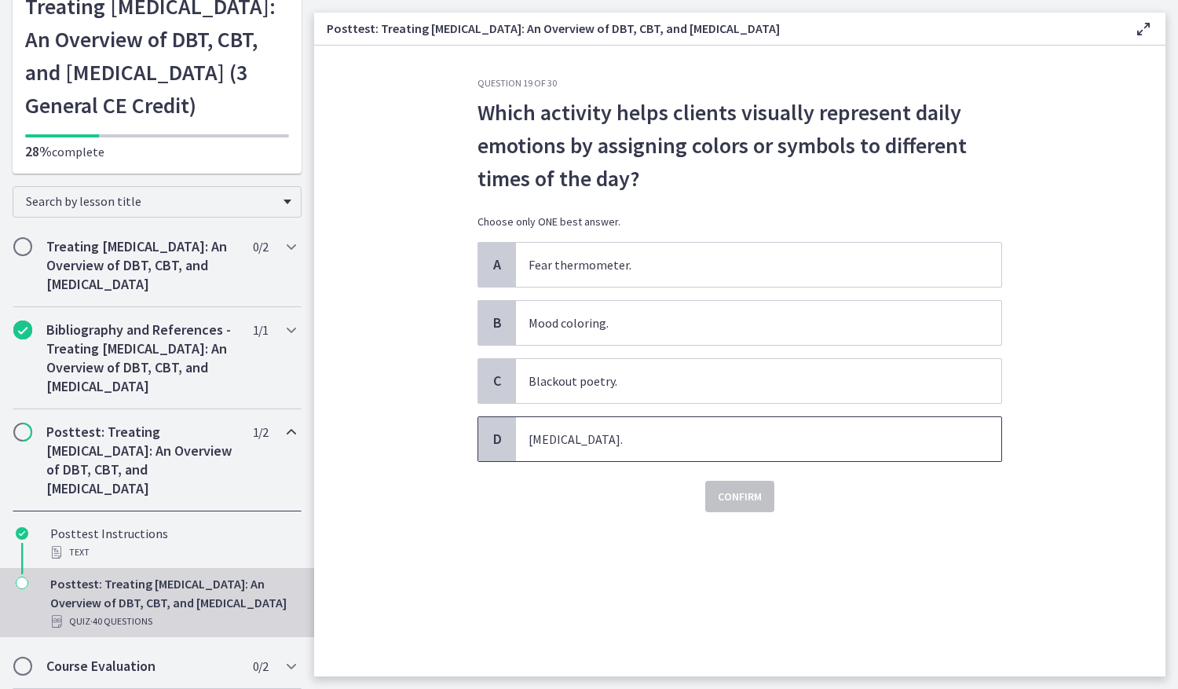
drag, startPoint x: 475, startPoint y: 116, endPoint x: 713, endPoint y: 436, distance: 398.6
click at [713, 436] on div "Question 19 of 30 Which activity helps clients visually represent daily emotion…" at bounding box center [740, 376] width 550 height 599
click at [495, 305] on div "B" at bounding box center [497, 323] width 38 height 44
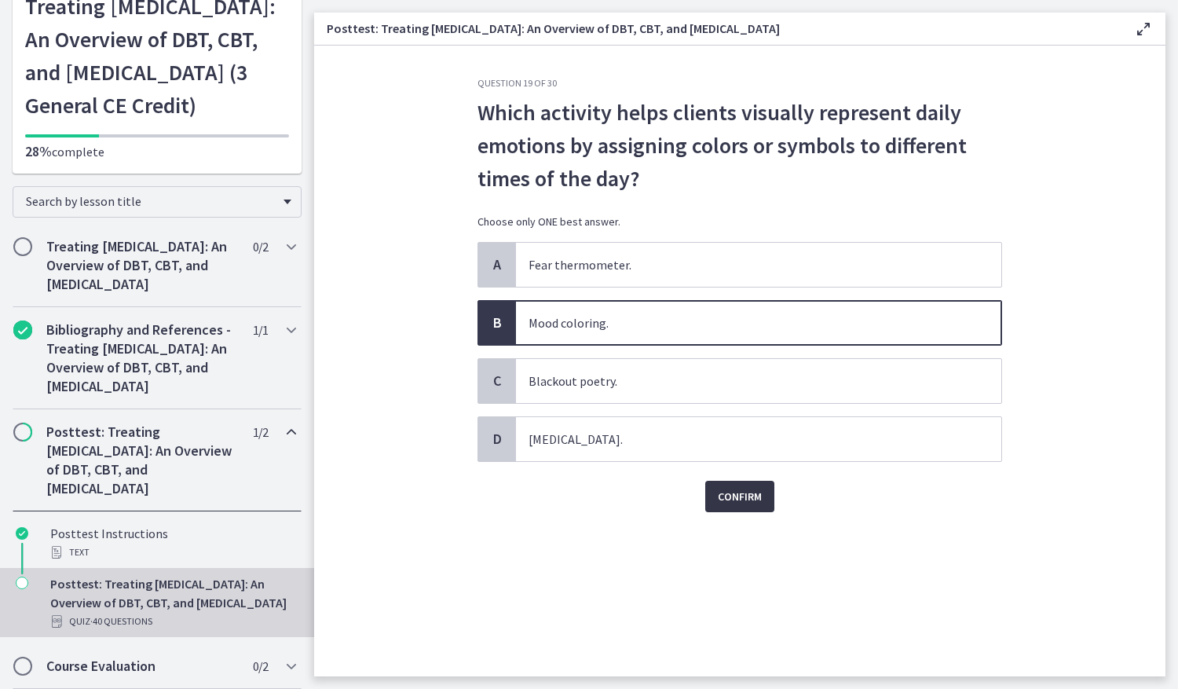
click at [749, 500] on span "Confirm" at bounding box center [740, 496] width 44 height 19
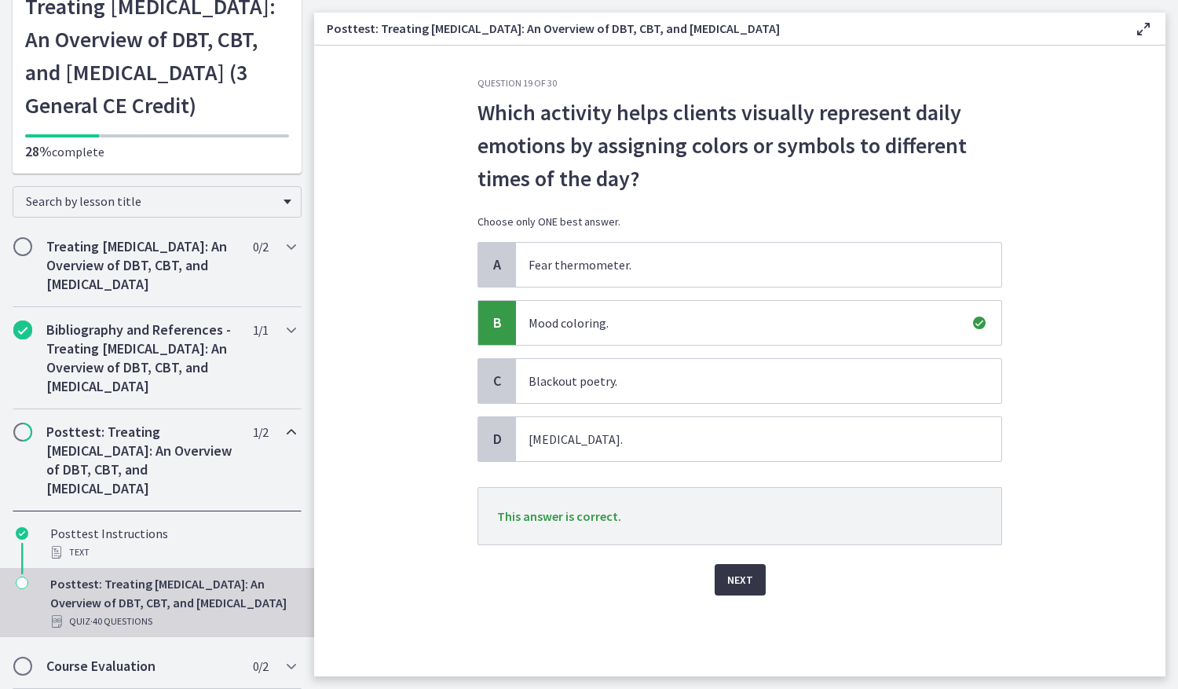
click at [731, 566] on button "Next" at bounding box center [740, 579] width 51 height 31
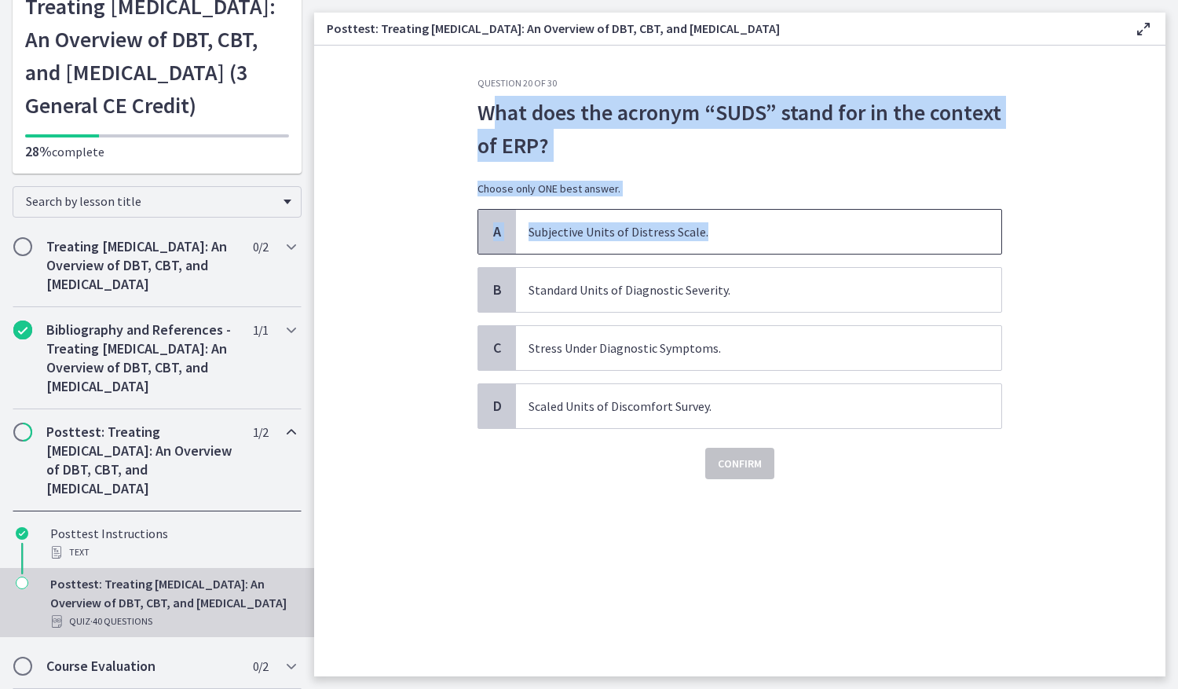
drag, startPoint x: 489, startPoint y: 113, endPoint x: 744, endPoint y: 233, distance: 281.5
click at [744, 233] on div "Question 20 of 30 What does the acronym “SUDS” stand for in the context of ERP?…" at bounding box center [740, 278] width 525 height 402
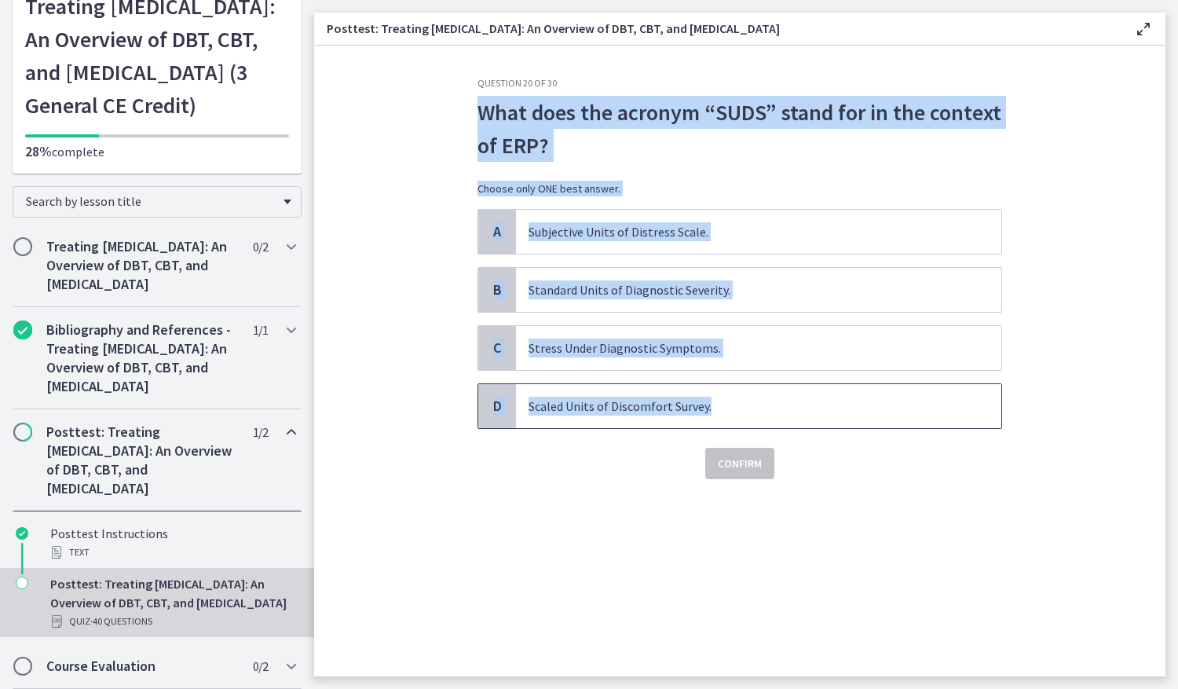
drag, startPoint x: 486, startPoint y: 122, endPoint x: 761, endPoint y: 411, distance: 399.5
click at [761, 411] on div "Question 20 of 30 What does the acronym “SUDS” stand for in the context of ERP?…" at bounding box center [740, 278] width 525 height 402
click at [515, 226] on div "A" at bounding box center [497, 232] width 38 height 44
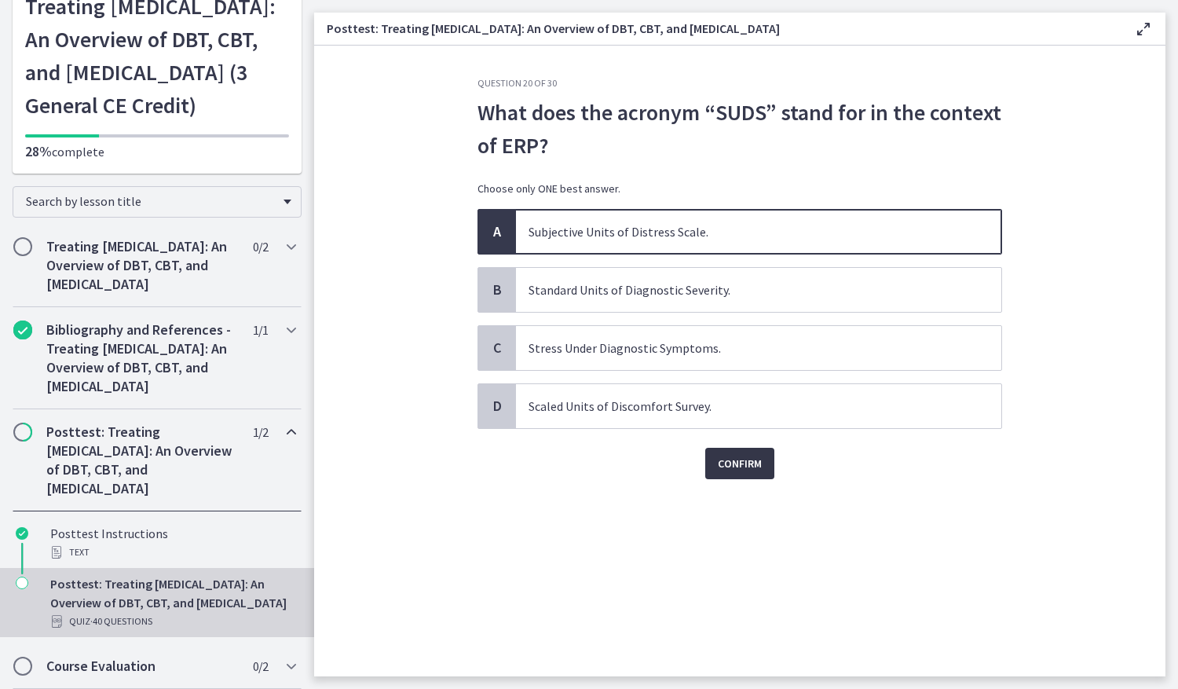
click at [731, 464] on span "Confirm" at bounding box center [740, 463] width 44 height 19
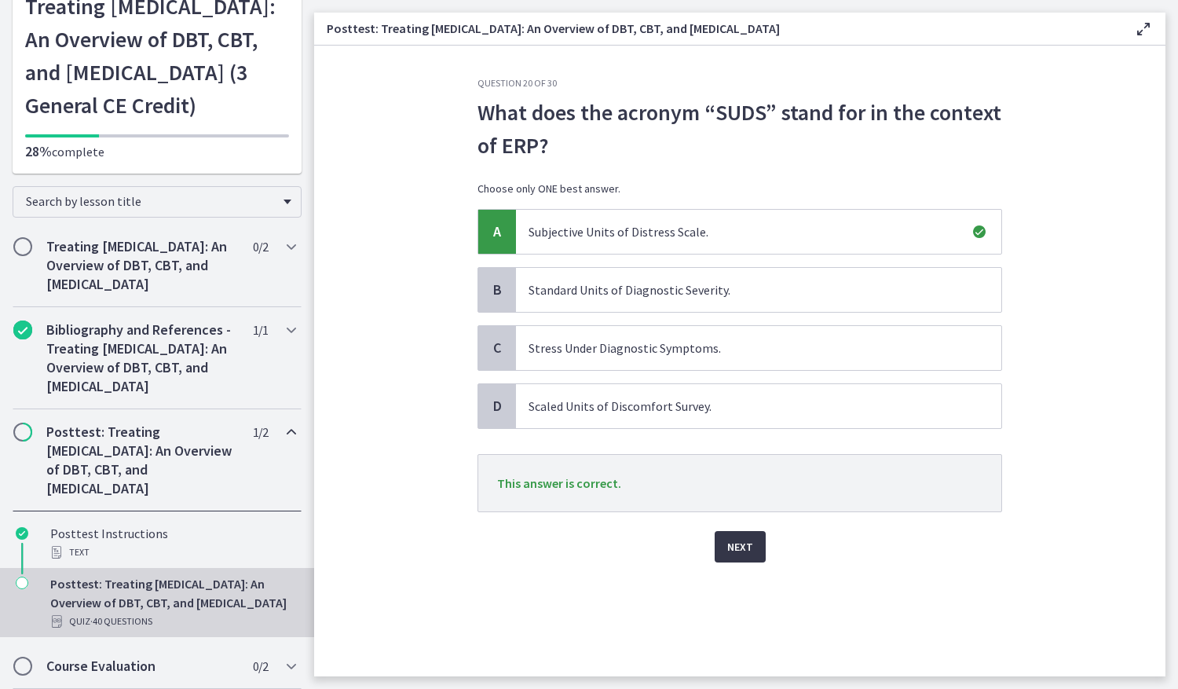
click at [728, 539] on span "Next" at bounding box center [740, 546] width 26 height 19
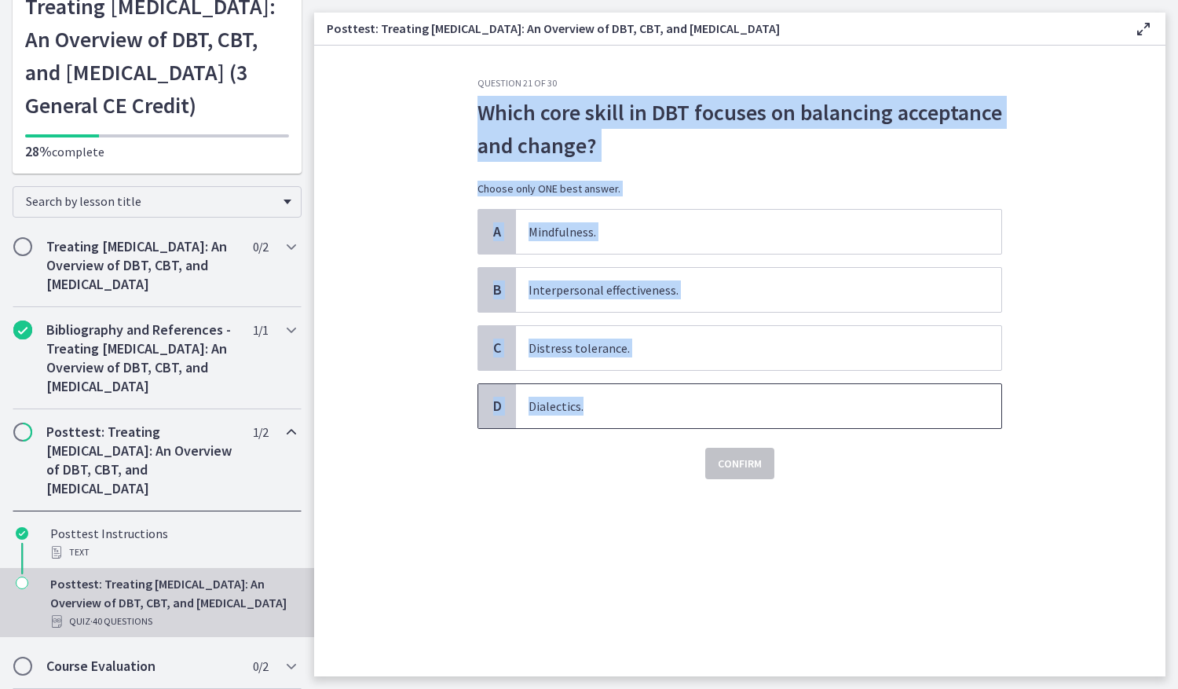
drag, startPoint x: 465, startPoint y: 105, endPoint x: 620, endPoint y: 423, distance: 353.1
click at [620, 423] on div "Question 21 of 30 Which core skill in DBT focuses on balancing acceptance and c…" at bounding box center [740, 376] width 550 height 599
click at [600, 339] on span "Distress tolerance." at bounding box center [759, 348] width 486 height 44
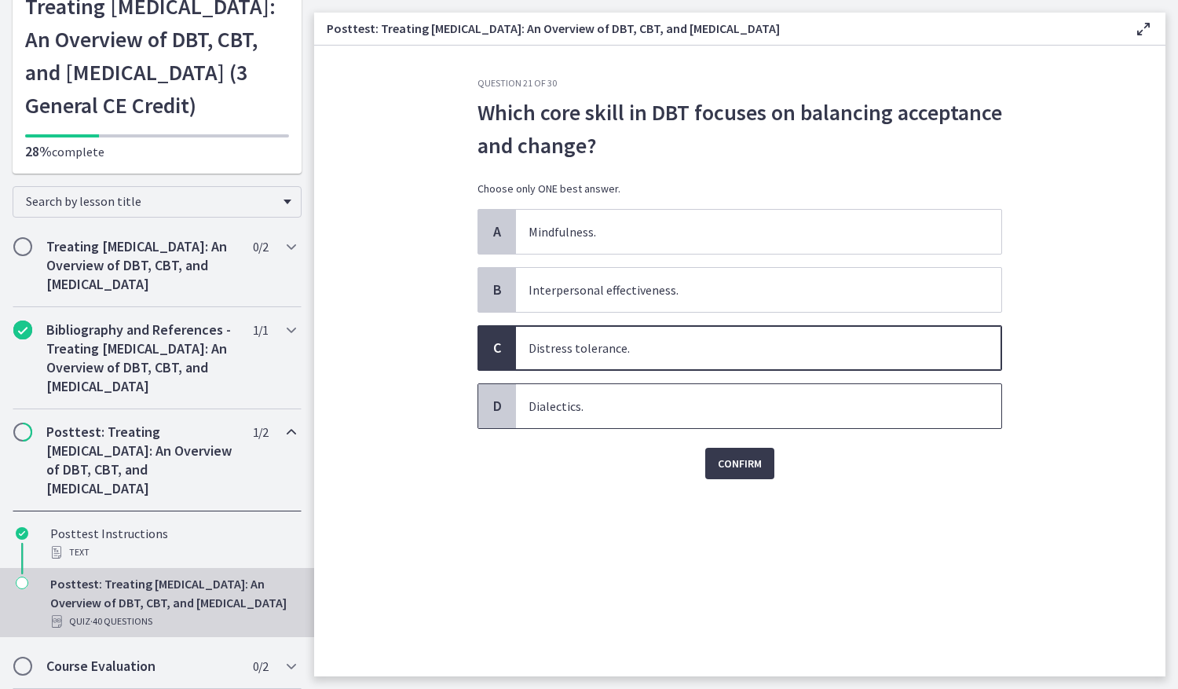
click at [588, 394] on span "Dialectics." at bounding box center [759, 406] width 486 height 44
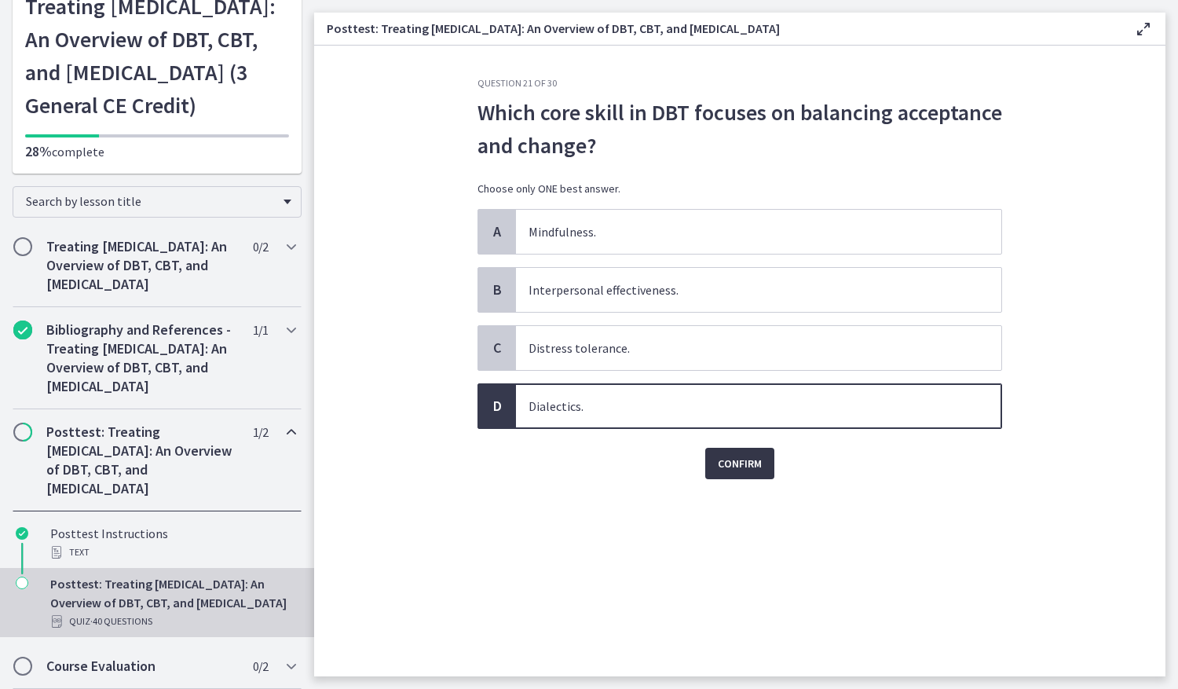
click at [759, 472] on span "Confirm" at bounding box center [740, 463] width 44 height 19
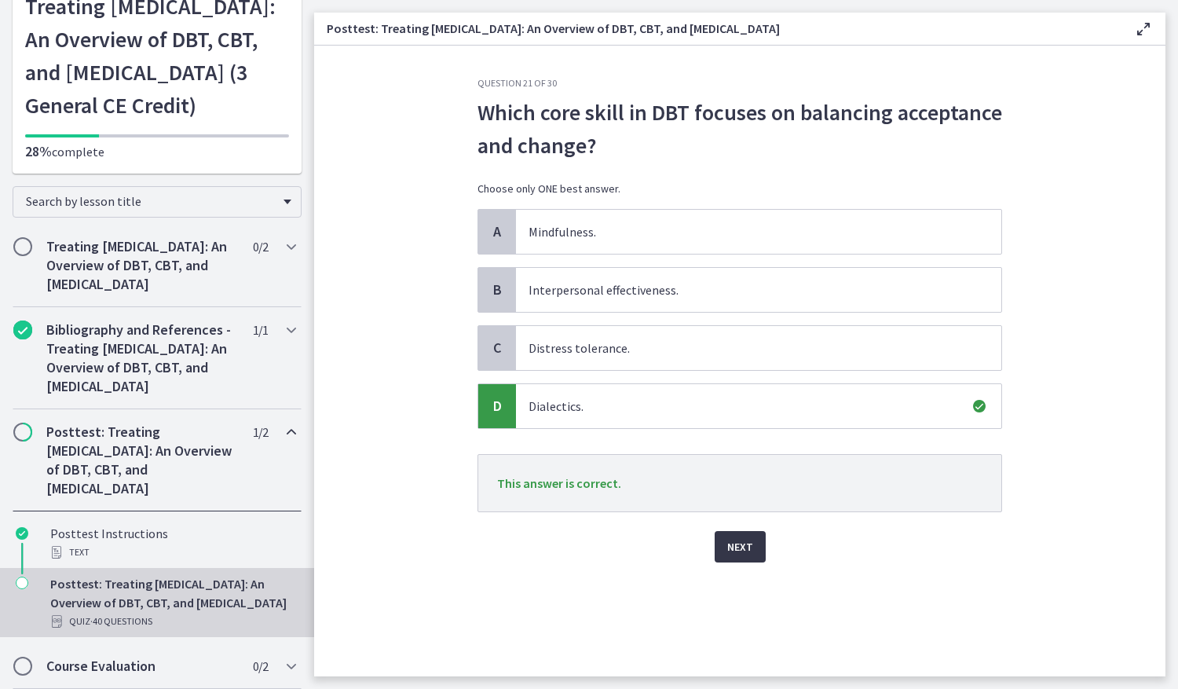
click at [753, 553] on button "Next" at bounding box center [740, 546] width 51 height 31
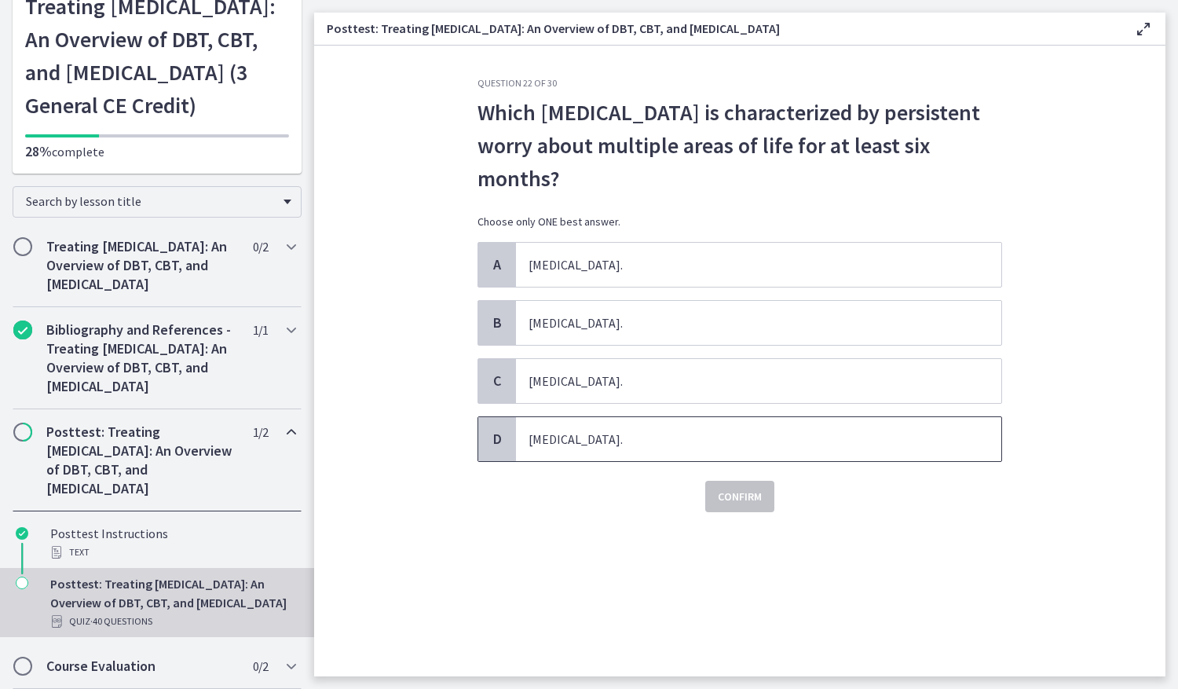
drag, startPoint x: 482, startPoint y: 115, endPoint x: 660, endPoint y: 434, distance: 365.4
click at [660, 434] on div "Question 22 of 30 Which anxiety disorder is characterized by persistent worry a…" at bounding box center [740, 294] width 525 height 435
click at [593, 394] on span "Generalized Anxiety Disorder." at bounding box center [759, 381] width 486 height 44
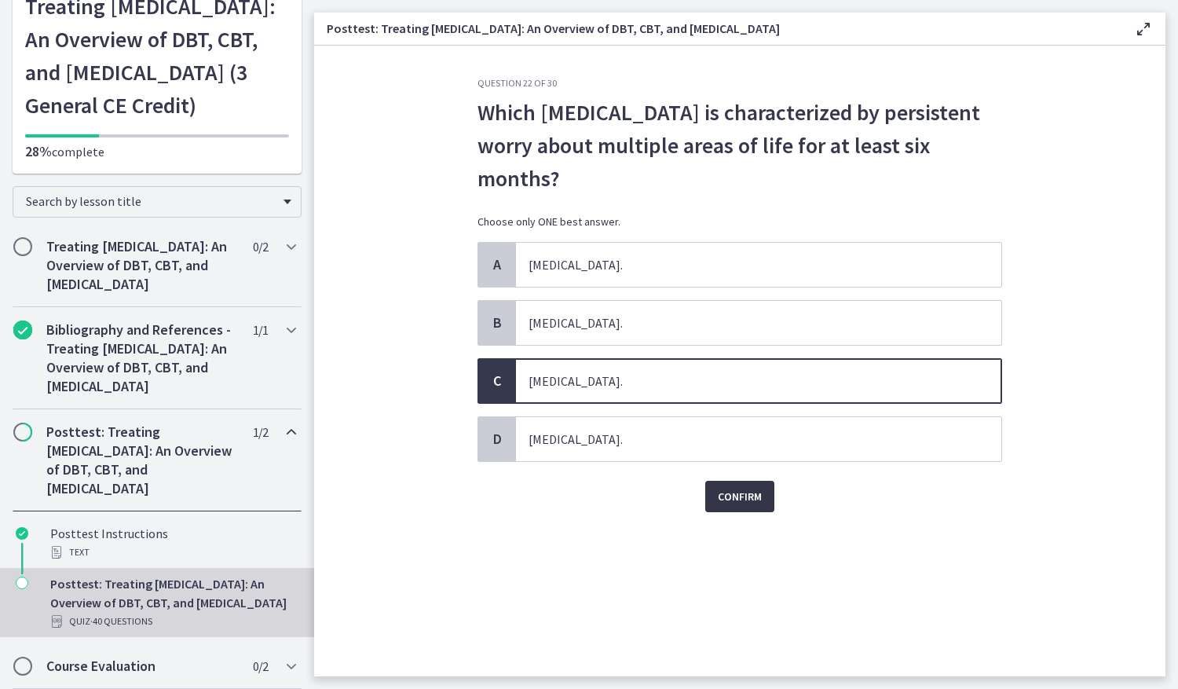
click at [760, 489] on span "Confirm" at bounding box center [740, 496] width 44 height 19
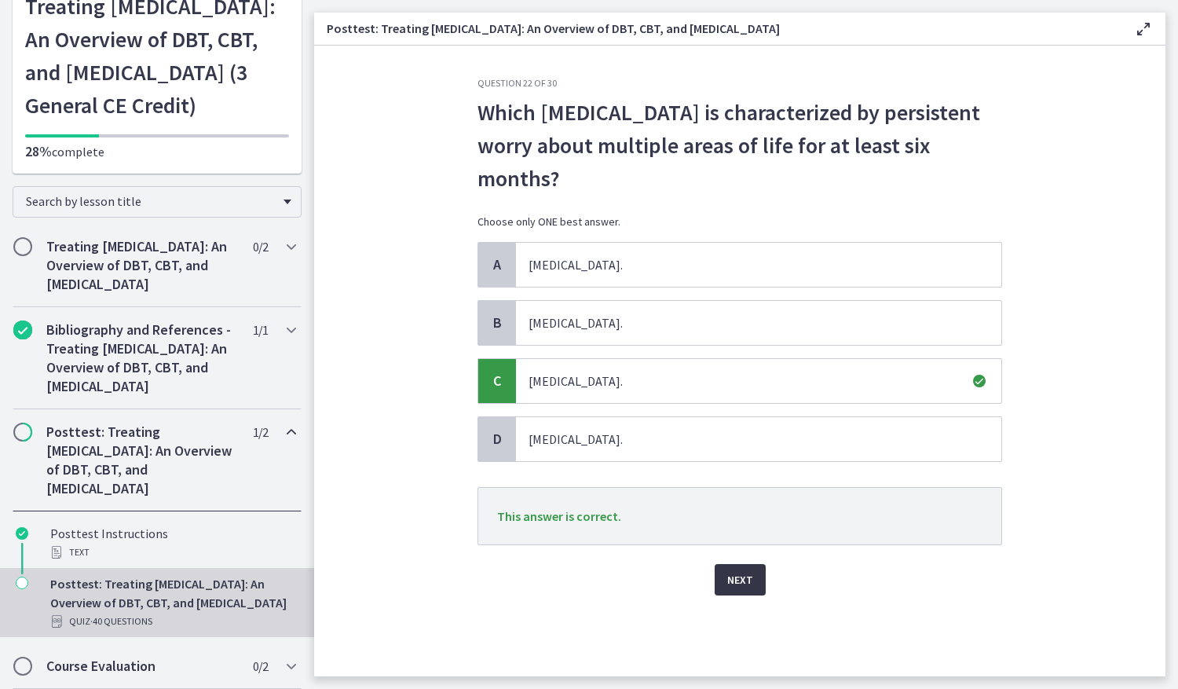
click at [742, 570] on span "Next" at bounding box center [740, 579] width 26 height 19
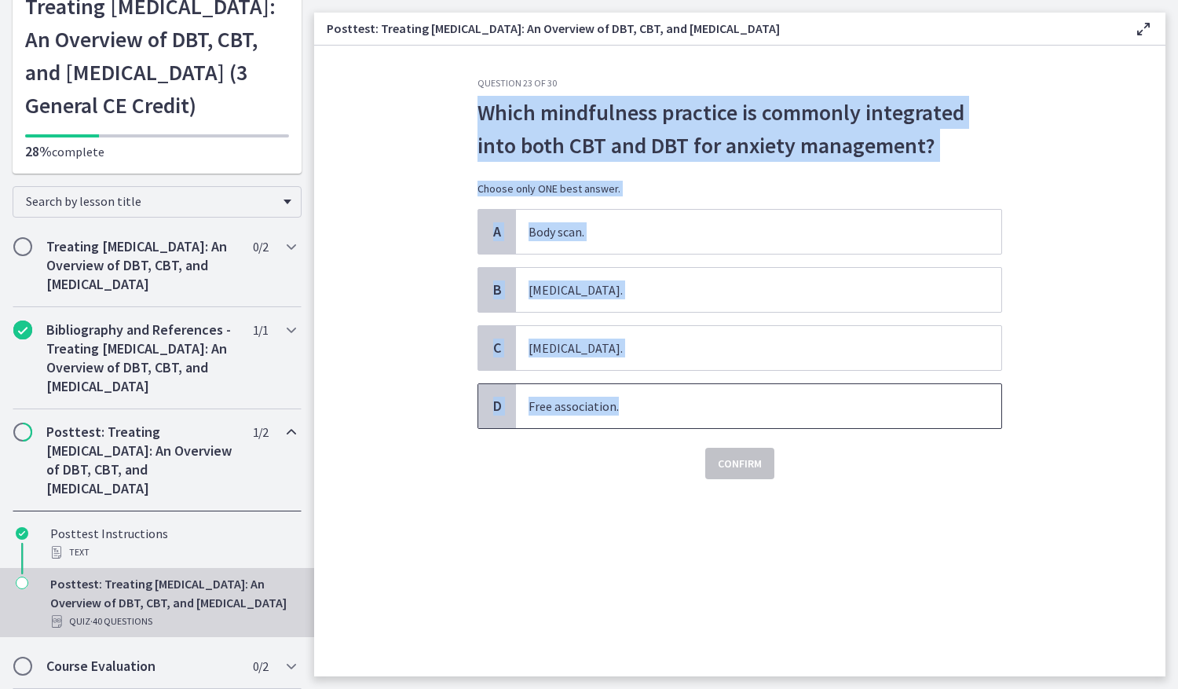
drag, startPoint x: 485, startPoint y: 105, endPoint x: 701, endPoint y: 398, distance: 364.1
click at [701, 398] on div "Question 23 of 30 Which mindfulness practice is commonly integrated into both C…" at bounding box center [740, 278] width 525 height 402
click at [573, 235] on span "Body scan." at bounding box center [759, 232] width 486 height 44
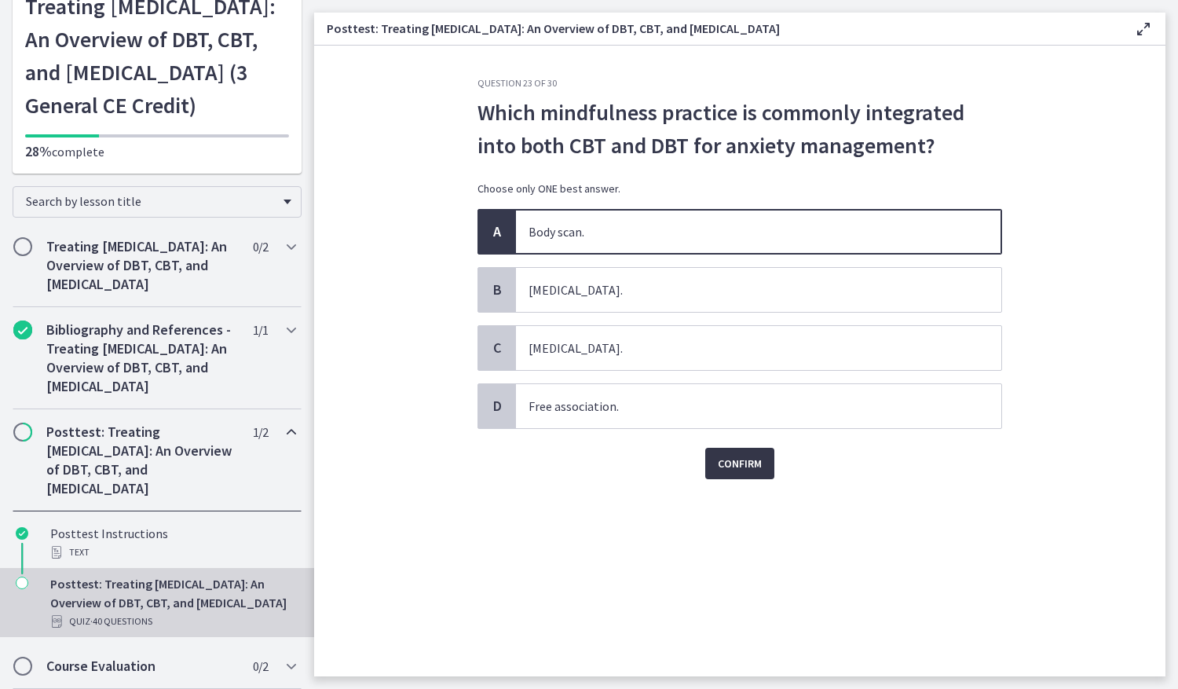
click at [719, 471] on span "Confirm" at bounding box center [740, 463] width 44 height 19
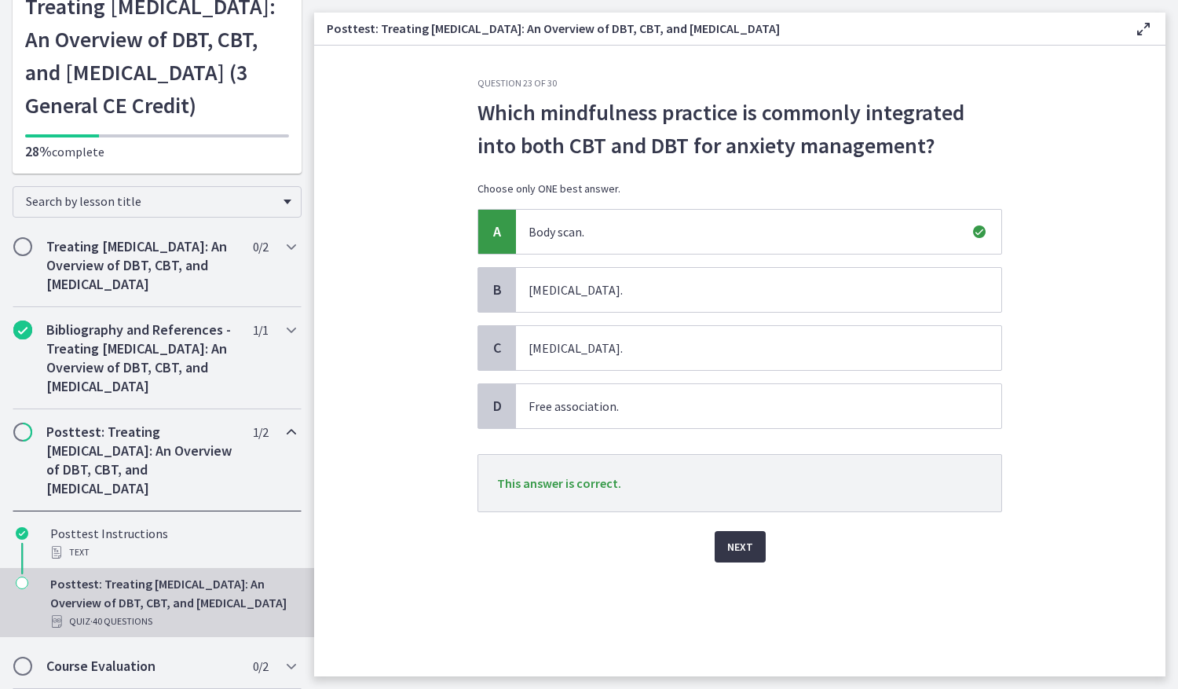
click at [727, 541] on span "Next" at bounding box center [740, 546] width 26 height 19
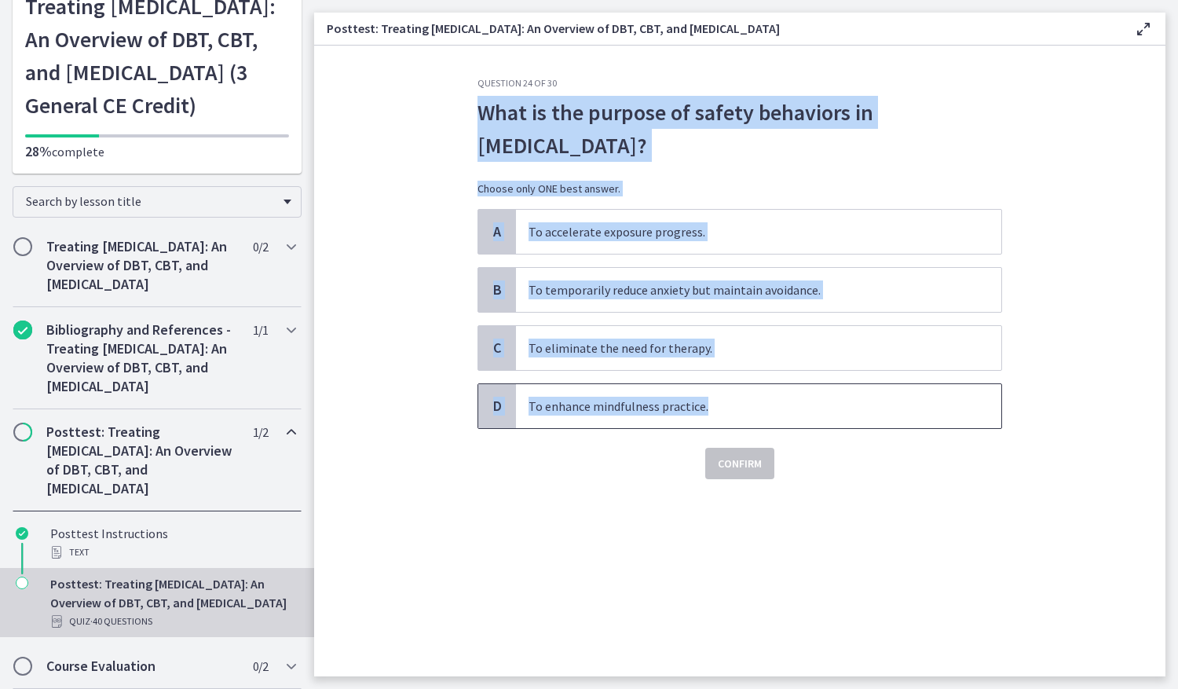
drag, startPoint x: 473, startPoint y: 101, endPoint x: 782, endPoint y: 413, distance: 439.4
click at [782, 413] on div "Question 24 of 30 What is the purpose of safety behaviors in anxiety disorders?…" at bounding box center [740, 376] width 550 height 599
click at [504, 302] on div "B" at bounding box center [497, 290] width 38 height 44
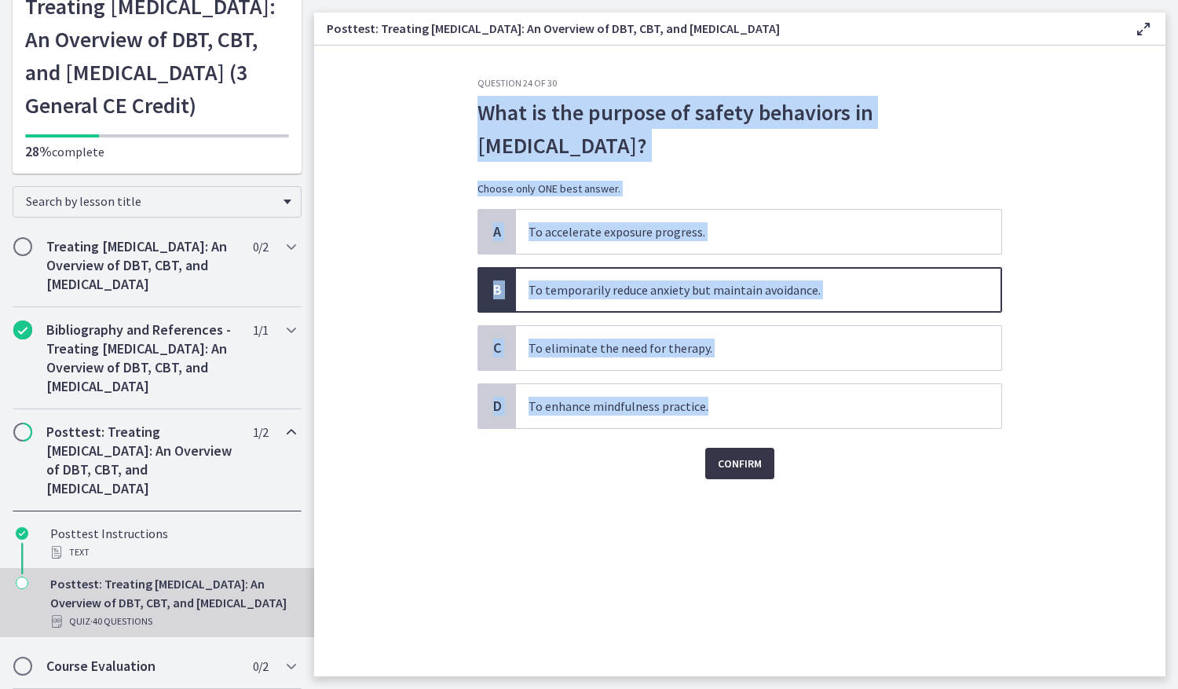
click at [746, 473] on button "Confirm" at bounding box center [739, 463] width 69 height 31
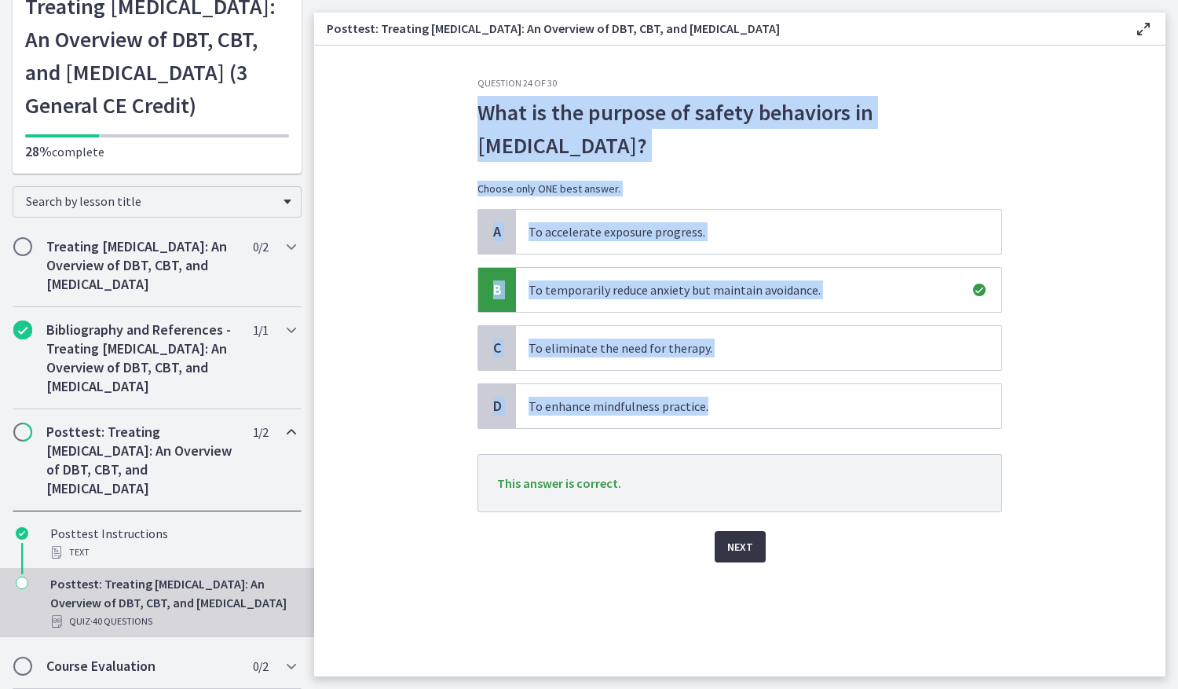
click at [723, 539] on button "Next" at bounding box center [740, 546] width 51 height 31
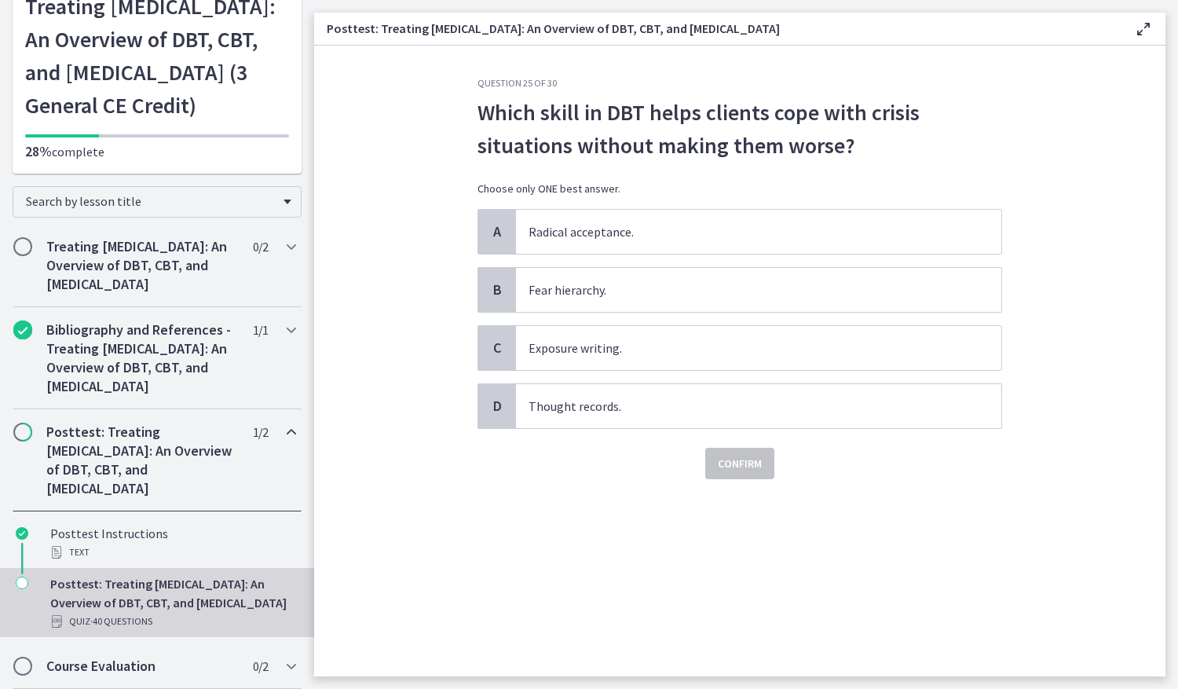
click at [510, 495] on div "Question 25 of 30 Which skill in DBT helps clients cope with crisis situations …" at bounding box center [740, 376] width 550 height 599
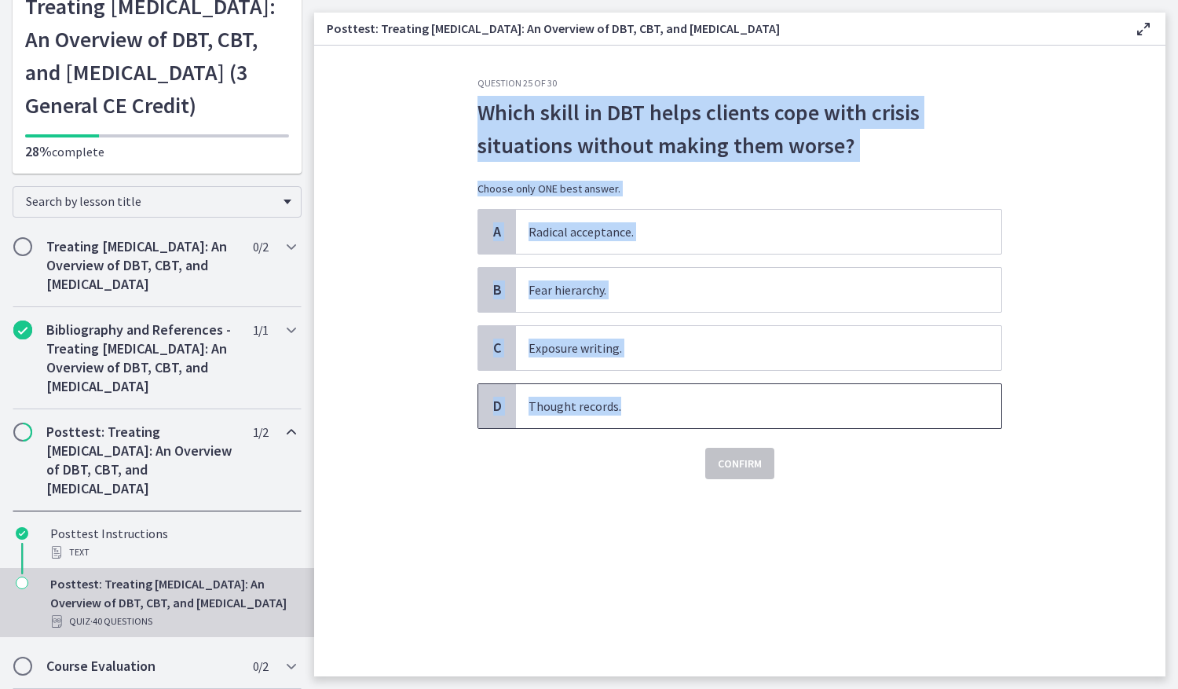
drag, startPoint x: 650, startPoint y: 404, endPoint x: 467, endPoint y: 113, distance: 343.9
click at [467, 113] on div "Question 25 of 30 Which skill in DBT helps clients cope with crisis situations …" at bounding box center [740, 376] width 550 height 599
drag, startPoint x: 467, startPoint y: 113, endPoint x: 511, endPoint y: 121, distance: 45.5
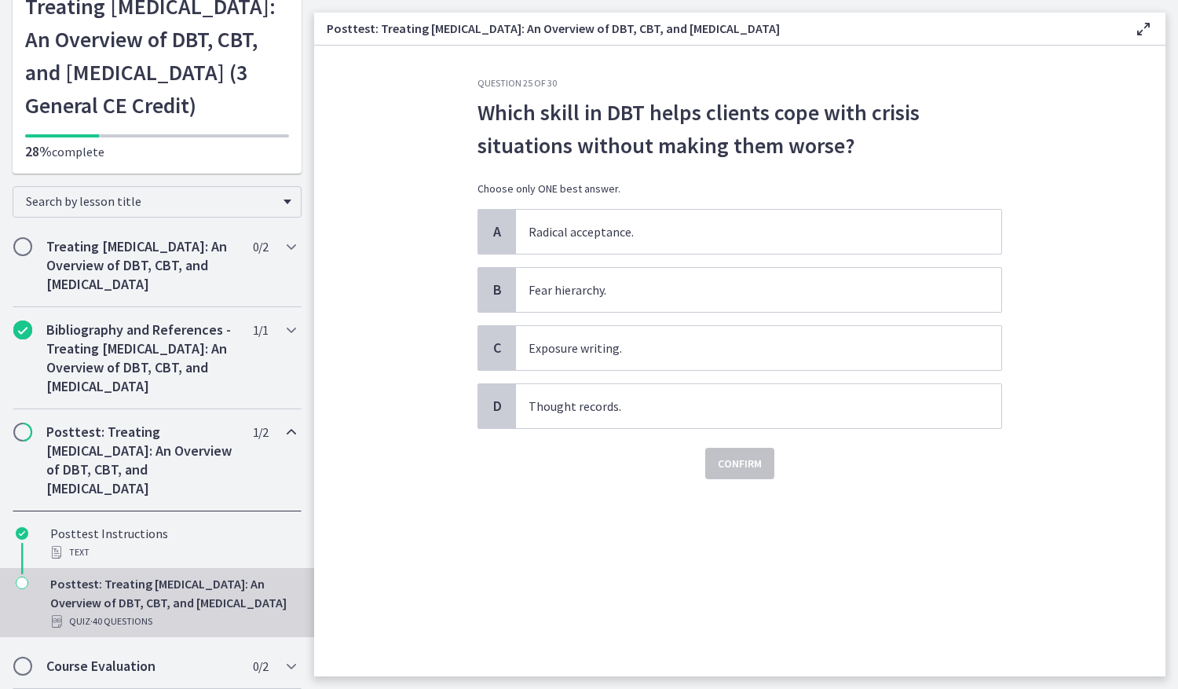
click at [632, 497] on div "Question 25 of 30 Which skill in DBT helps clients cope with crisis situations …" at bounding box center [740, 376] width 550 height 599
click at [598, 250] on span "Radical acceptance." at bounding box center [759, 232] width 486 height 44
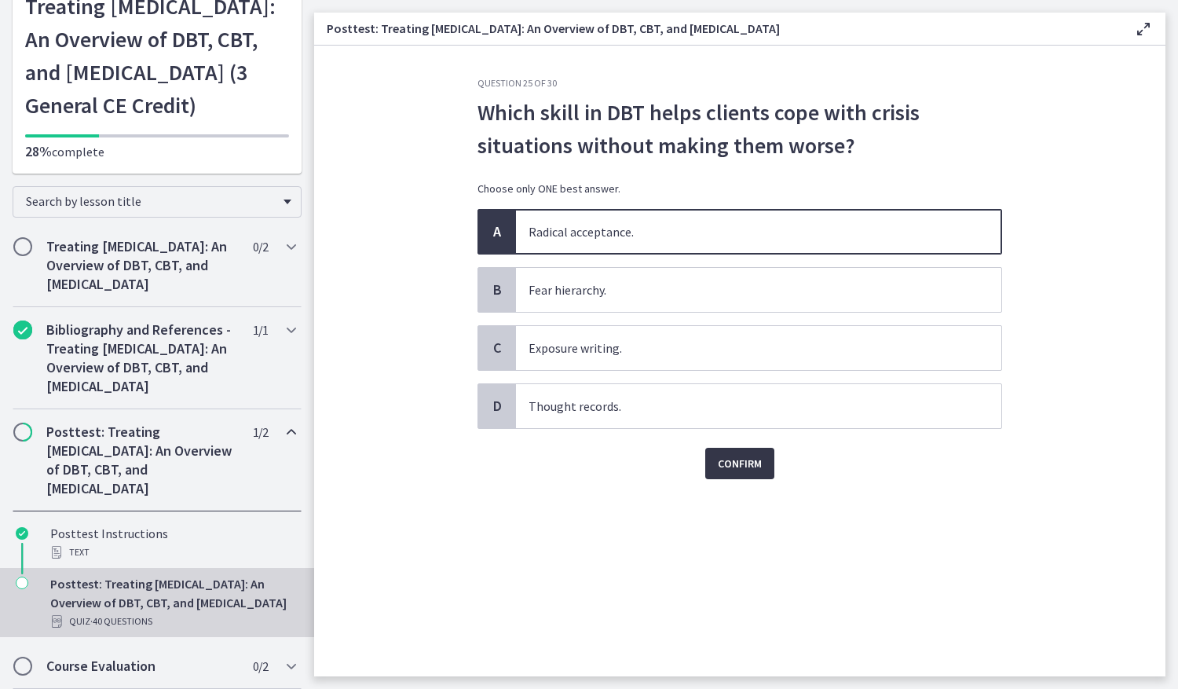
click at [734, 459] on span "Confirm" at bounding box center [740, 463] width 44 height 19
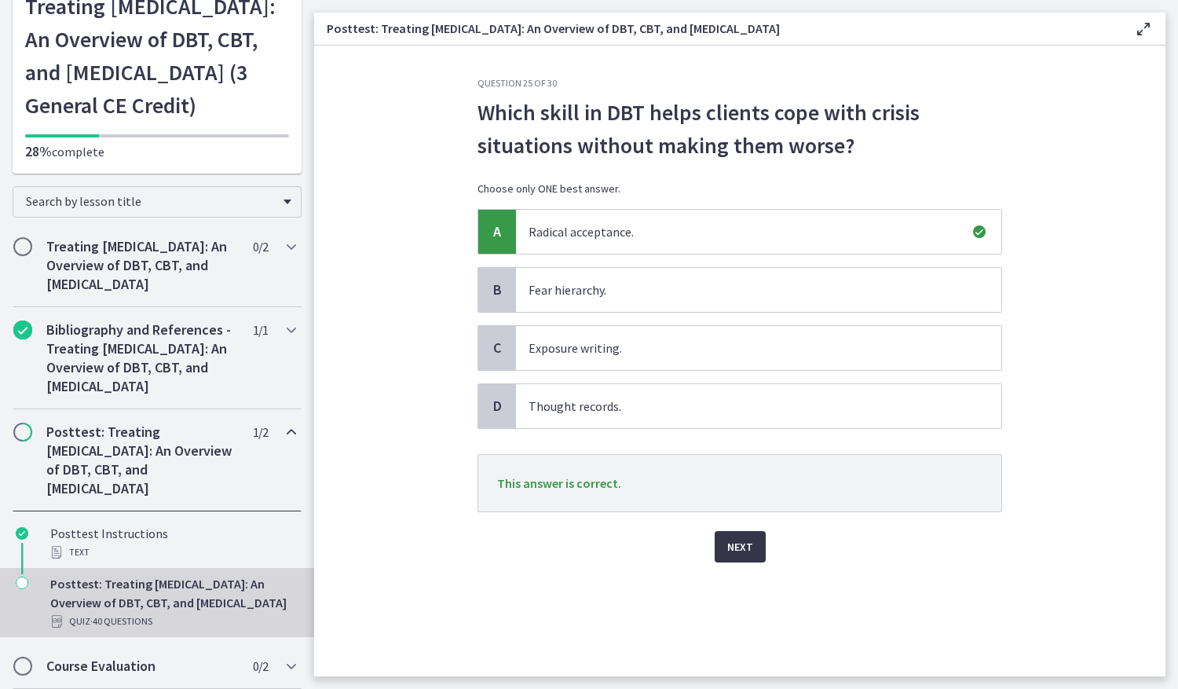
click at [737, 544] on span "Next" at bounding box center [740, 546] width 26 height 19
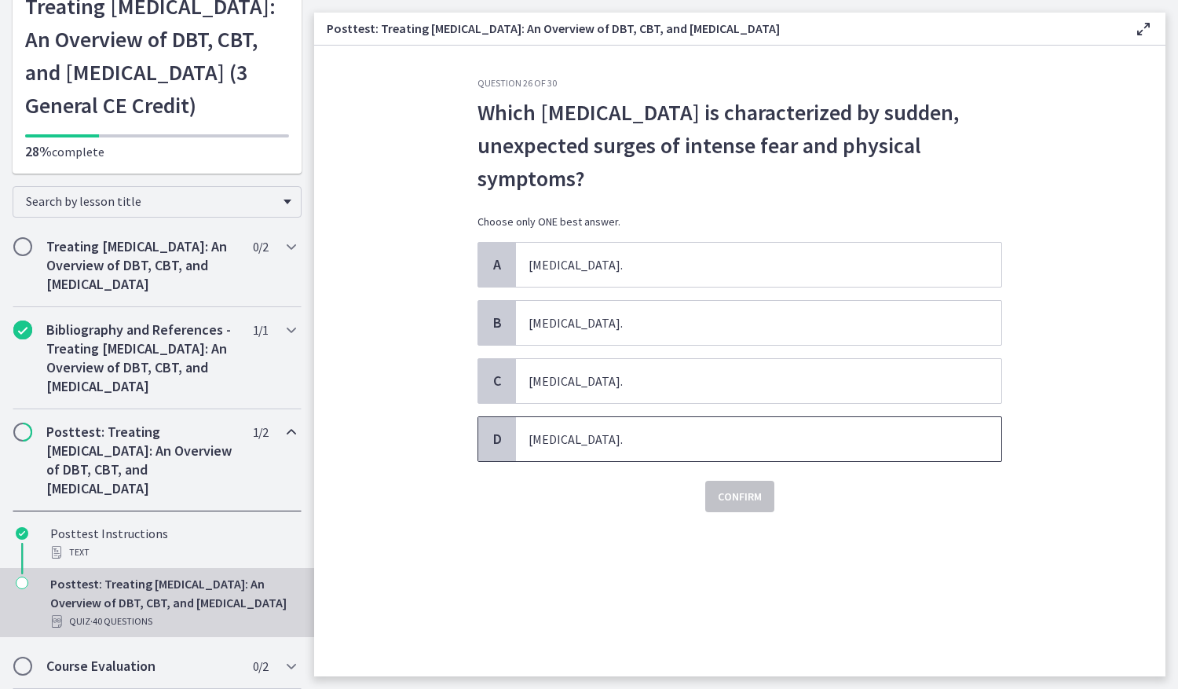
drag, startPoint x: 537, startPoint y: 168, endPoint x: 706, endPoint y: 440, distance: 320.0
click at [707, 442] on div "Question 26 of 30 Which anxiety disorder is characterized by sudden, unexpected…" at bounding box center [740, 376] width 550 height 599
click at [606, 536] on div "Question 26 of 30 Which anxiety disorder is characterized by sudden, unexpected…" at bounding box center [740, 376] width 550 height 599
click at [535, 386] on span "Panic Disorder." at bounding box center [759, 381] width 486 height 44
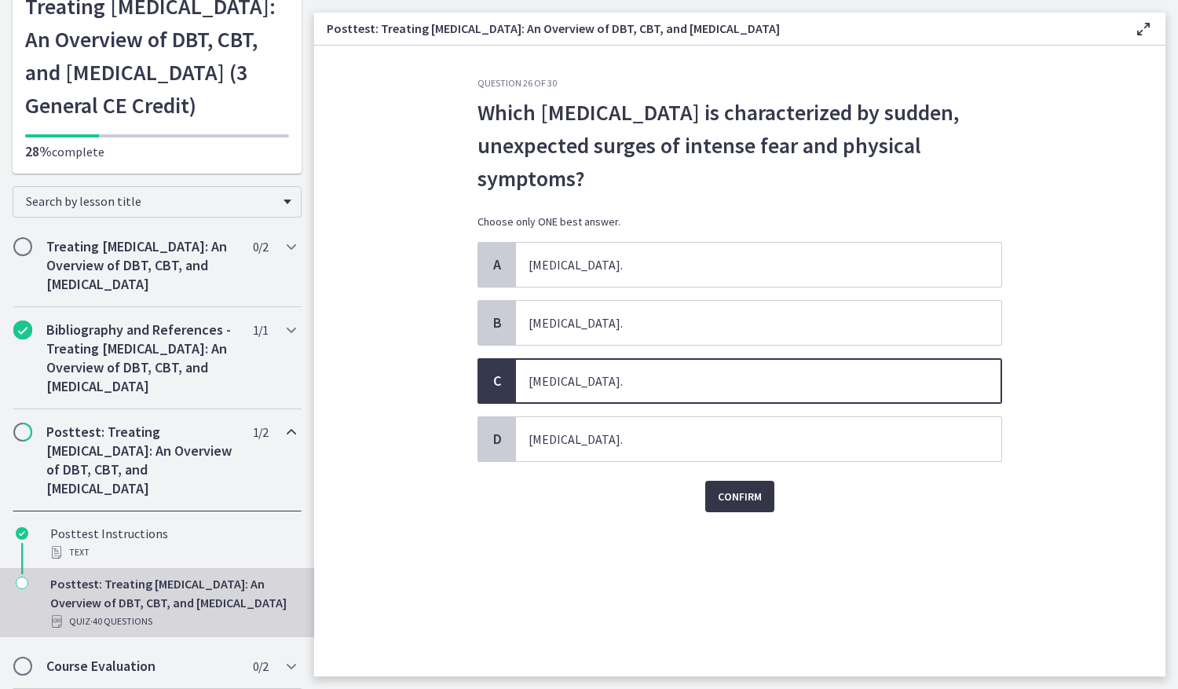
click at [757, 507] on button "Confirm" at bounding box center [739, 496] width 69 height 31
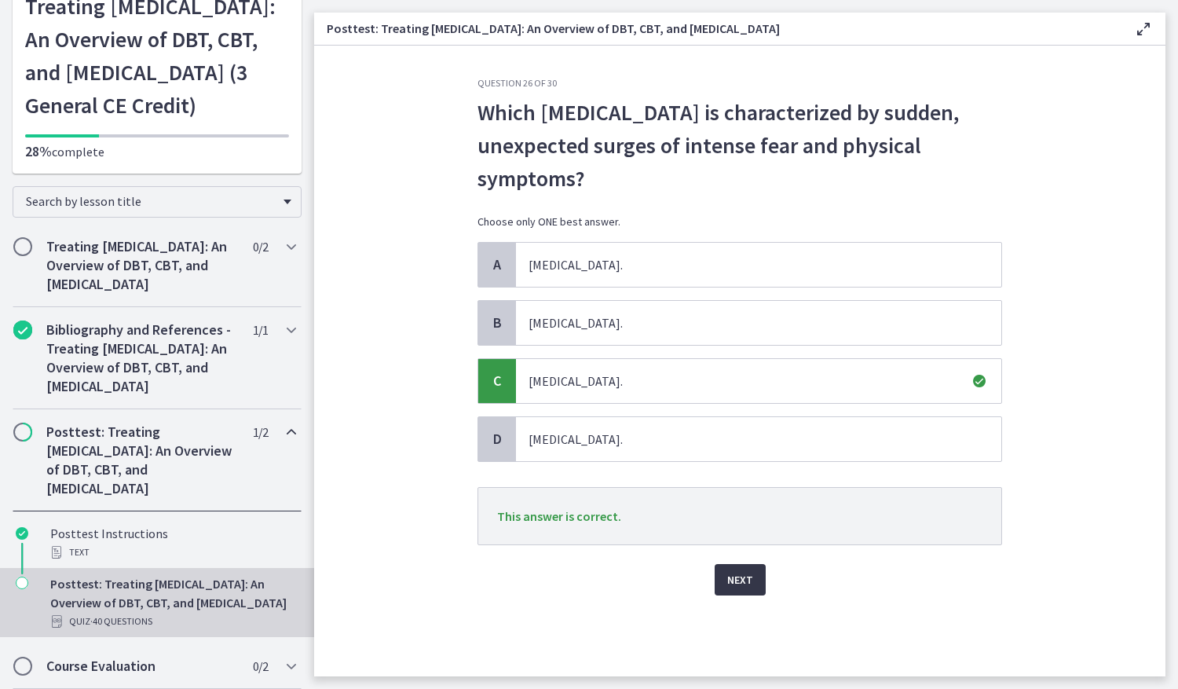
click at [734, 574] on span "Next" at bounding box center [740, 579] width 26 height 19
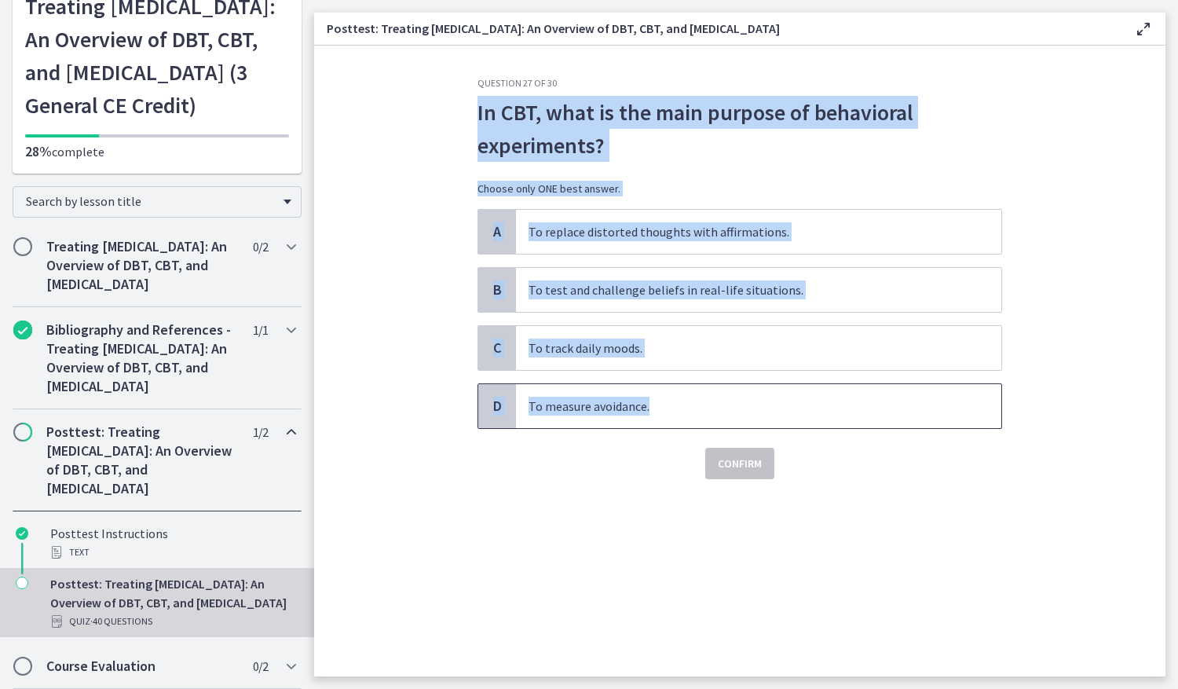
drag, startPoint x: 474, startPoint y: 117, endPoint x: 674, endPoint y: 394, distance: 342.1
click at [674, 394] on div "Question 27 of 30 In CBT, what is the main purpose of behavioral experiments? C…" at bounding box center [740, 376] width 550 height 599
click at [500, 288] on span "B" at bounding box center [497, 289] width 19 height 19
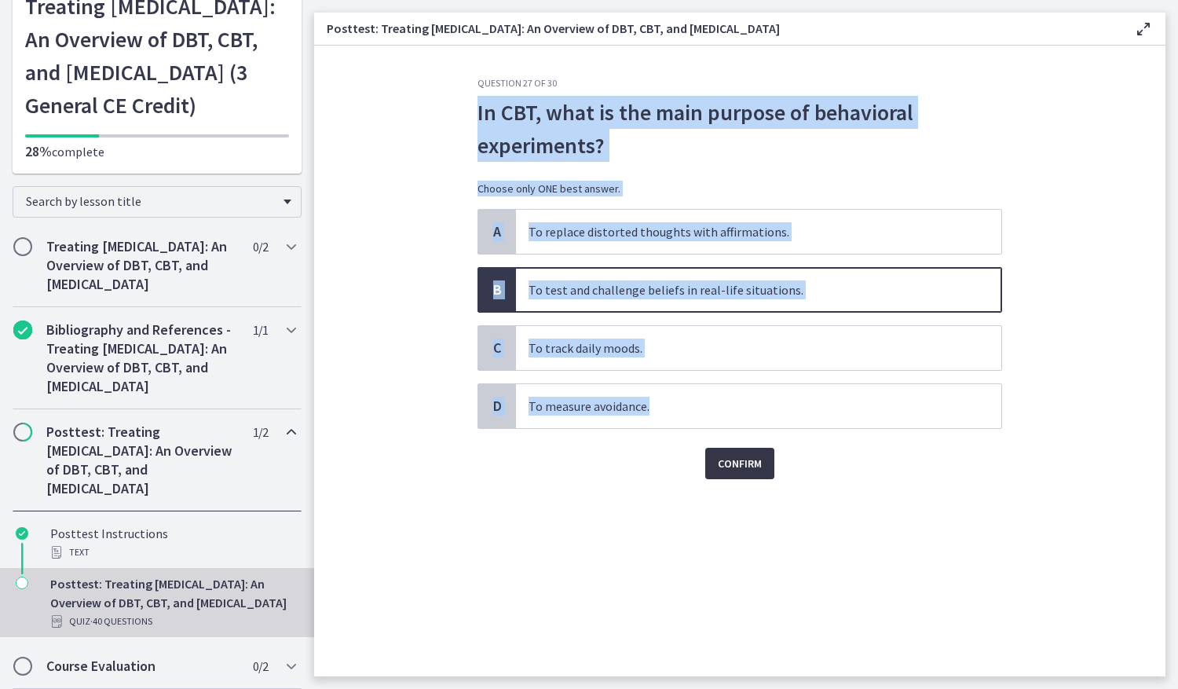
click at [750, 467] on span "Confirm" at bounding box center [740, 463] width 44 height 19
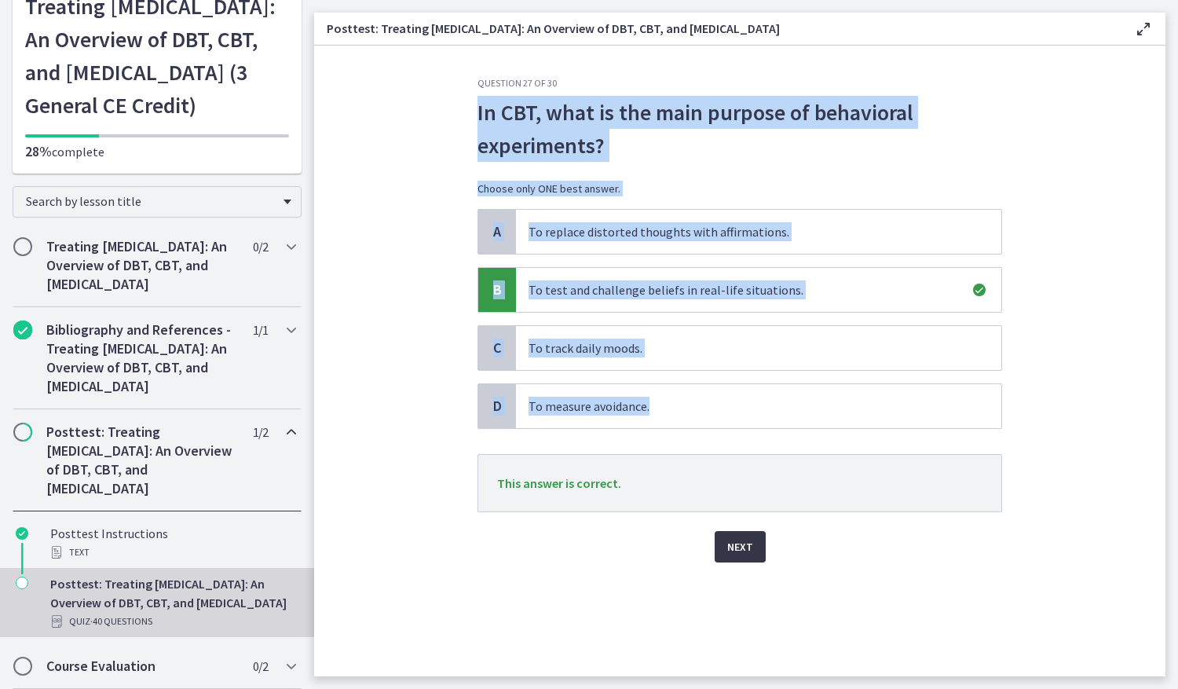
click at [731, 550] on span "Next" at bounding box center [740, 546] width 26 height 19
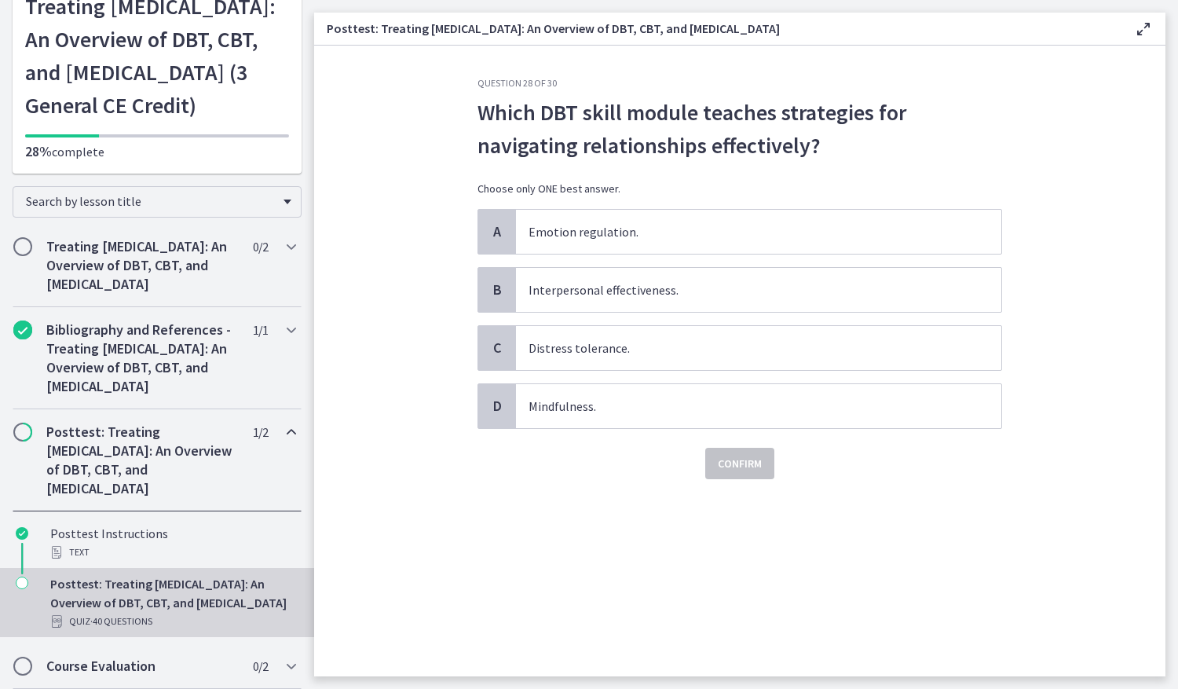
click at [516, 429] on div "Confirm" at bounding box center [740, 454] width 525 height 50
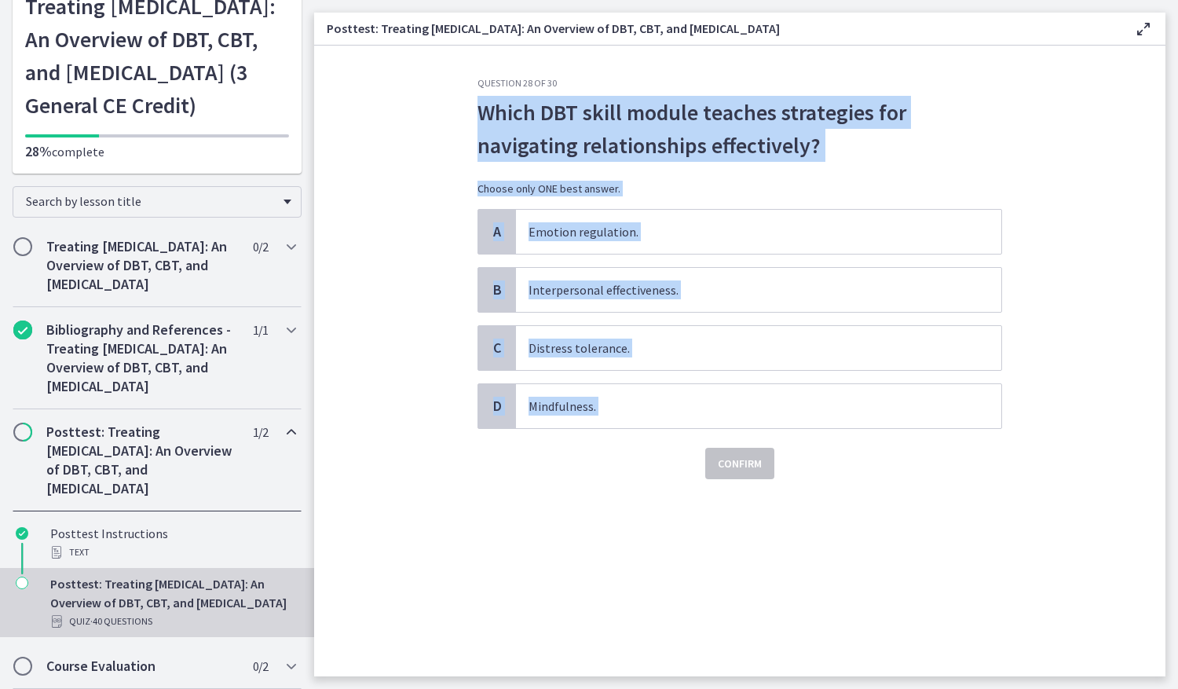
drag, startPoint x: 618, startPoint y: 442, endPoint x: 477, endPoint y: 106, distance: 364.0
click at [477, 106] on div "Question 28 of 30 Which DBT skill module teaches strategies for navigating rela…" at bounding box center [740, 376] width 550 height 599
drag, startPoint x: 477, startPoint y: 106, endPoint x: 523, endPoint y: 106, distance: 46.4
click at [513, 401] on div "D" at bounding box center [497, 406] width 38 height 44
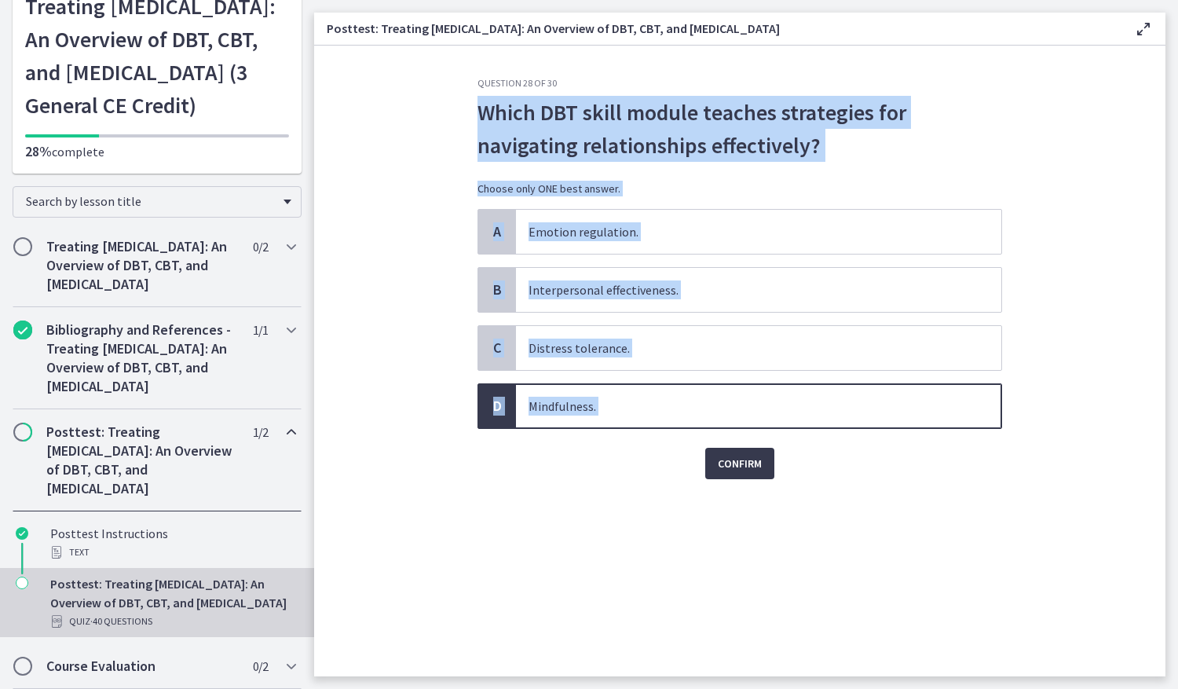
click at [540, 476] on div "Confirm" at bounding box center [740, 454] width 525 height 50
click at [514, 288] on div "B" at bounding box center [497, 290] width 38 height 44
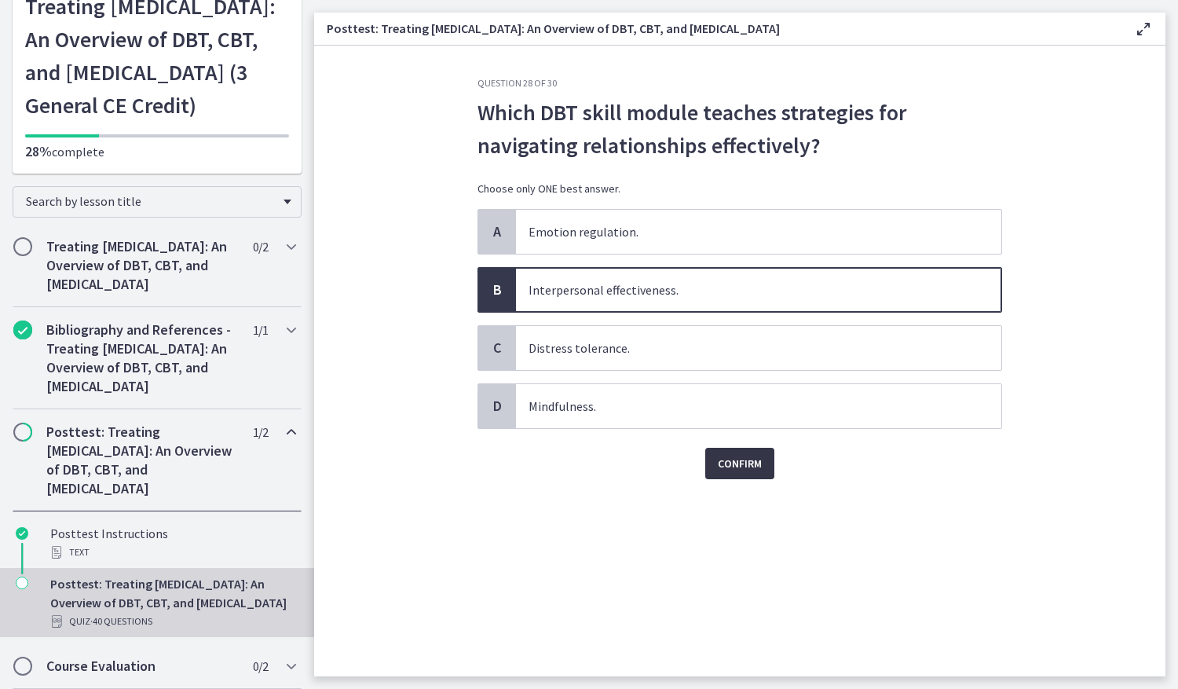
click at [751, 467] on span "Confirm" at bounding box center [740, 463] width 44 height 19
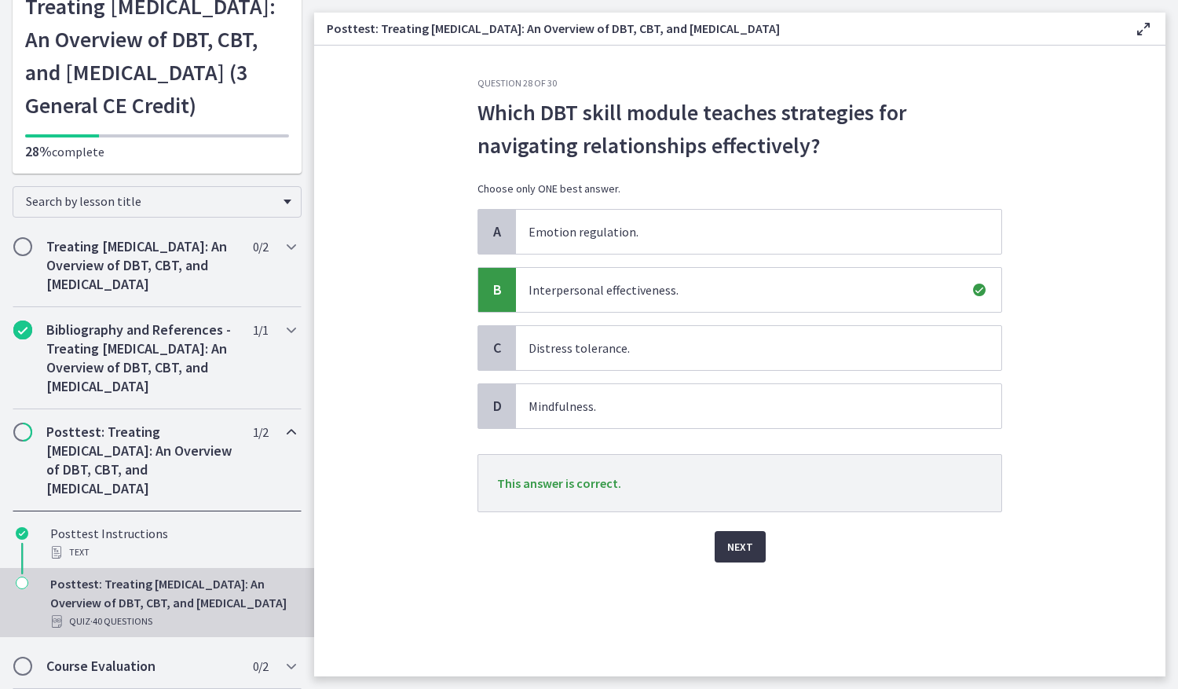
click at [758, 548] on button "Next" at bounding box center [740, 546] width 51 height 31
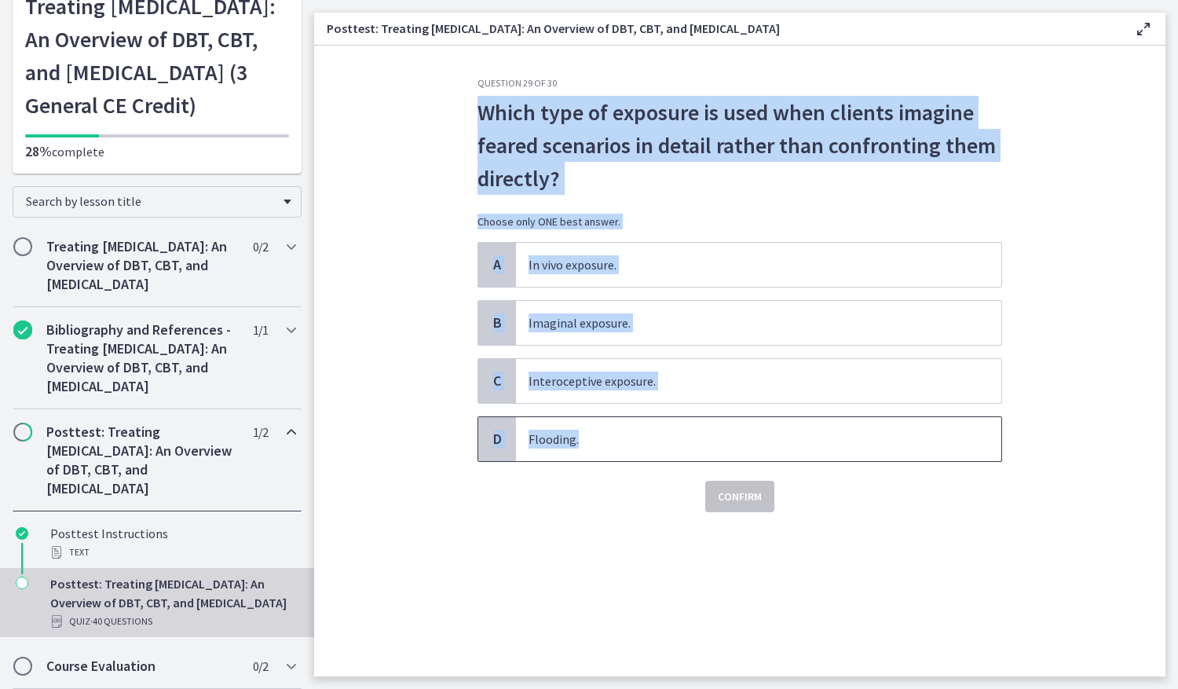
drag, startPoint x: 575, startPoint y: 140, endPoint x: 617, endPoint y: 430, distance: 293.0
click at [617, 430] on div "Question 29 of 30 Which type of exposure is used when clients imagine feared sc…" at bounding box center [740, 376] width 550 height 599
drag, startPoint x: 617, startPoint y: 430, endPoint x: 543, endPoint y: 196, distance: 245.0
click at [526, 308] on span "Imaginal exposure." at bounding box center [759, 323] width 486 height 44
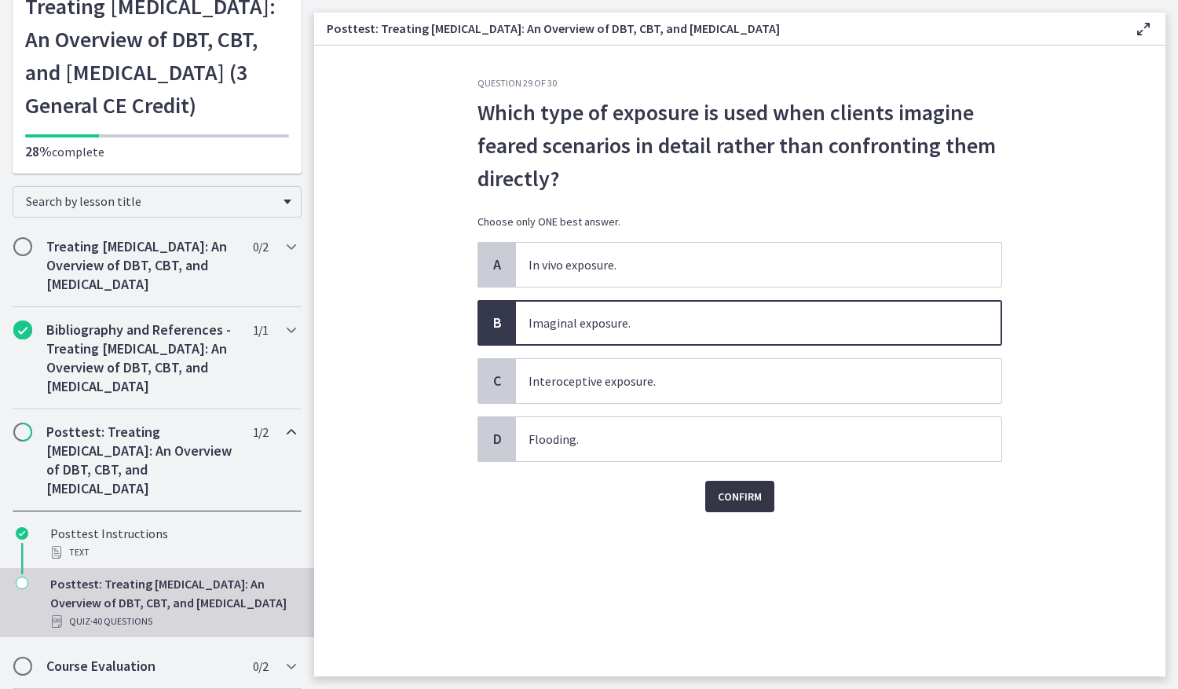
click at [719, 497] on span "Confirm" at bounding box center [740, 496] width 44 height 19
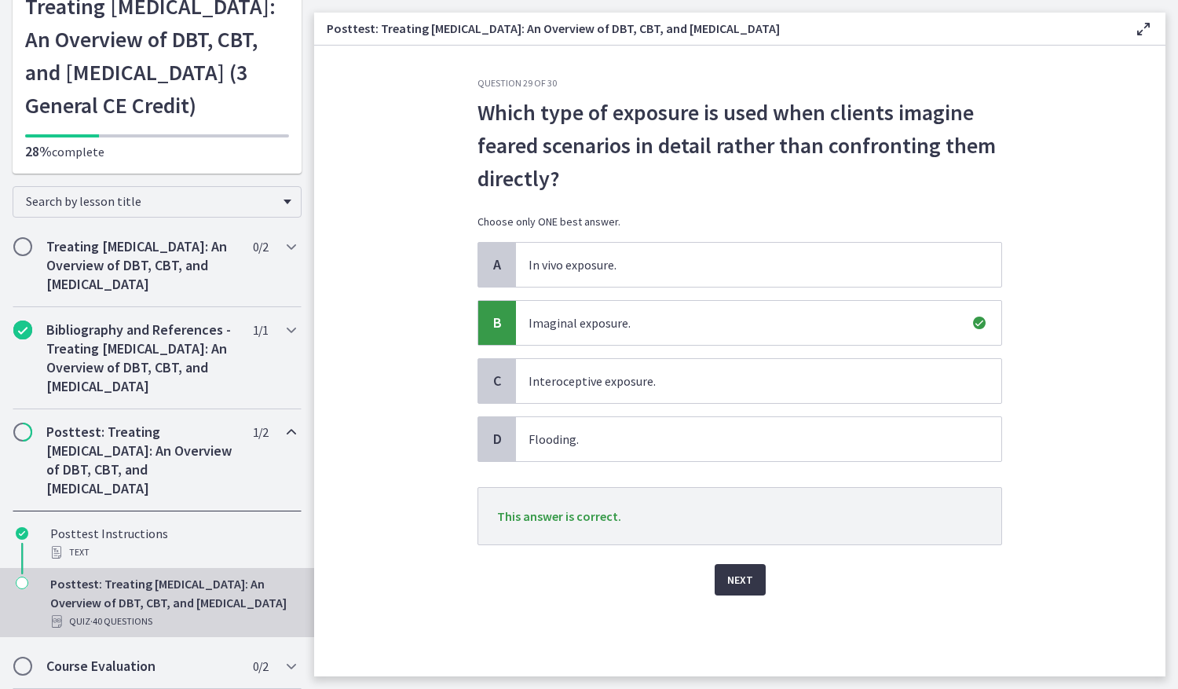
click at [730, 580] on span "Next" at bounding box center [740, 579] width 26 height 19
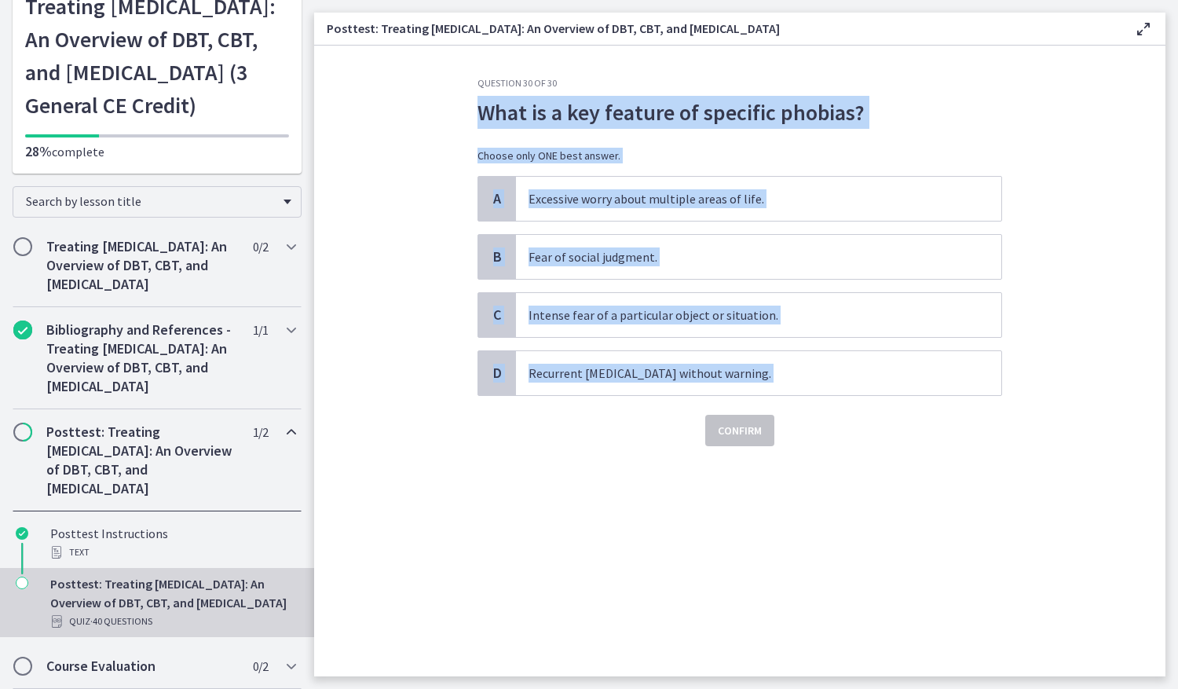
drag, startPoint x: 521, startPoint y: 108, endPoint x: 765, endPoint y: 401, distance: 381.5
click at [765, 401] on div "Question 30 of 30 What is a key feature of specific phobias? Choose only ONE be…" at bounding box center [740, 261] width 525 height 369
click at [498, 318] on span "C" at bounding box center [497, 315] width 19 height 19
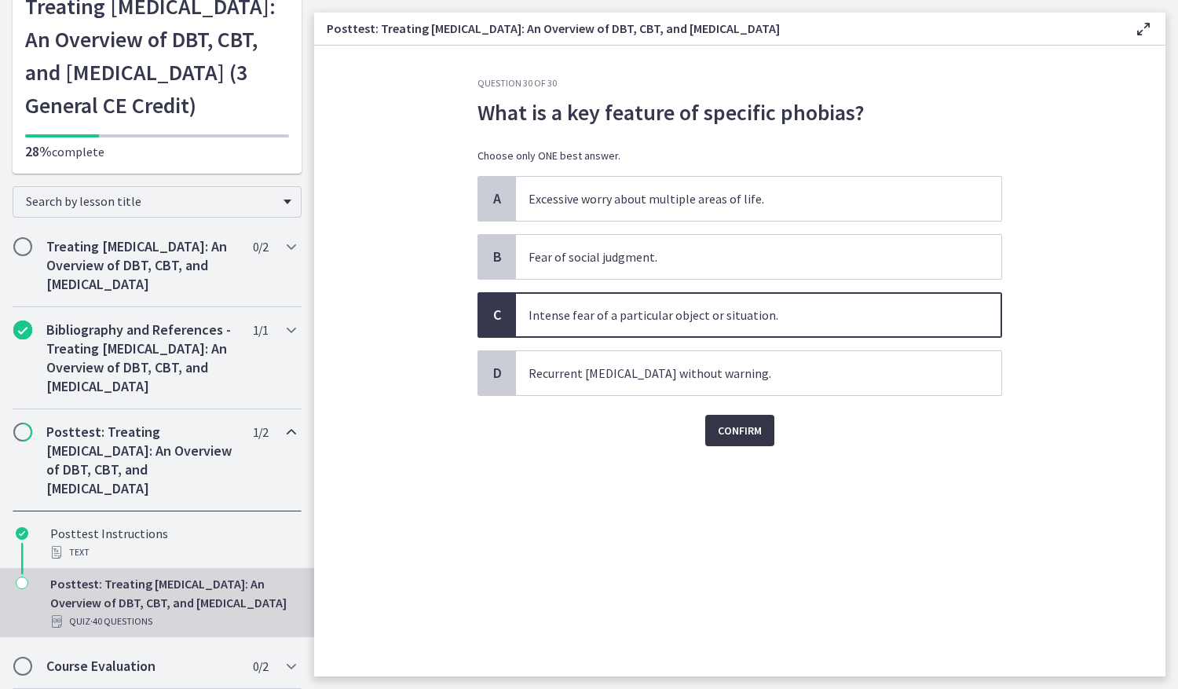
click at [759, 428] on span "Confirm" at bounding box center [740, 430] width 44 height 19
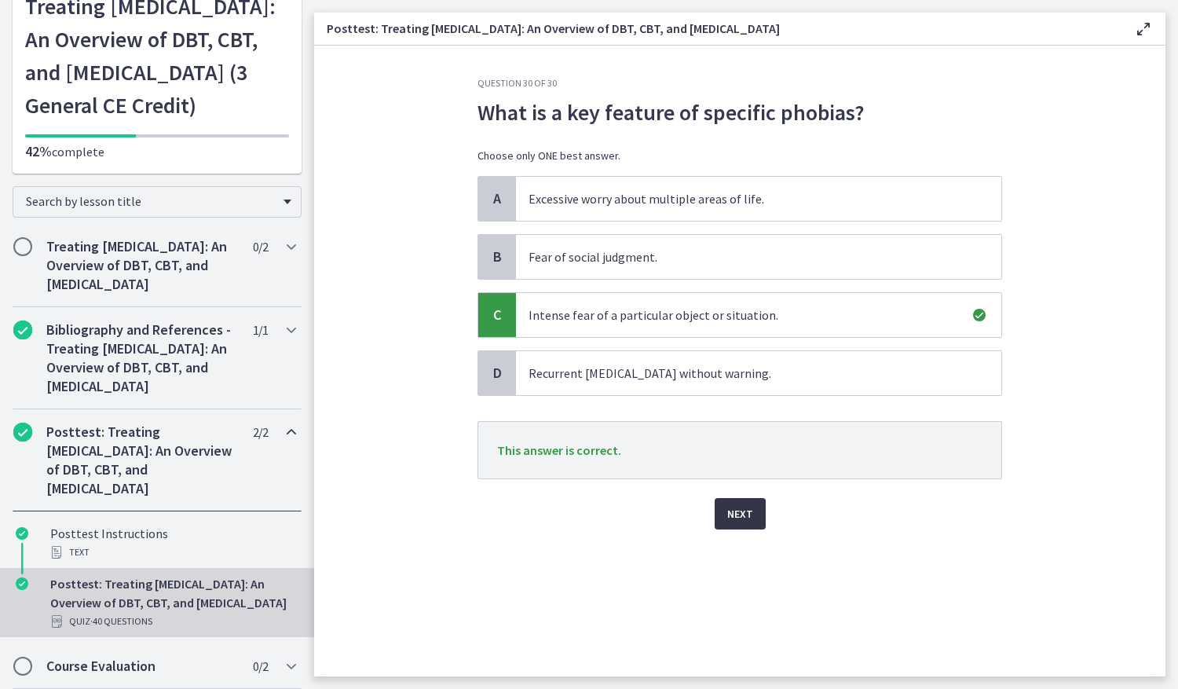
click at [751, 519] on span "Next" at bounding box center [740, 513] width 26 height 19
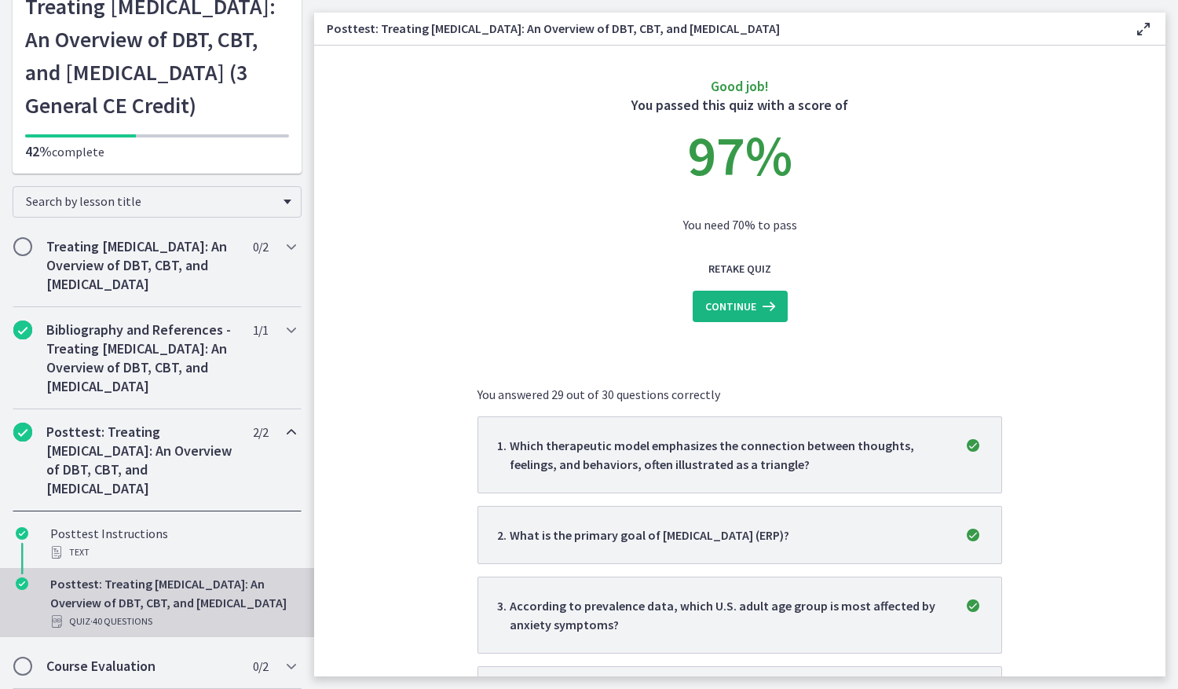
click at [719, 301] on span "Continue" at bounding box center [730, 306] width 51 height 19
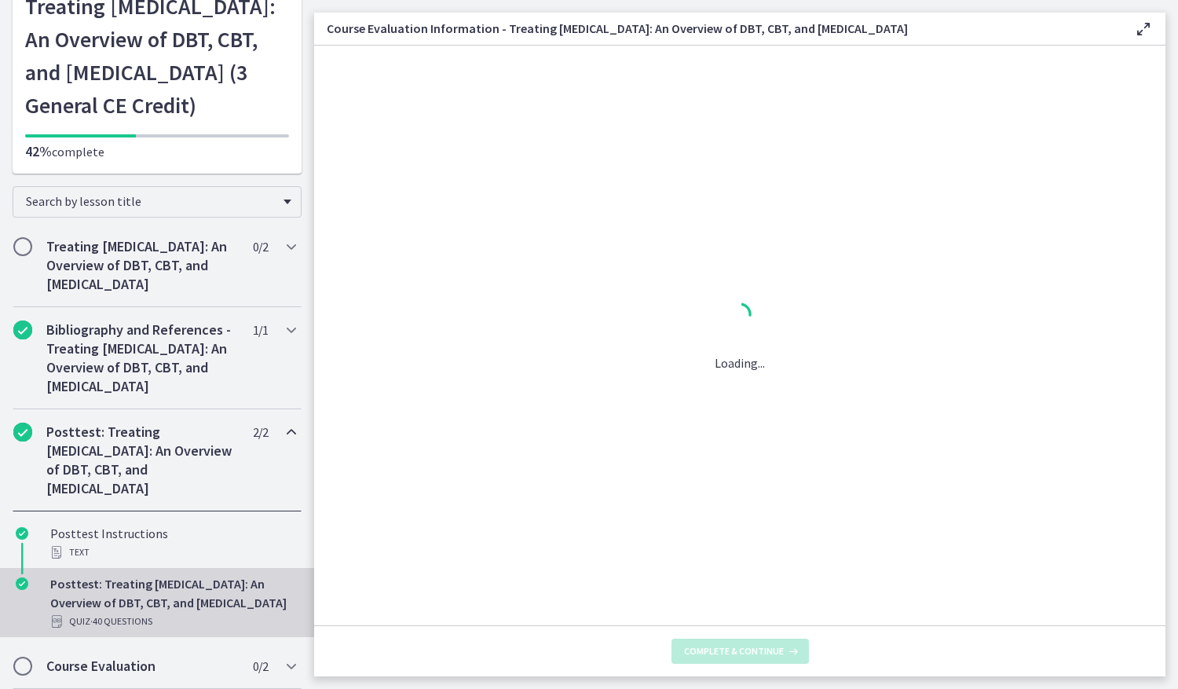
scroll to position [197, 0]
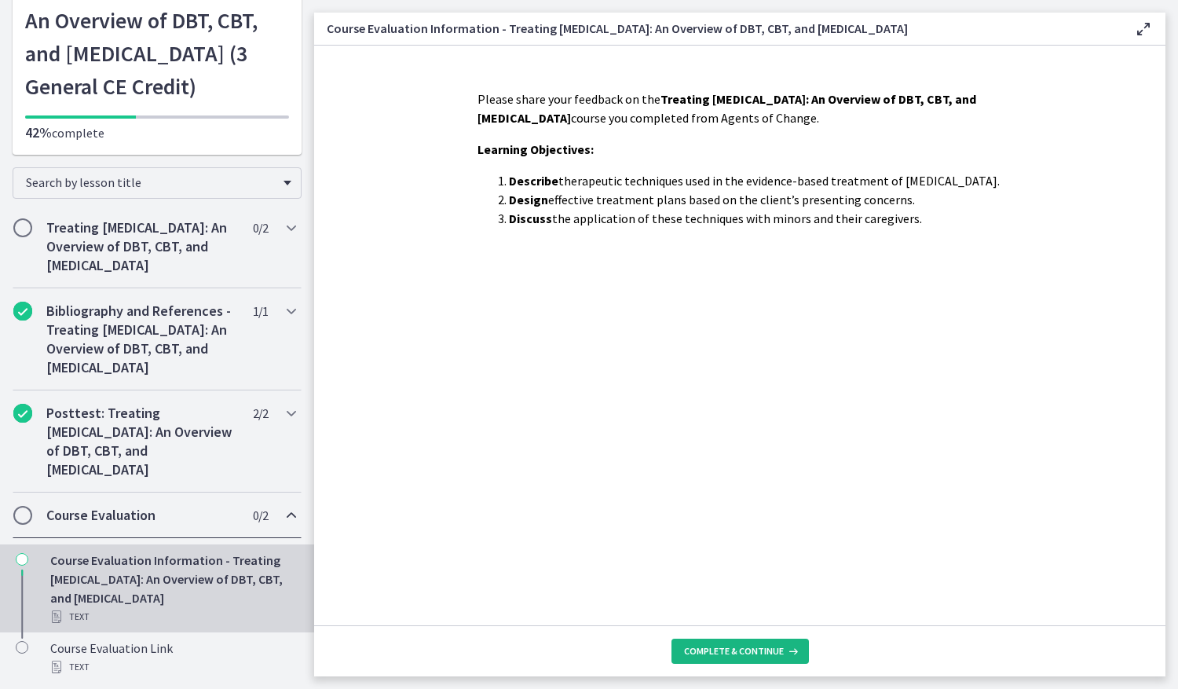
click at [729, 662] on button "Complete & continue" at bounding box center [740, 651] width 137 height 25
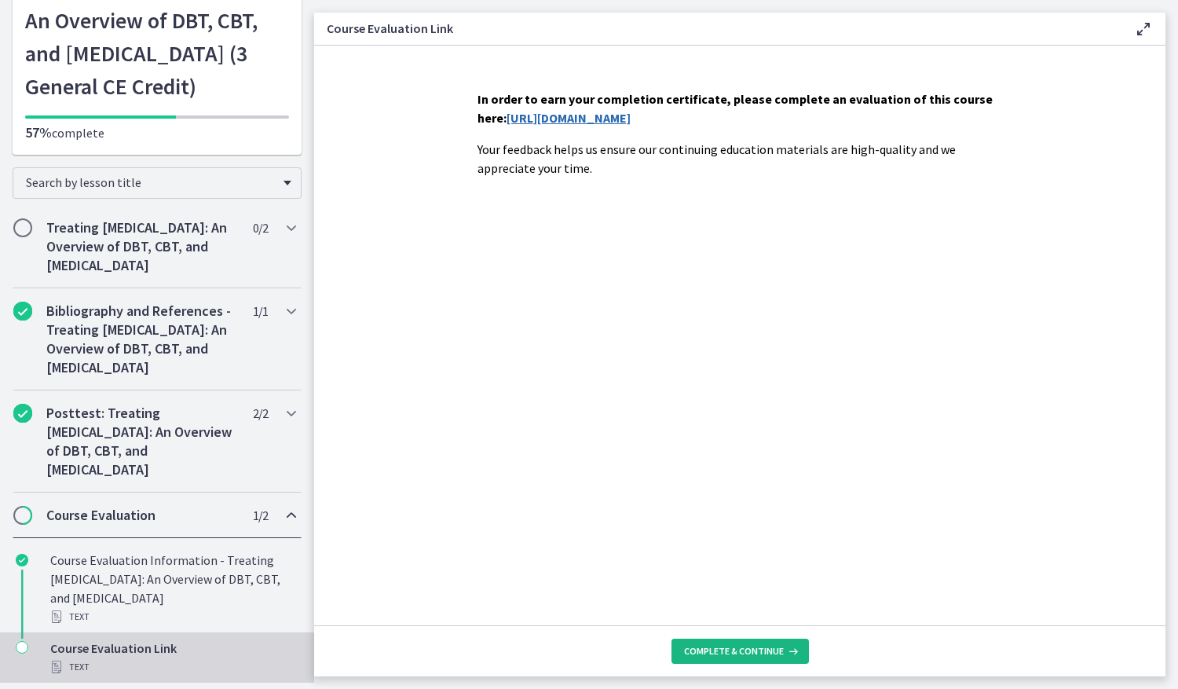
click at [749, 643] on button "Complete & continue" at bounding box center [740, 651] width 137 height 25
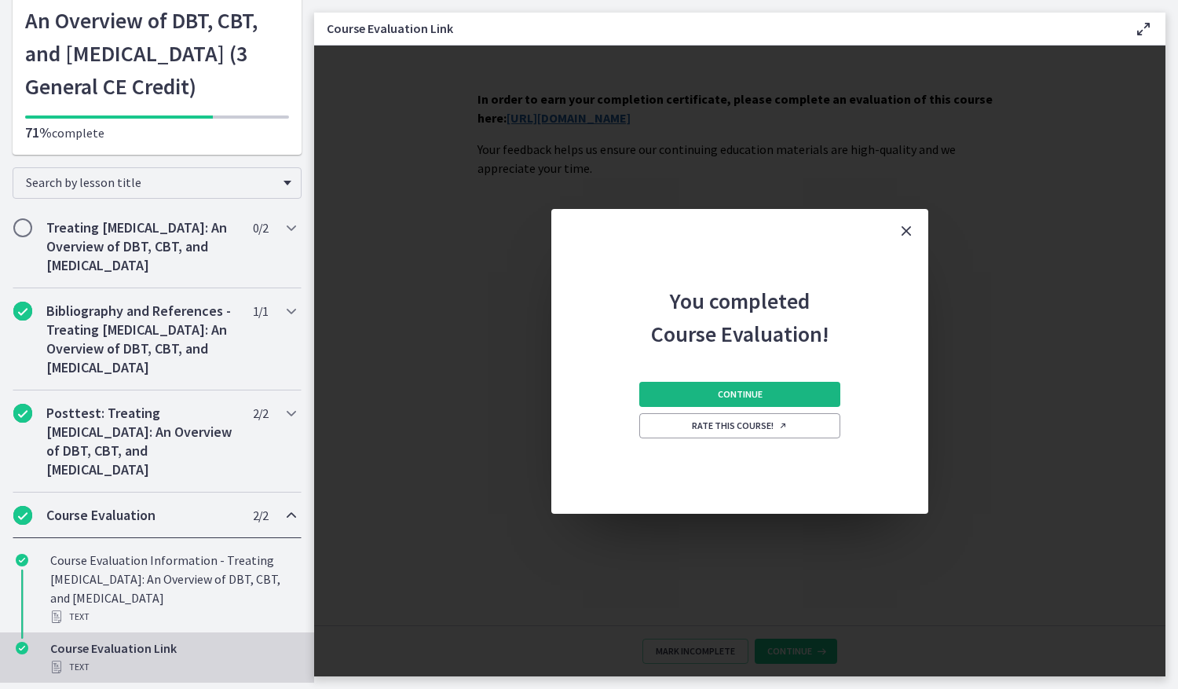
click at [775, 396] on button "Continue" at bounding box center [739, 394] width 201 height 25
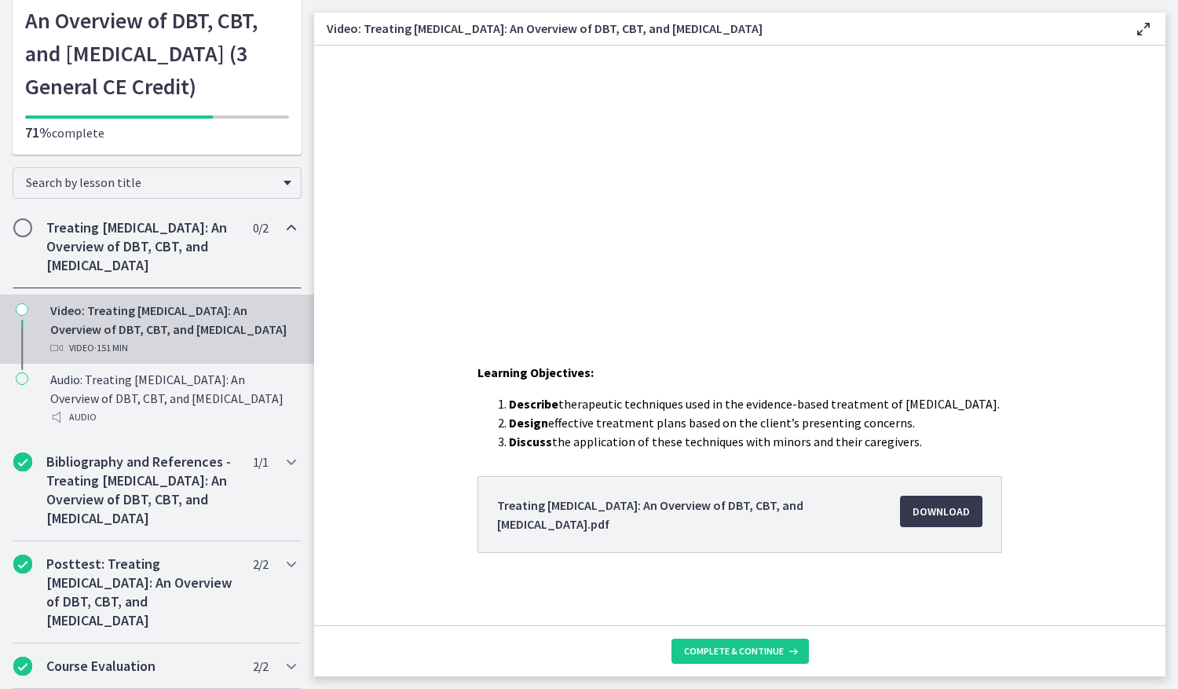
scroll to position [182, 0]
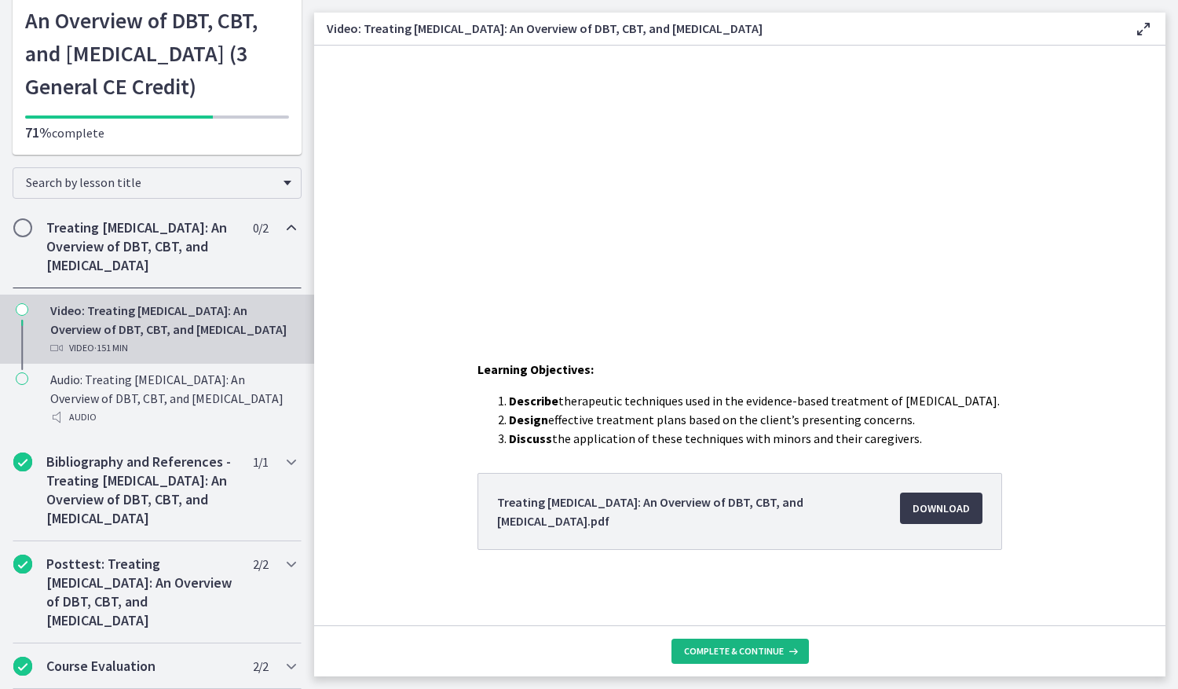
click at [736, 643] on button "Complete & continue" at bounding box center [740, 651] width 137 height 25
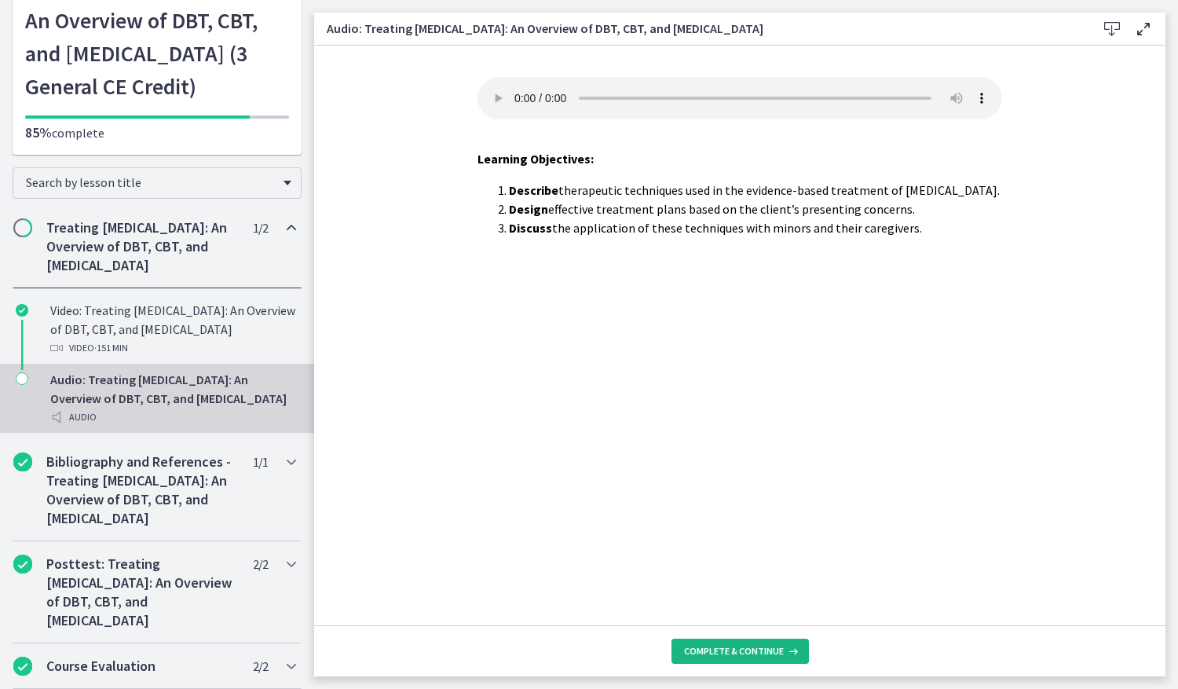
click at [743, 658] on button "Complete & continue" at bounding box center [740, 651] width 137 height 25
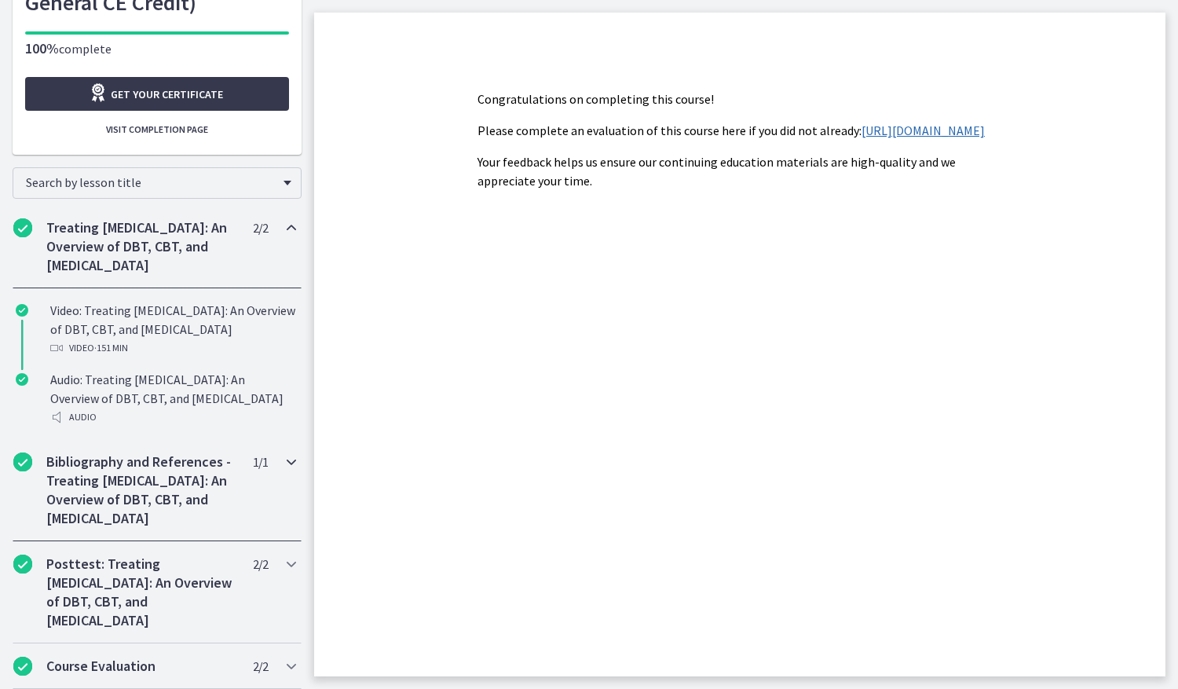
scroll to position [320, 0]
click at [134, 661] on h2 "Course Evaluation" at bounding box center [142, 666] width 192 height 19
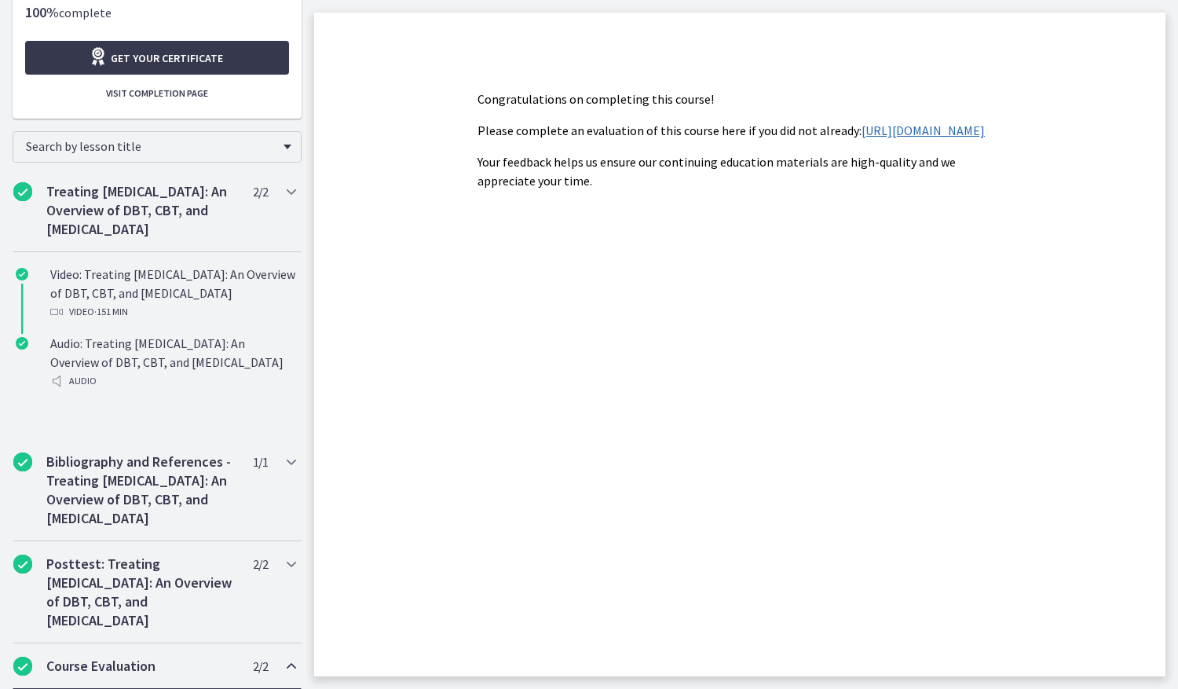
scroll to position [282, 0]
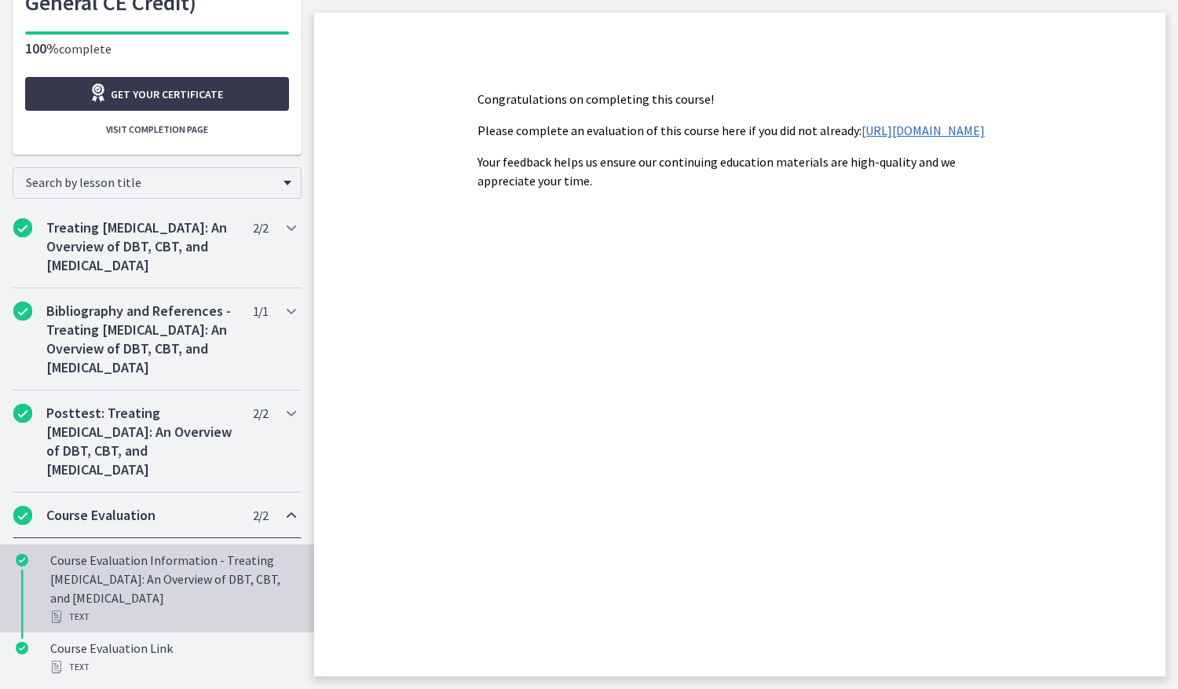
click at [87, 588] on div "Course Evaluation Information - Treating Anxiety Disorders: An Overview of DBT,…" at bounding box center [172, 588] width 245 height 75
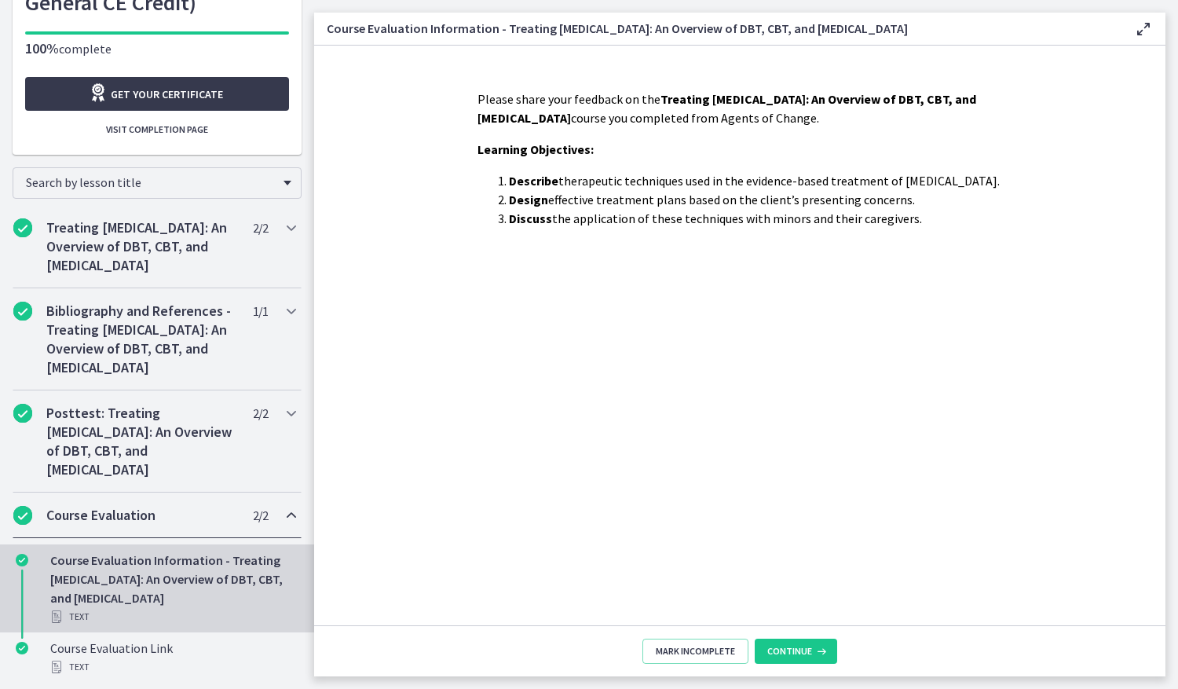
scroll to position [301, 0]
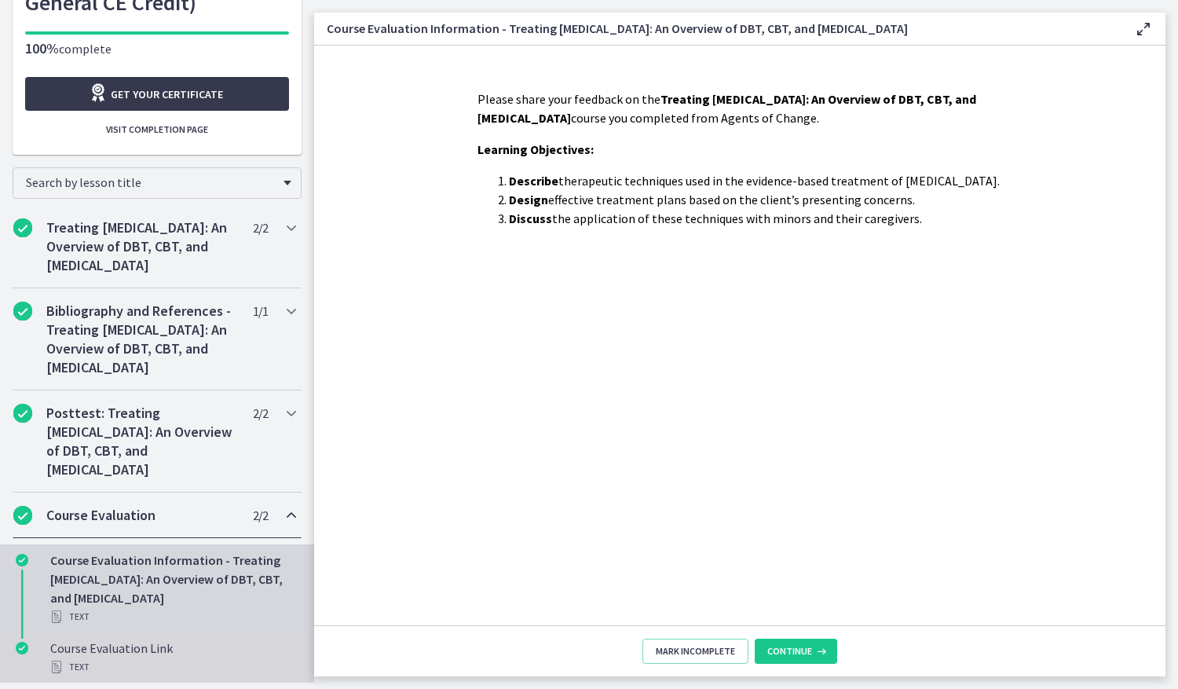
click at [140, 653] on div "Course Evaluation Link Text" at bounding box center [172, 658] width 245 height 38
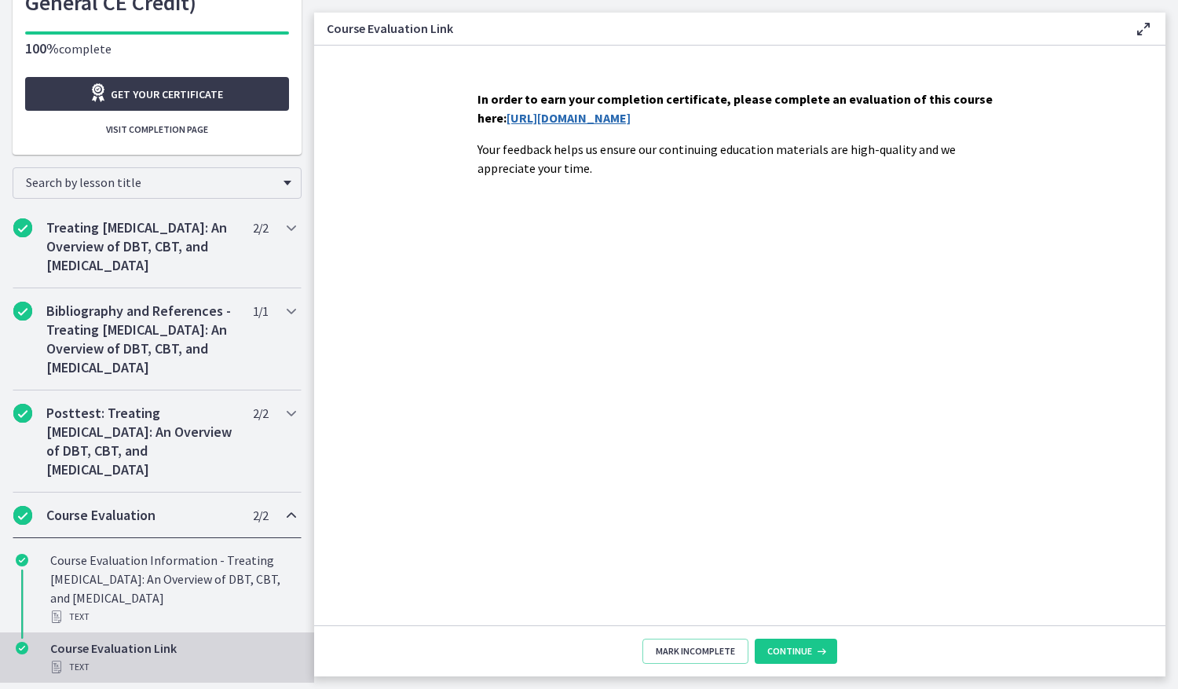
scroll to position [282, 0]
click at [788, 661] on button "Continue" at bounding box center [796, 651] width 82 height 25
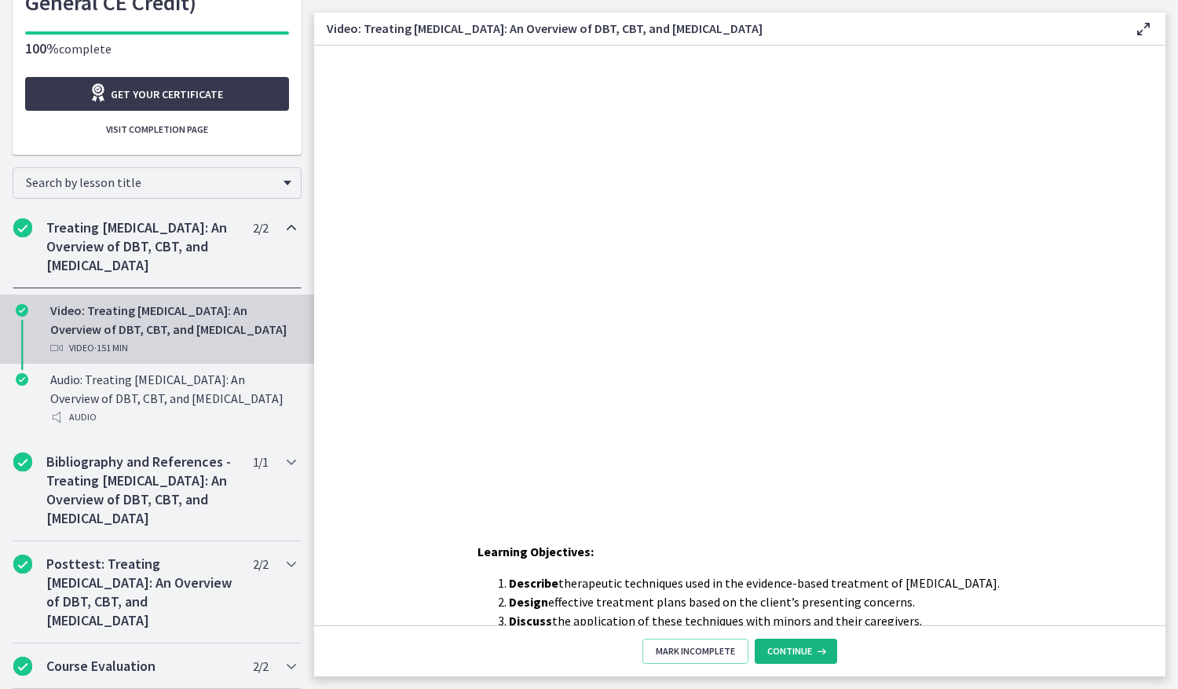
click at [788, 650] on span "Continue" at bounding box center [790, 651] width 45 height 13
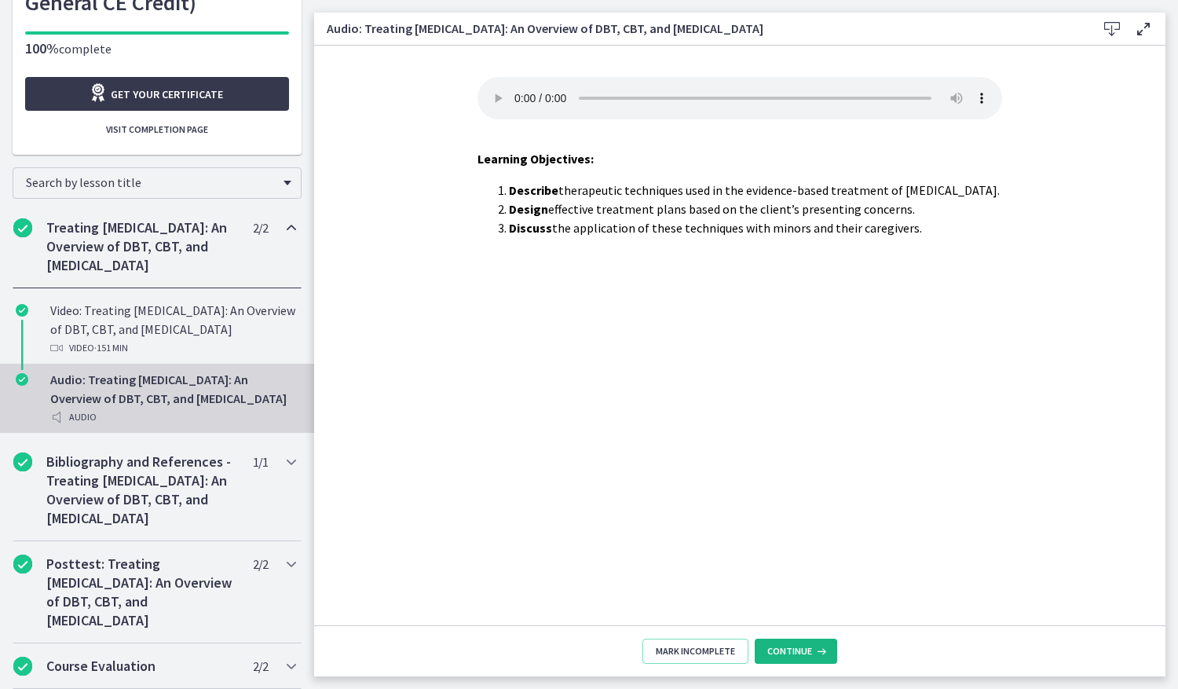
click at [788, 650] on span "Continue" at bounding box center [790, 651] width 45 height 13
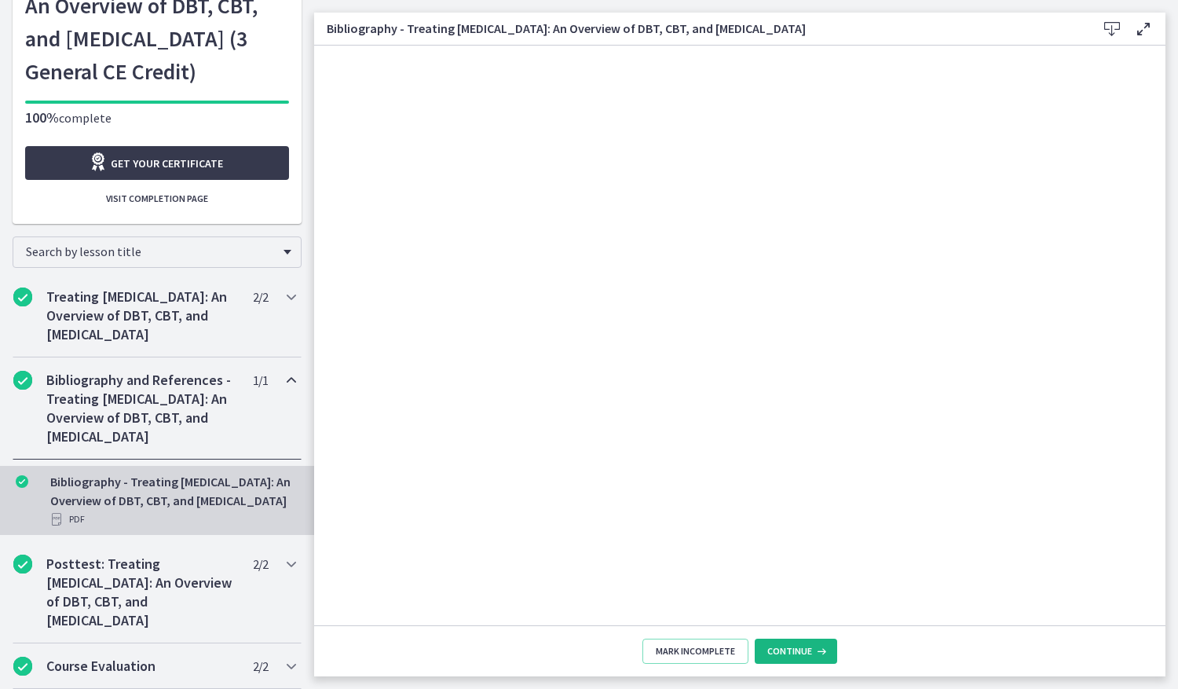
click at [788, 650] on span "Continue" at bounding box center [790, 651] width 45 height 13
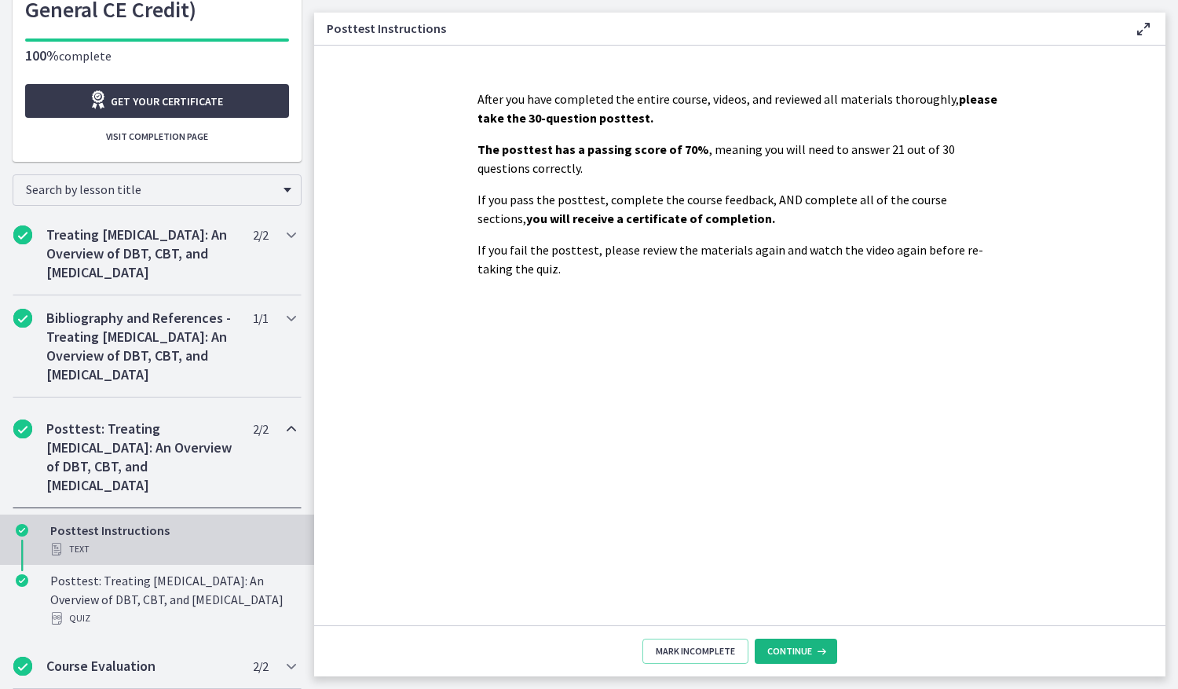
scroll to position [282, 0]
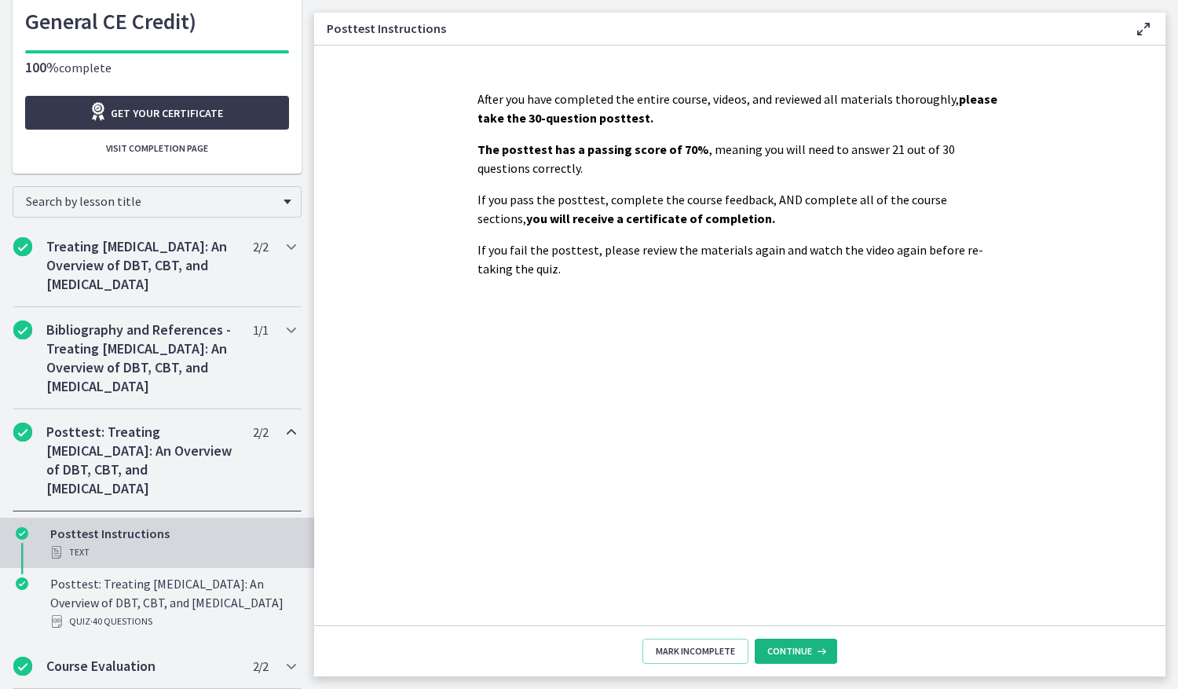
click at [788, 650] on span "Continue" at bounding box center [790, 651] width 45 height 13
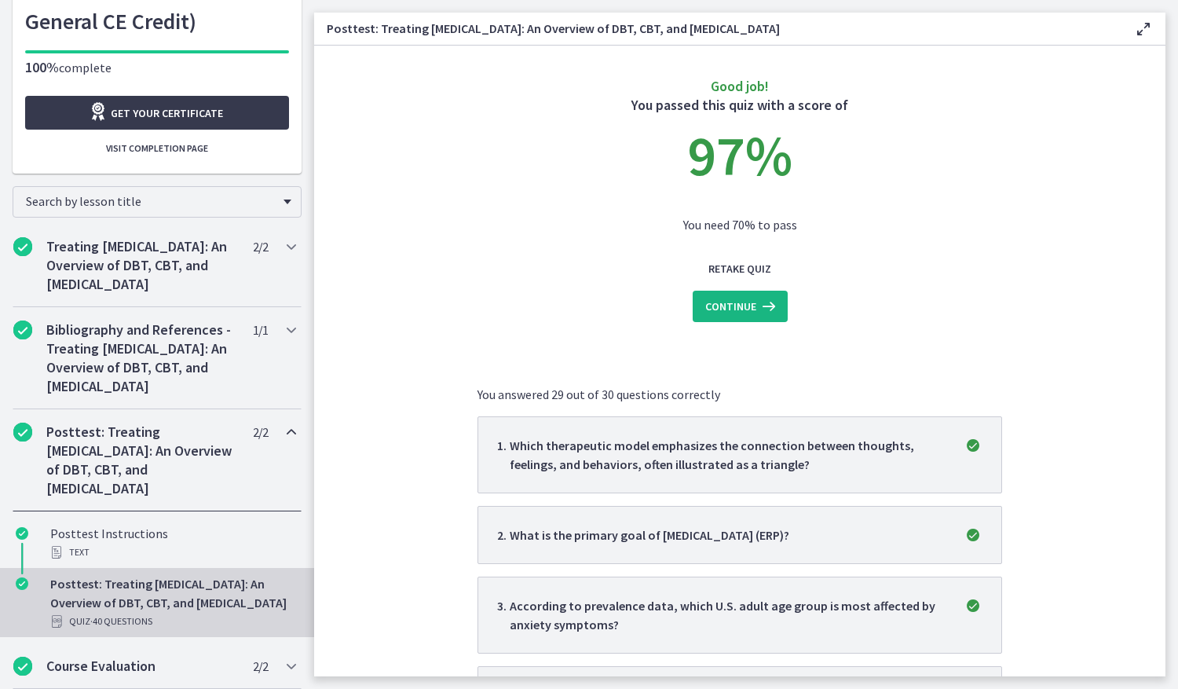
click at [747, 302] on span "Continue" at bounding box center [730, 306] width 51 height 19
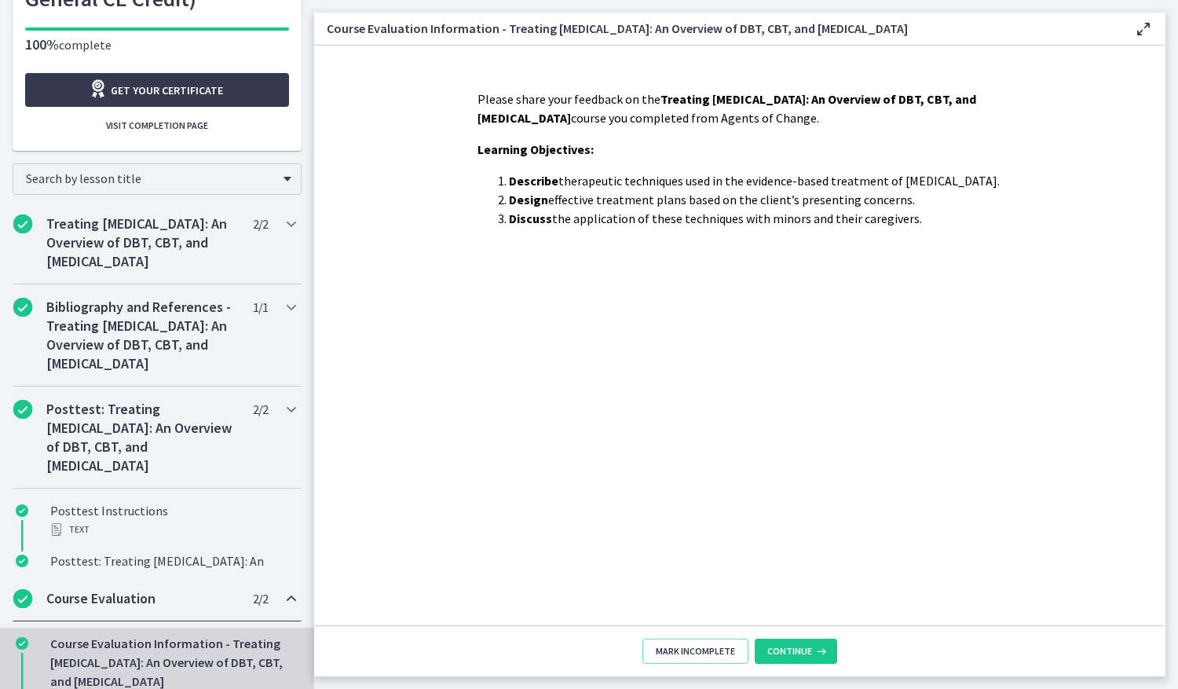
scroll to position [301, 0]
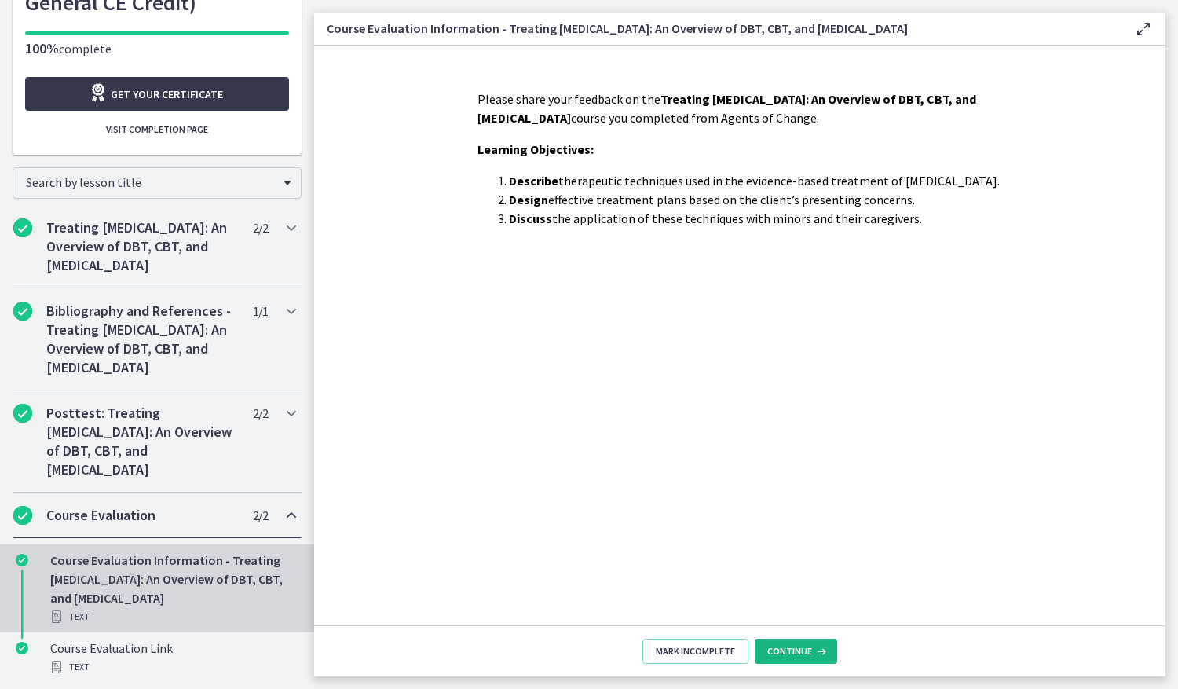
click at [790, 649] on span "Continue" at bounding box center [790, 651] width 45 height 13
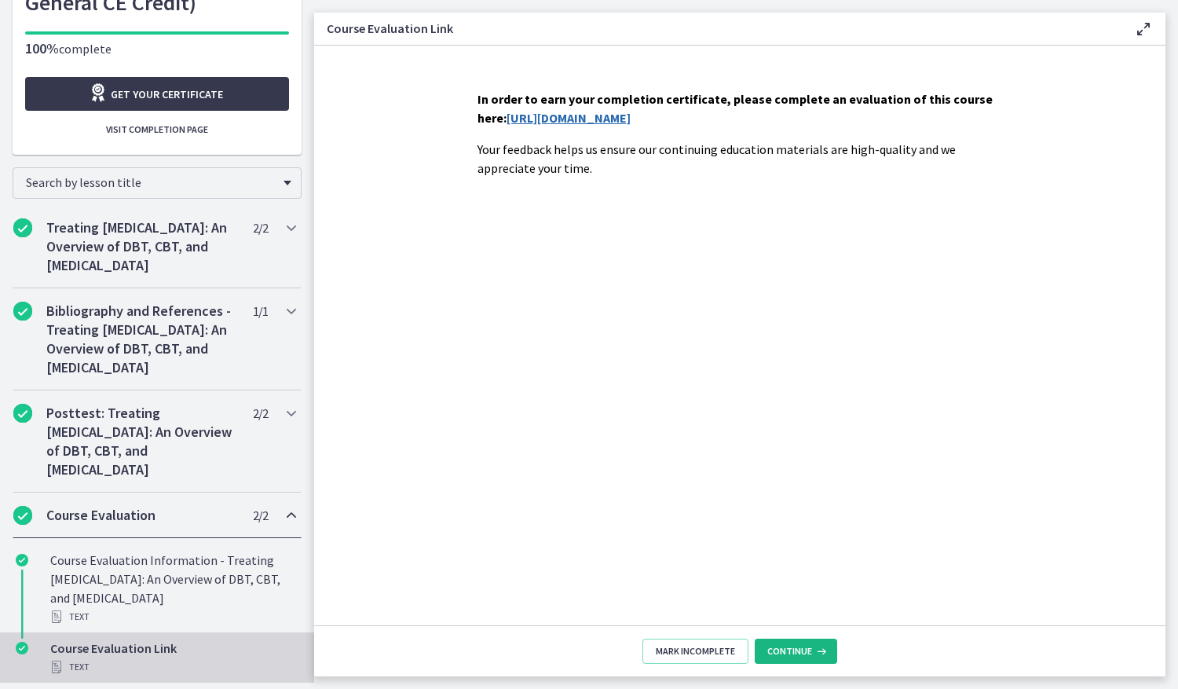
click at [787, 646] on span "Continue" at bounding box center [790, 651] width 45 height 13
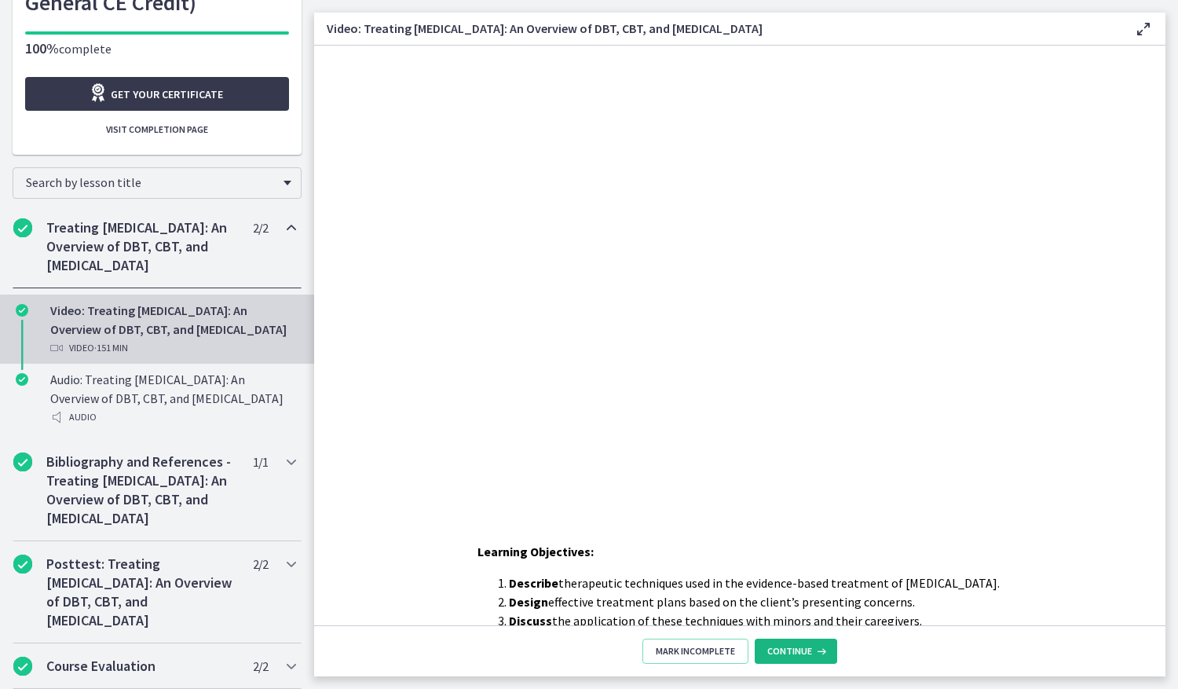
click at [787, 647] on span "Continue" at bounding box center [790, 651] width 45 height 13
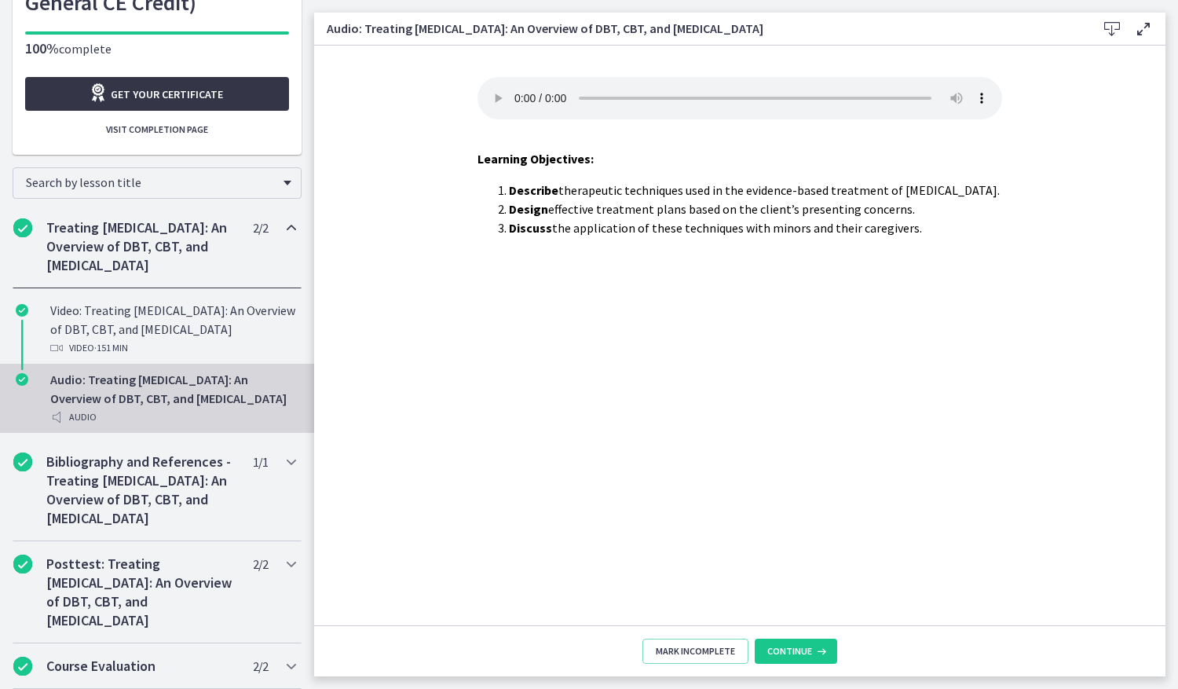
click at [141, 85] on span "Get your certificate" at bounding box center [167, 94] width 112 height 19
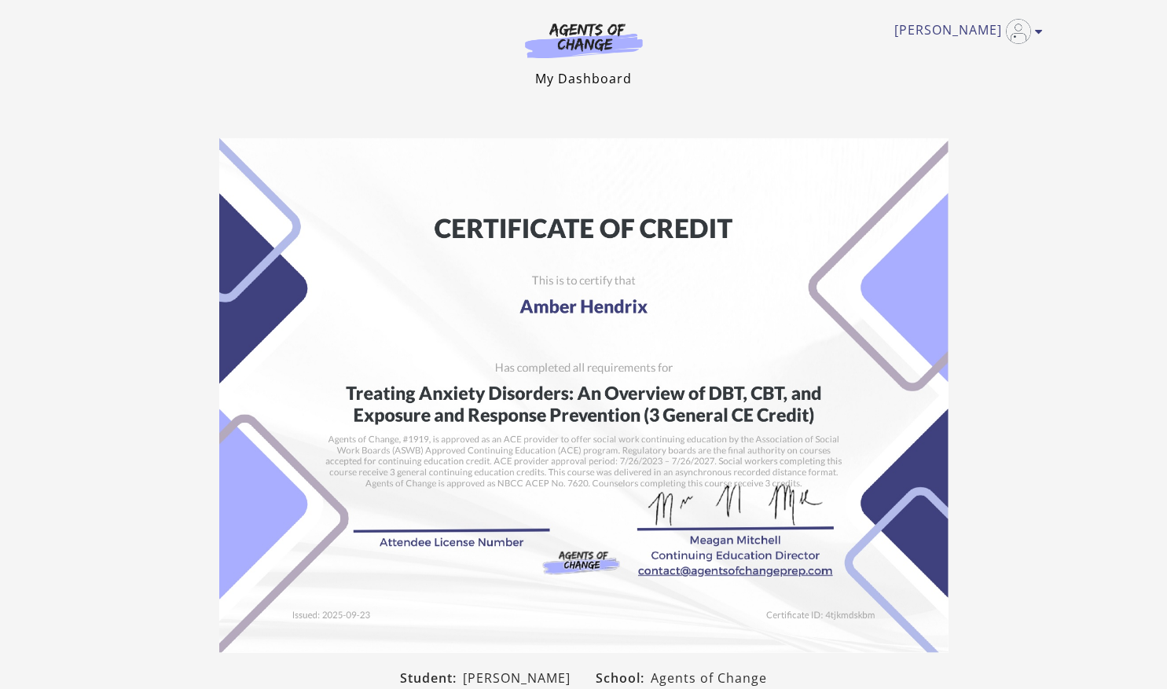
click at [594, 70] on link "My Dashboard" at bounding box center [583, 78] width 97 height 17
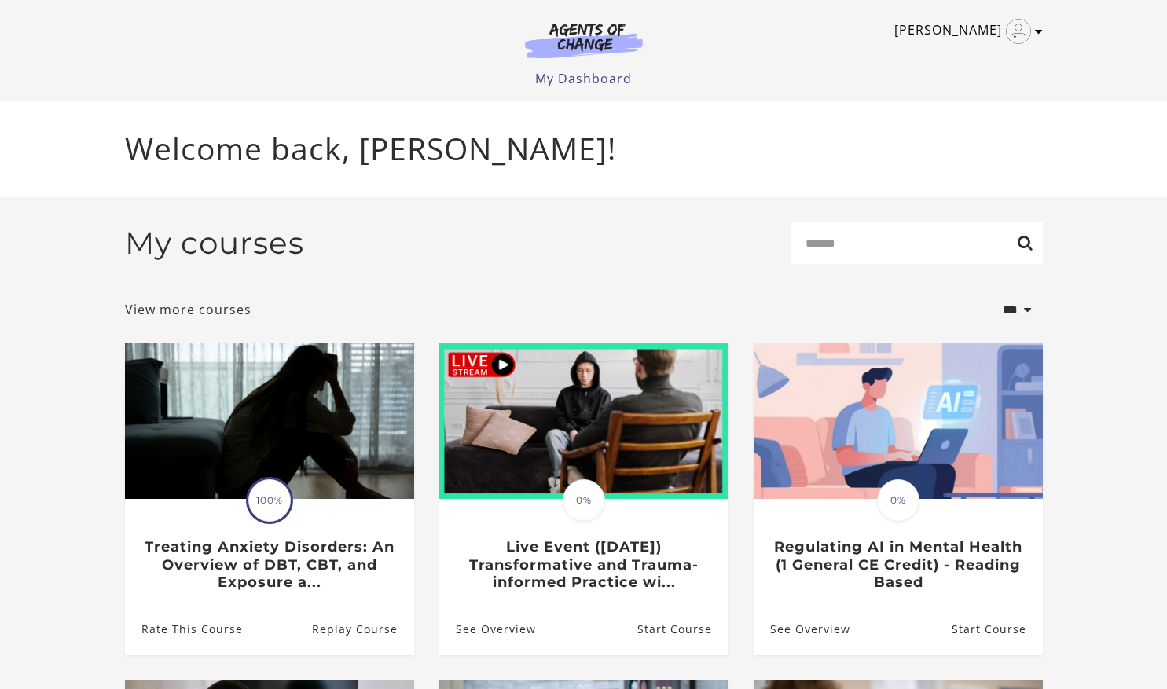
click at [973, 27] on link "[PERSON_NAME]" at bounding box center [964, 31] width 141 height 25
click at [972, 53] on link "My Account" at bounding box center [977, 57] width 138 height 27
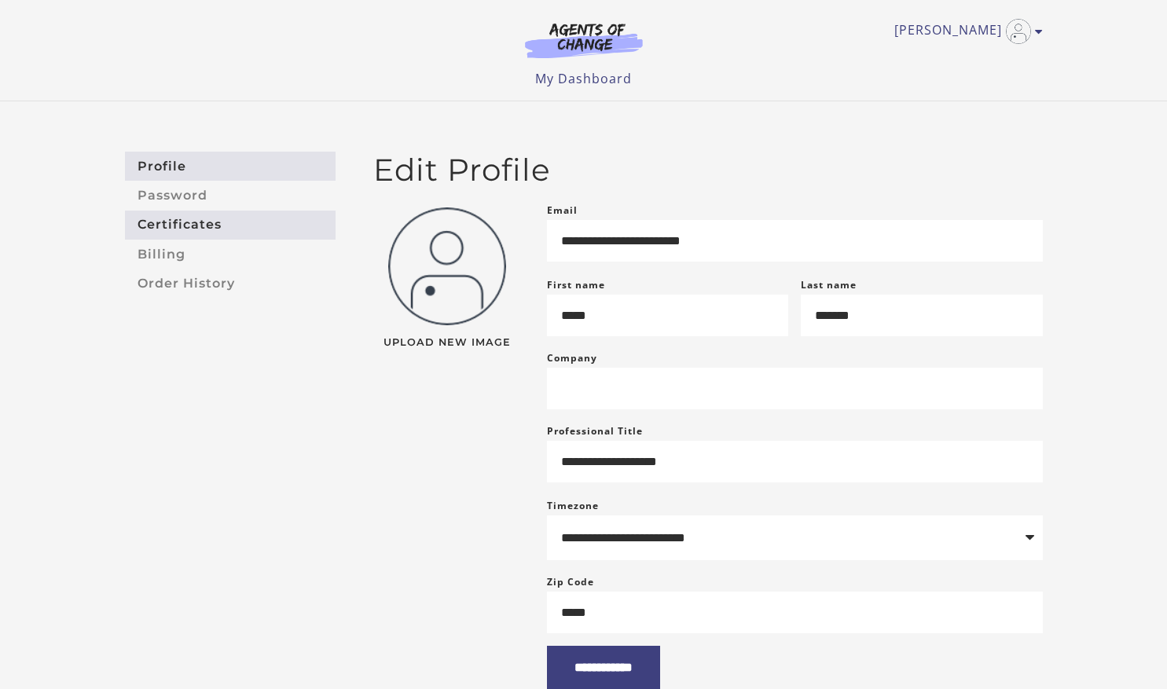
click at [204, 232] on link "Certificates" at bounding box center [230, 225] width 211 height 29
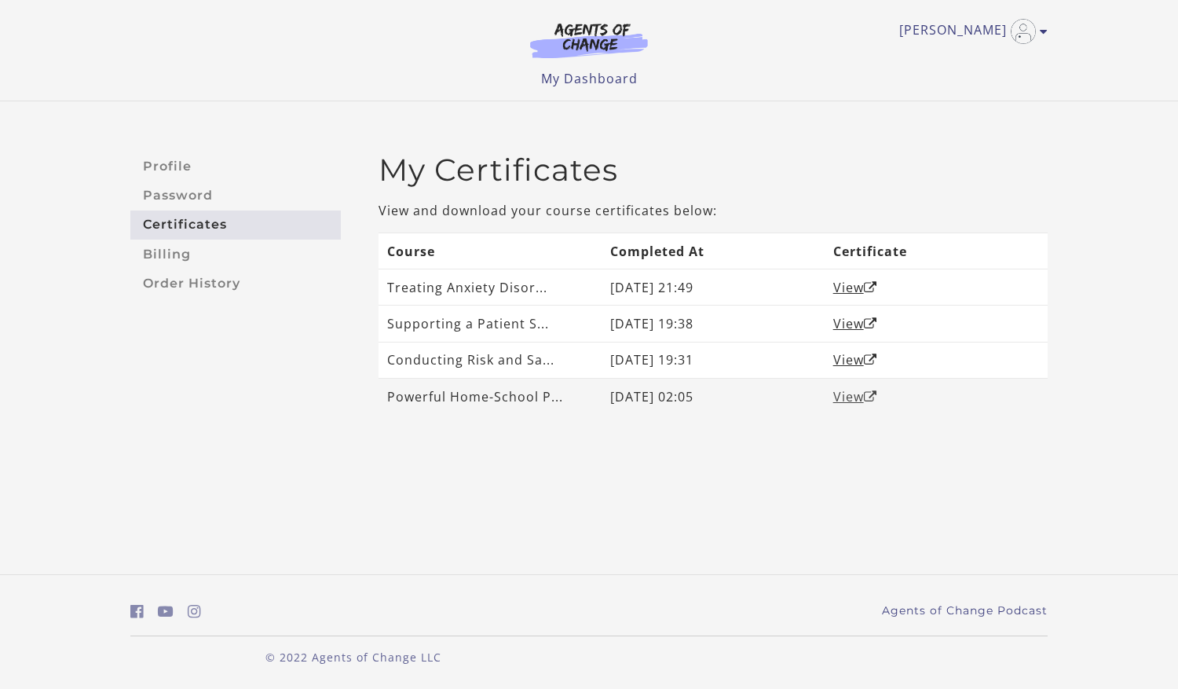
click at [845, 401] on link "View" at bounding box center [856, 396] width 44 height 17
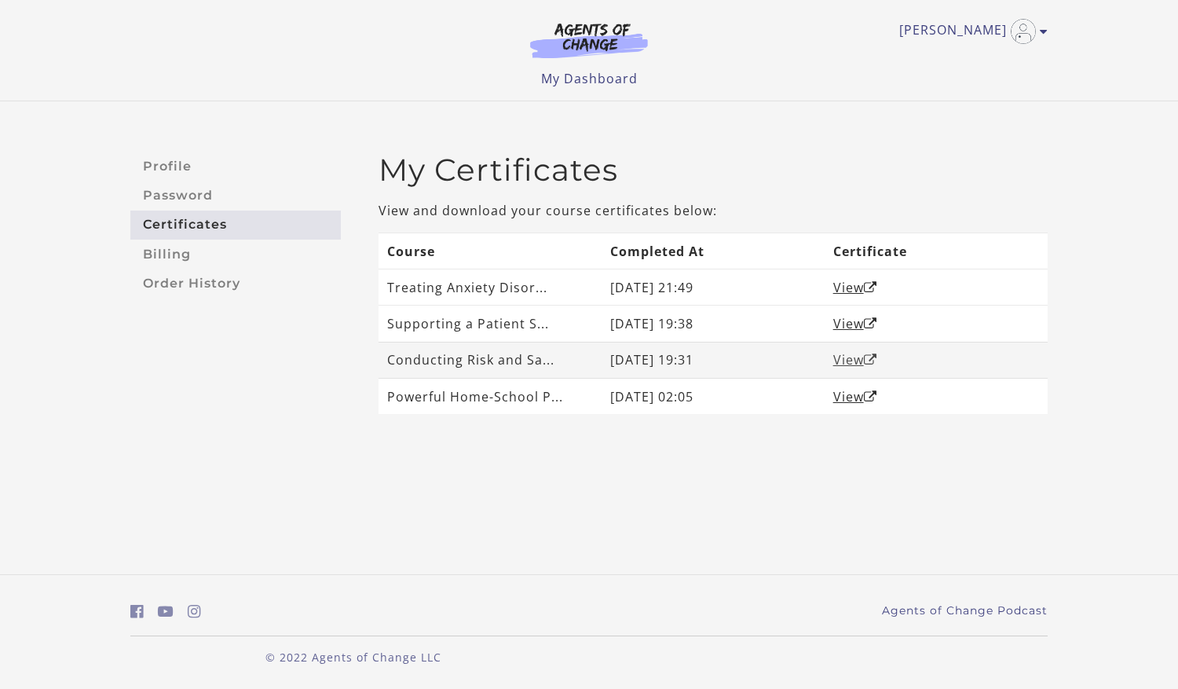
click at [846, 357] on link "View" at bounding box center [856, 359] width 44 height 17
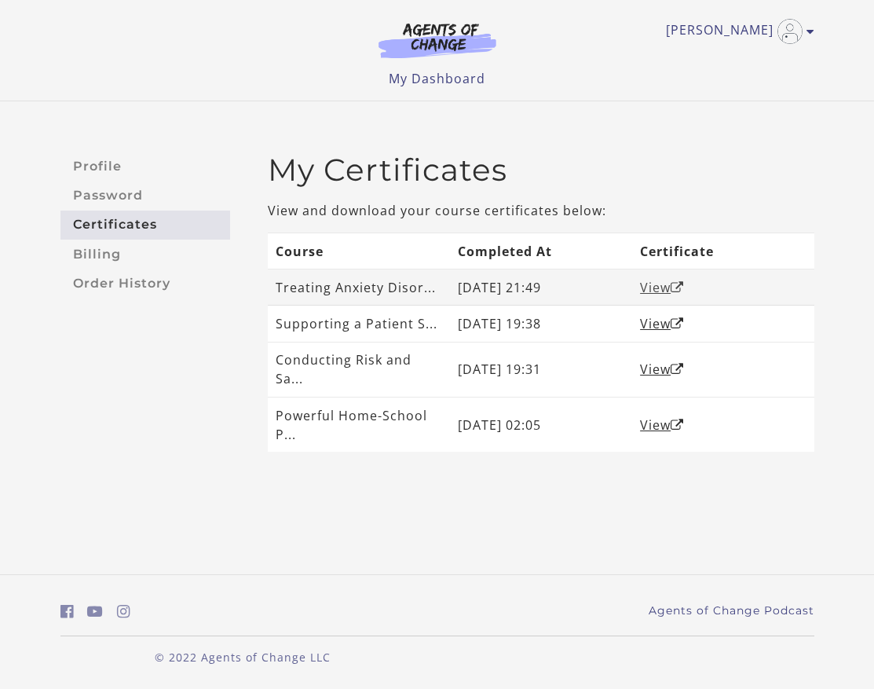
click at [650, 296] on link "View" at bounding box center [662, 287] width 44 height 17
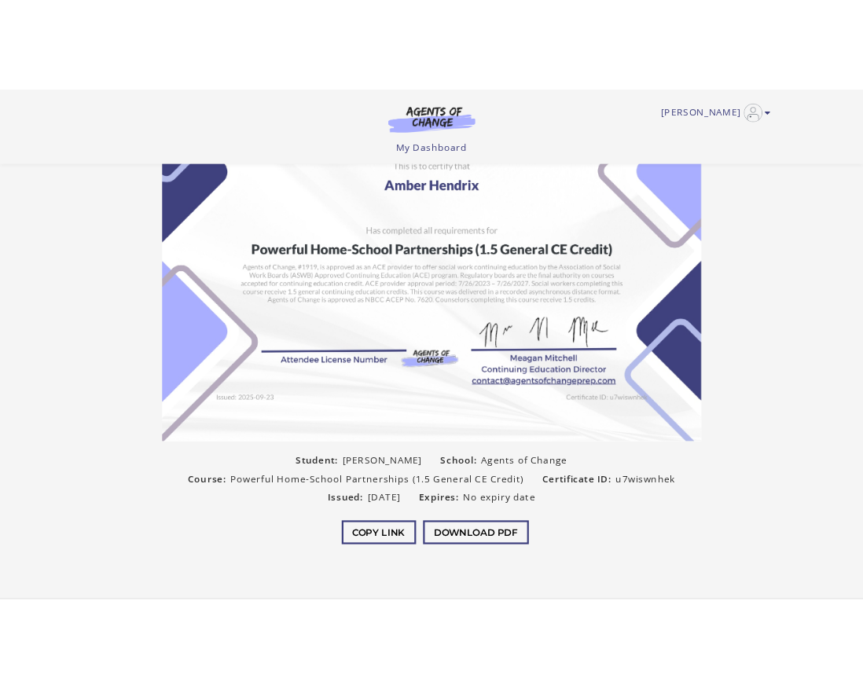
scroll to position [191, 0]
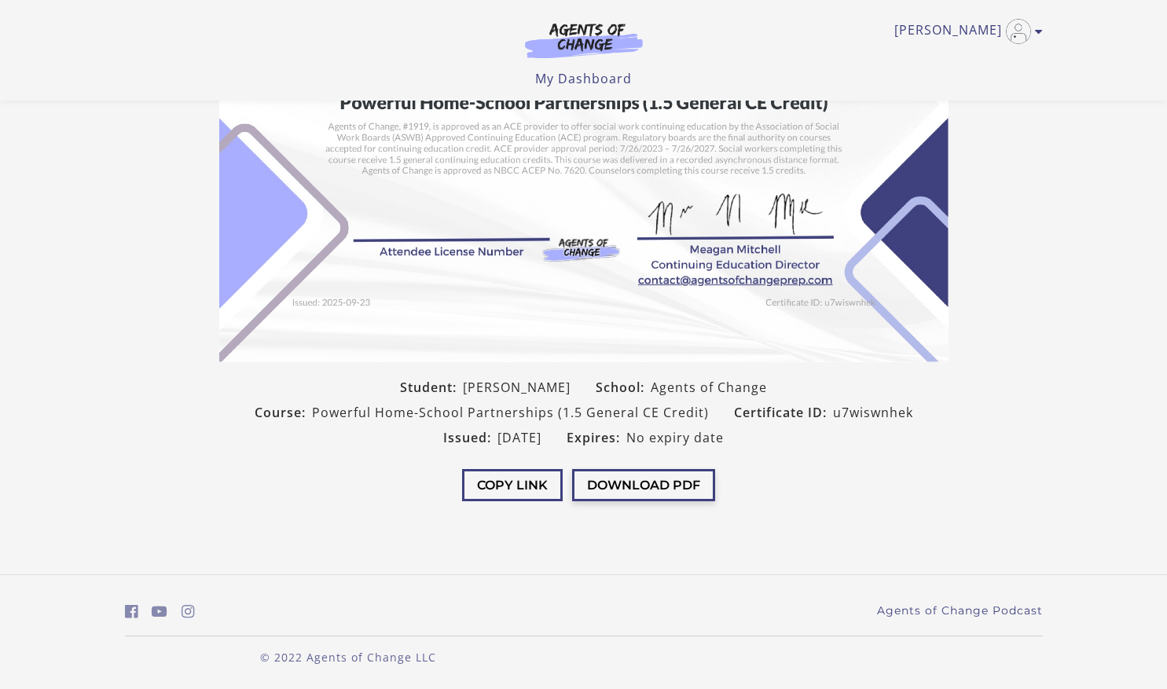
click at [666, 486] on button "Download PDF" at bounding box center [643, 485] width 143 height 32
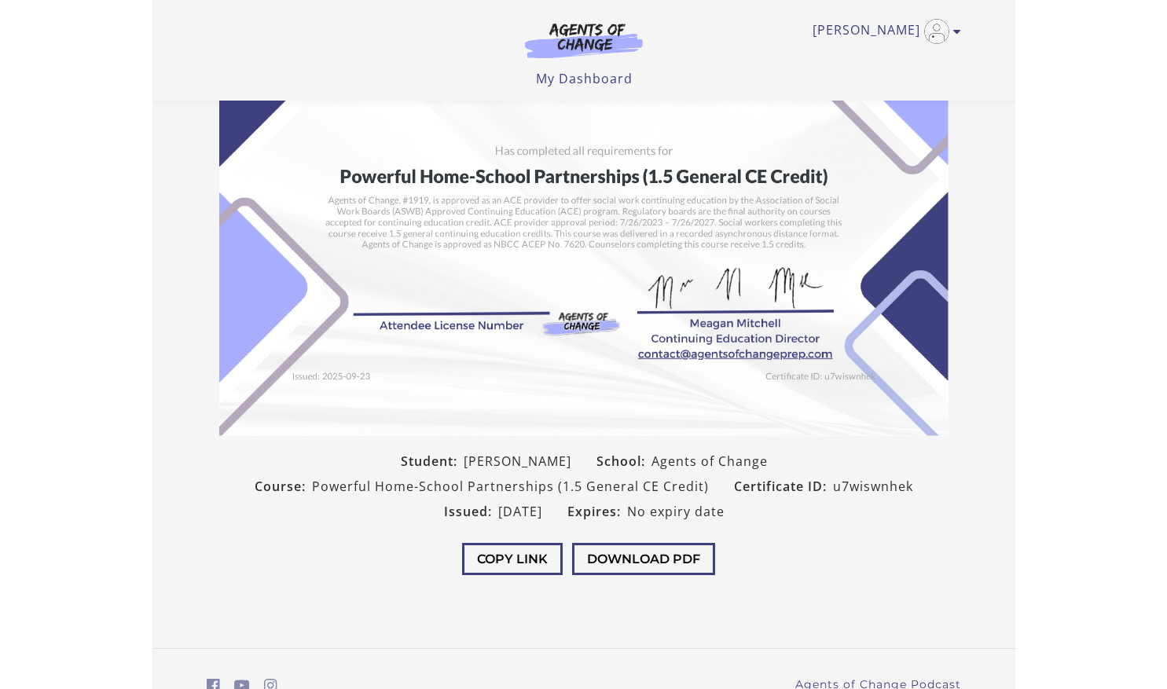
scroll to position [0, 0]
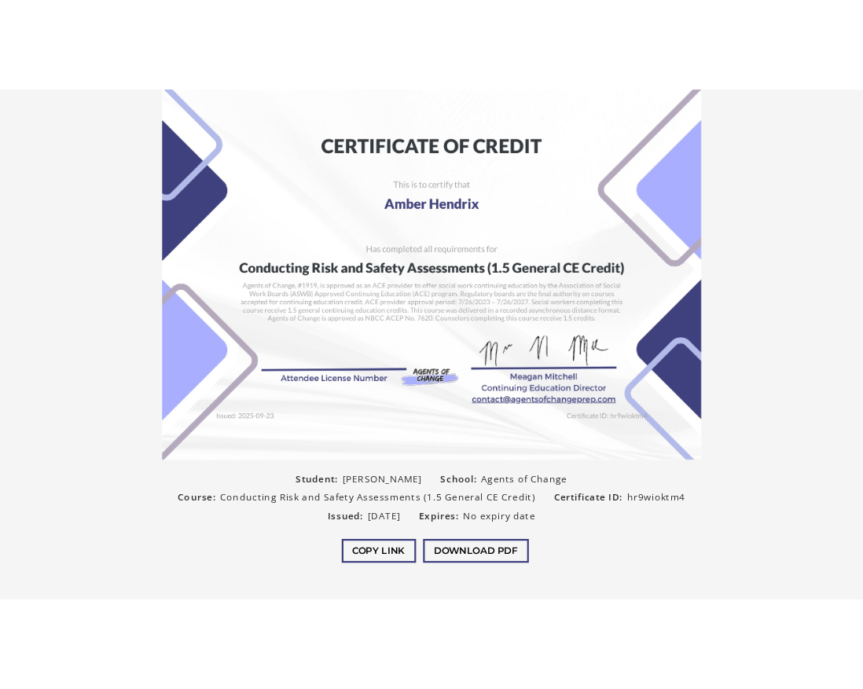
scroll to position [191, 0]
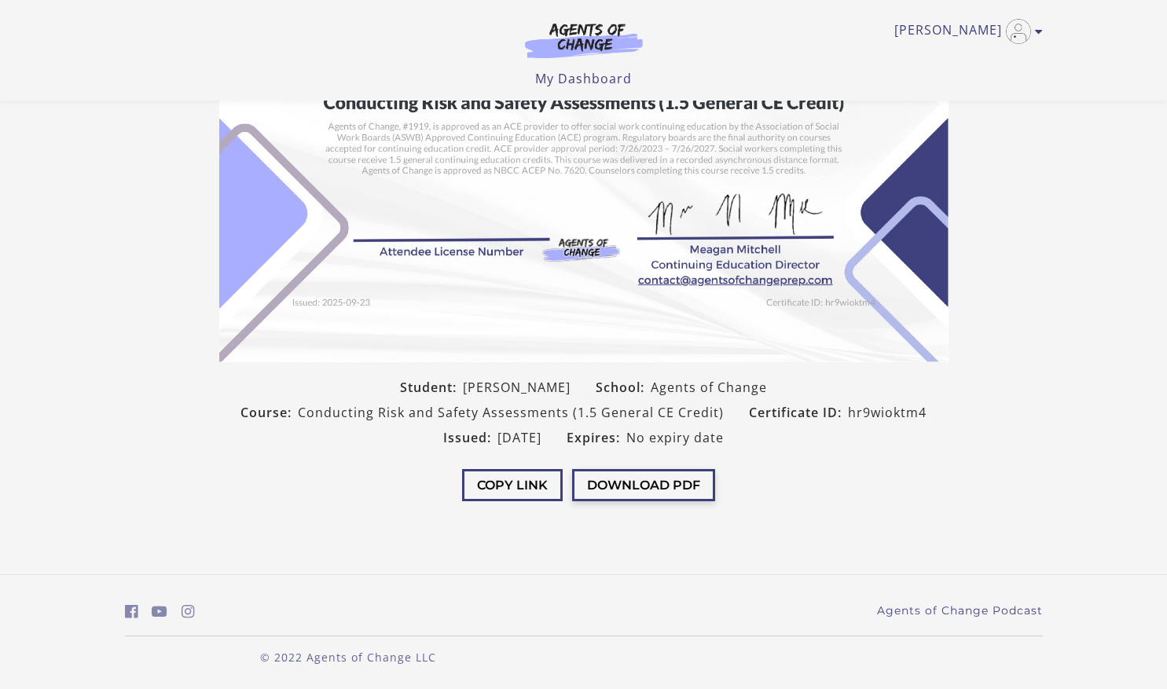
click at [664, 489] on button "Download PDF" at bounding box center [643, 485] width 143 height 32
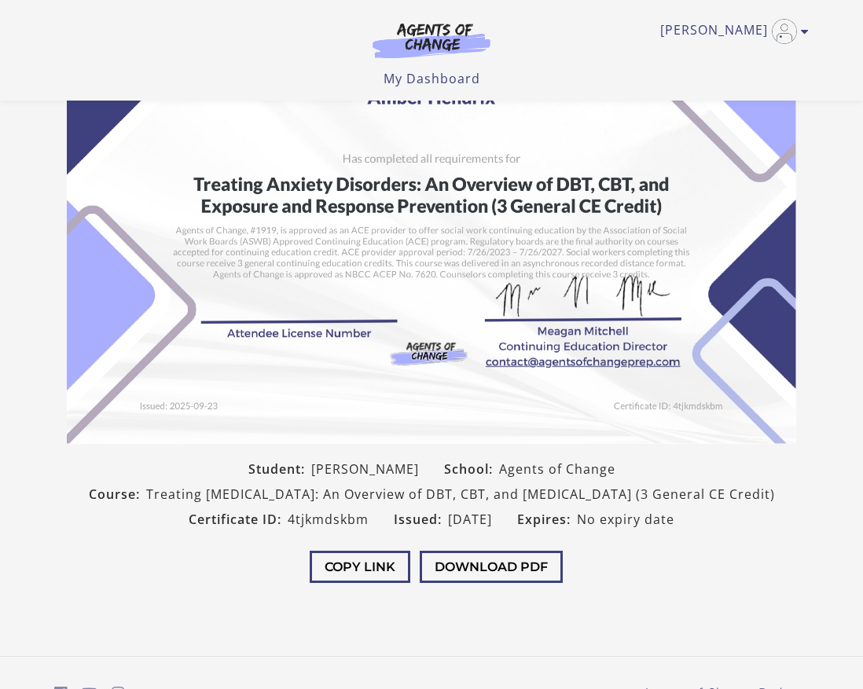
scroll to position [210, 0]
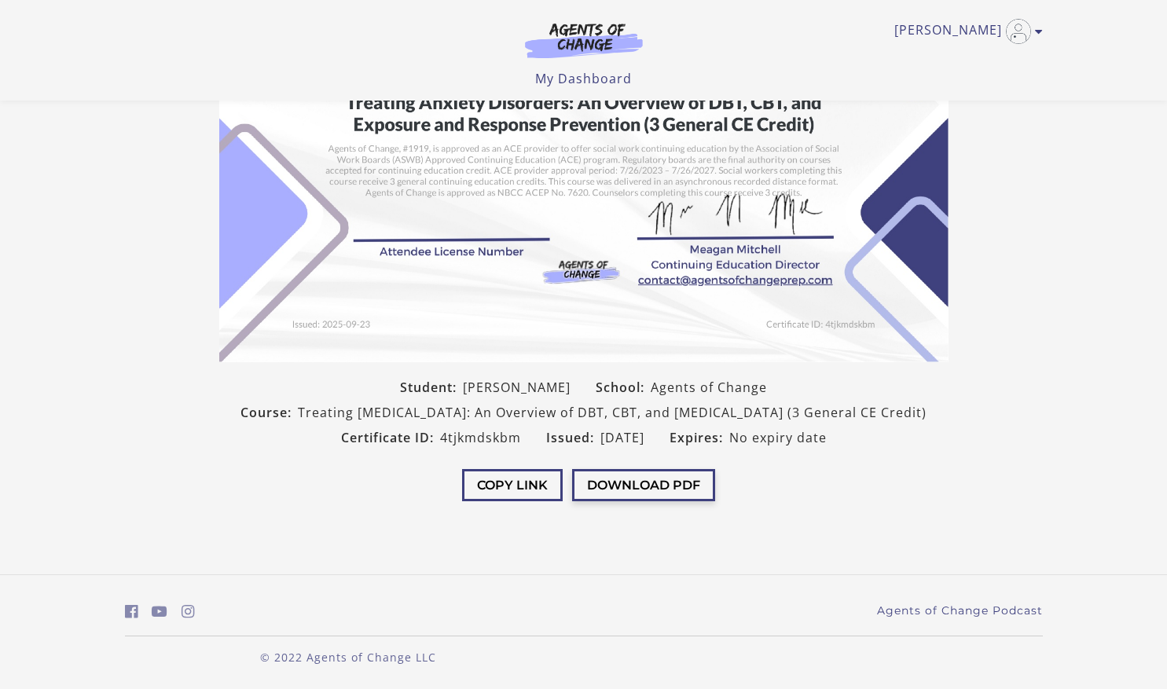
click at [621, 485] on button "Download PDF" at bounding box center [643, 485] width 143 height 32
